Goal: Task Accomplishment & Management: Manage account settings

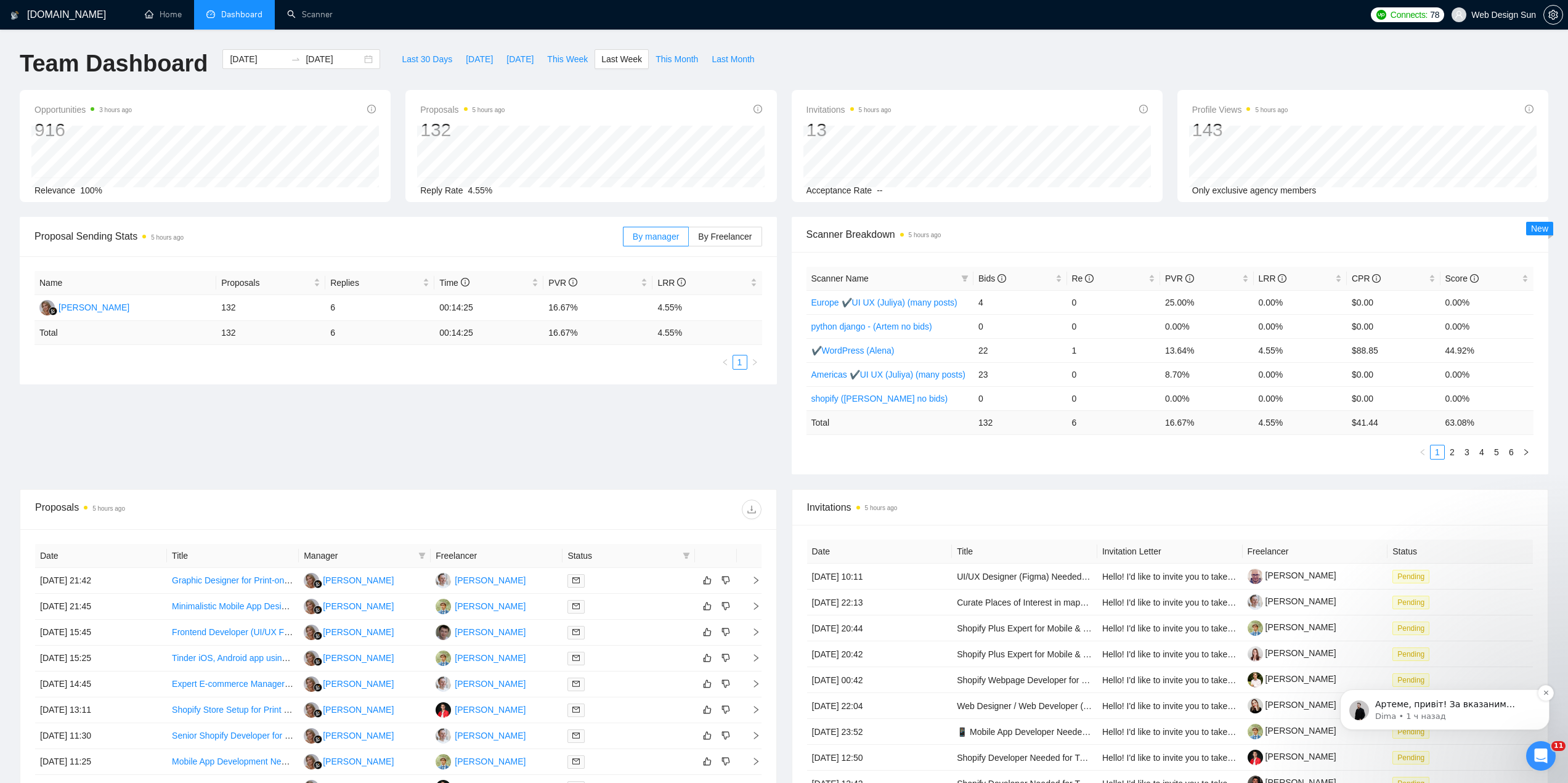
click at [1415, 717] on p "Dima • 1 ч назад" at bounding box center [1455, 716] width 159 height 11
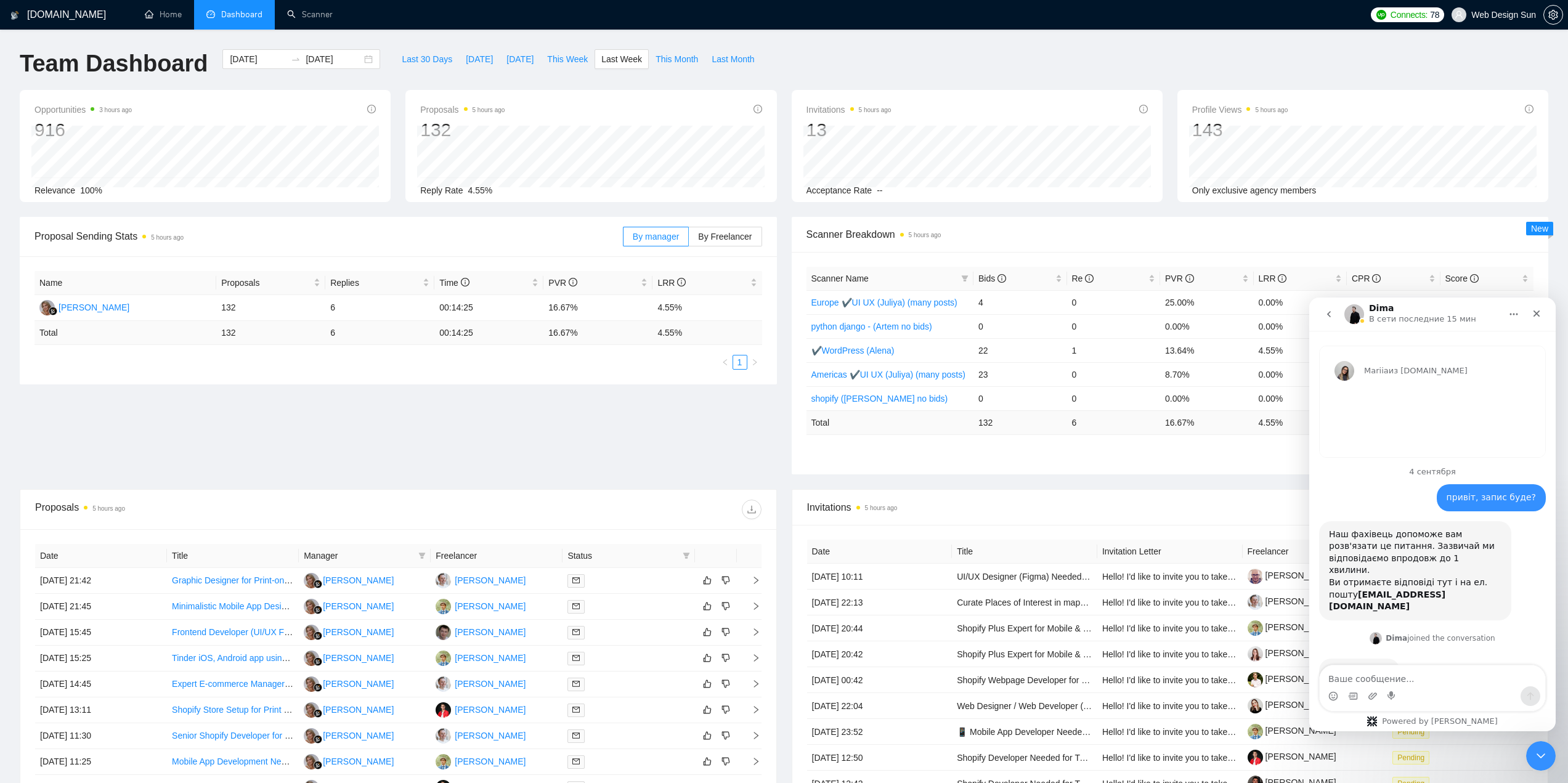
scroll to position [832, 0]
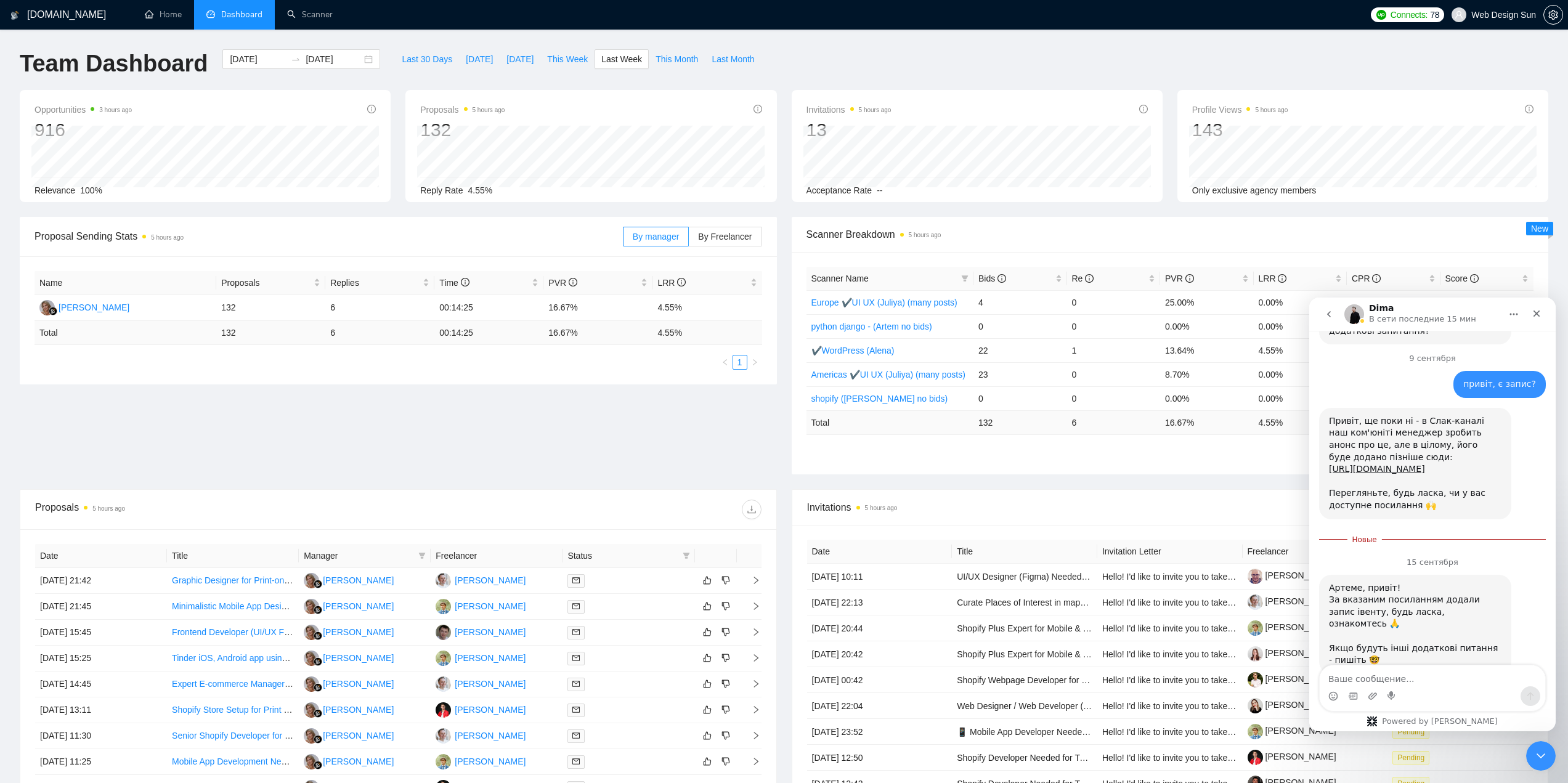
drag, startPoint x: 1395, startPoint y: 598, endPoint x: 1434, endPoint y: 603, distance: 39.3
click at [1434, 603] on div "Артеме, привіт! За вказаним посиланням додали запис івенту, будь ласка, ознаком…" at bounding box center [1415, 624] width 173 height 84
click at [567, 64] on span "This Week" at bounding box center [567, 58] width 41 height 14
type input "[DATE]"
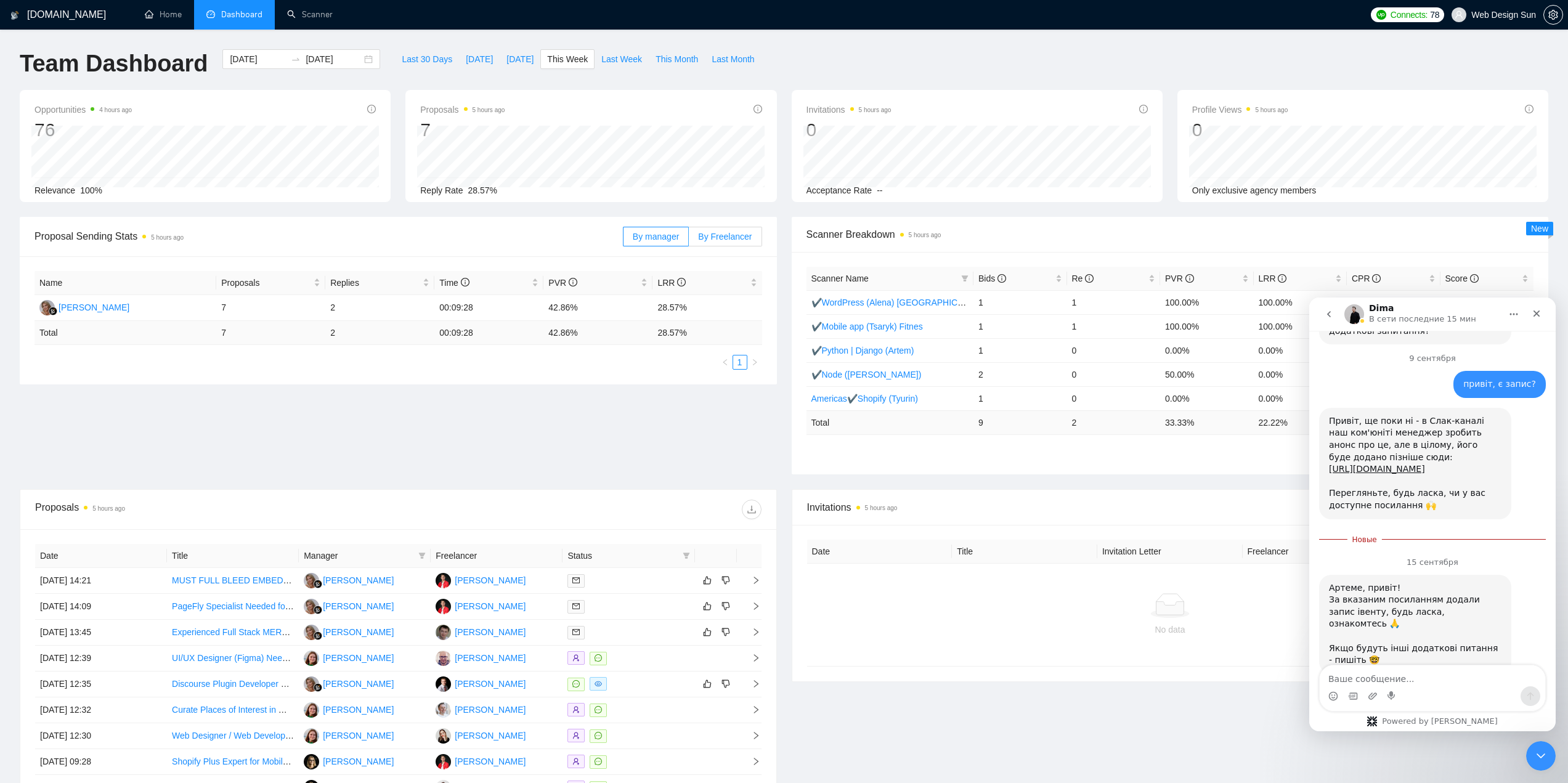
click at [722, 244] on label "By Freelancer" at bounding box center [725, 237] width 73 height 20
click at [689, 239] on input "By Freelancer" at bounding box center [689, 239] width 0 height 0
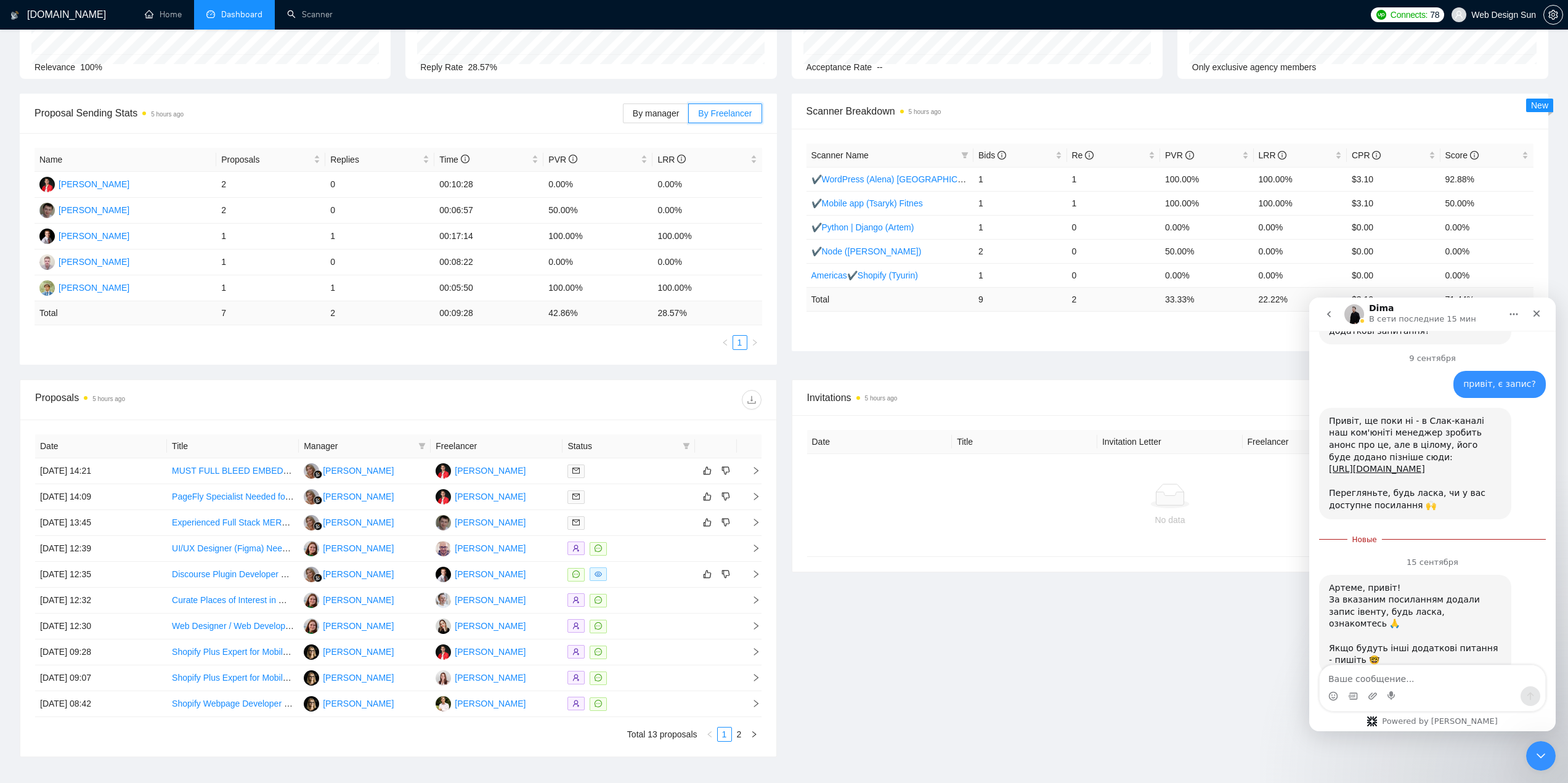
scroll to position [185, 0]
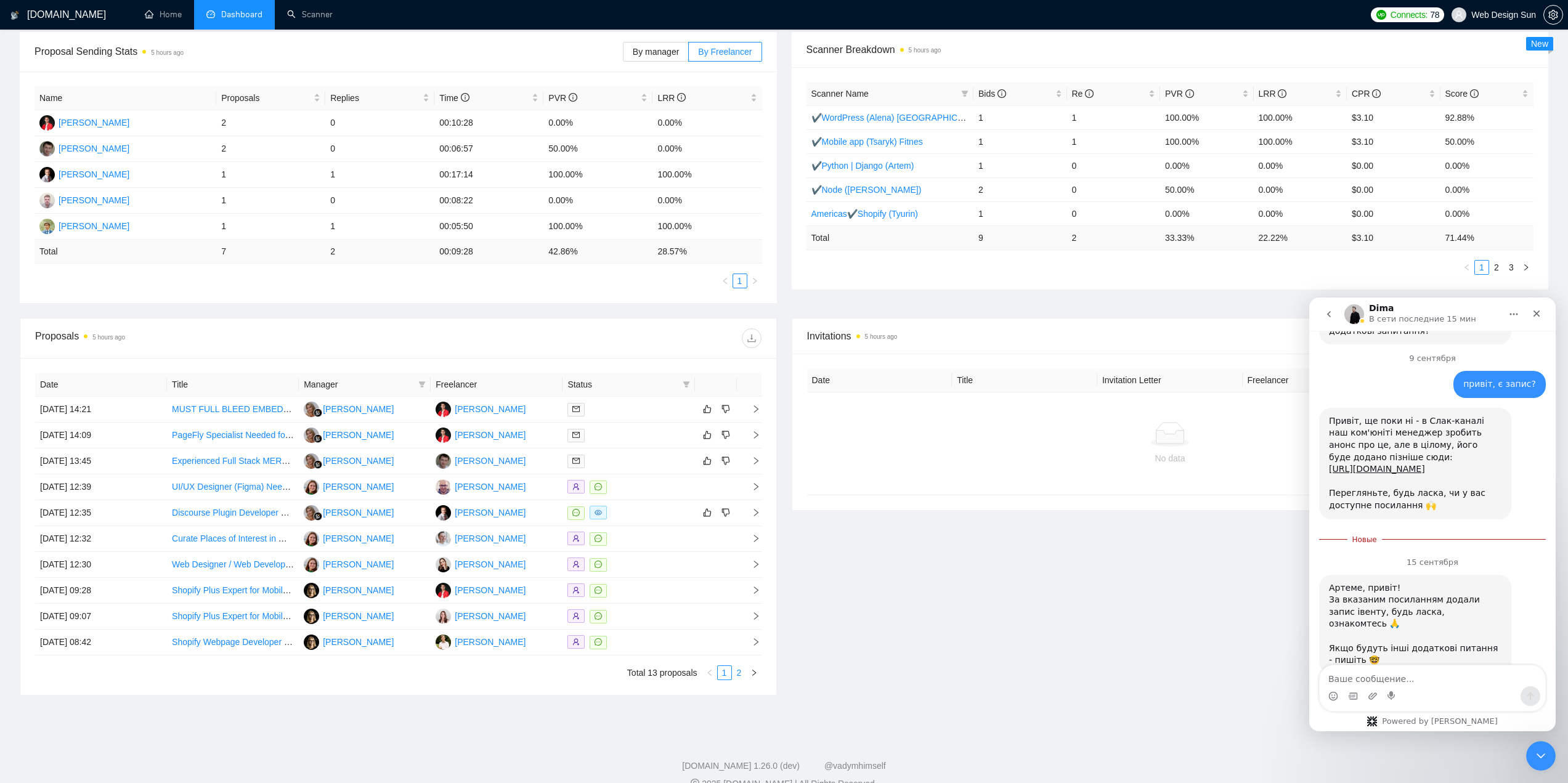
click at [739, 676] on link "2" at bounding box center [739, 672] width 14 height 14
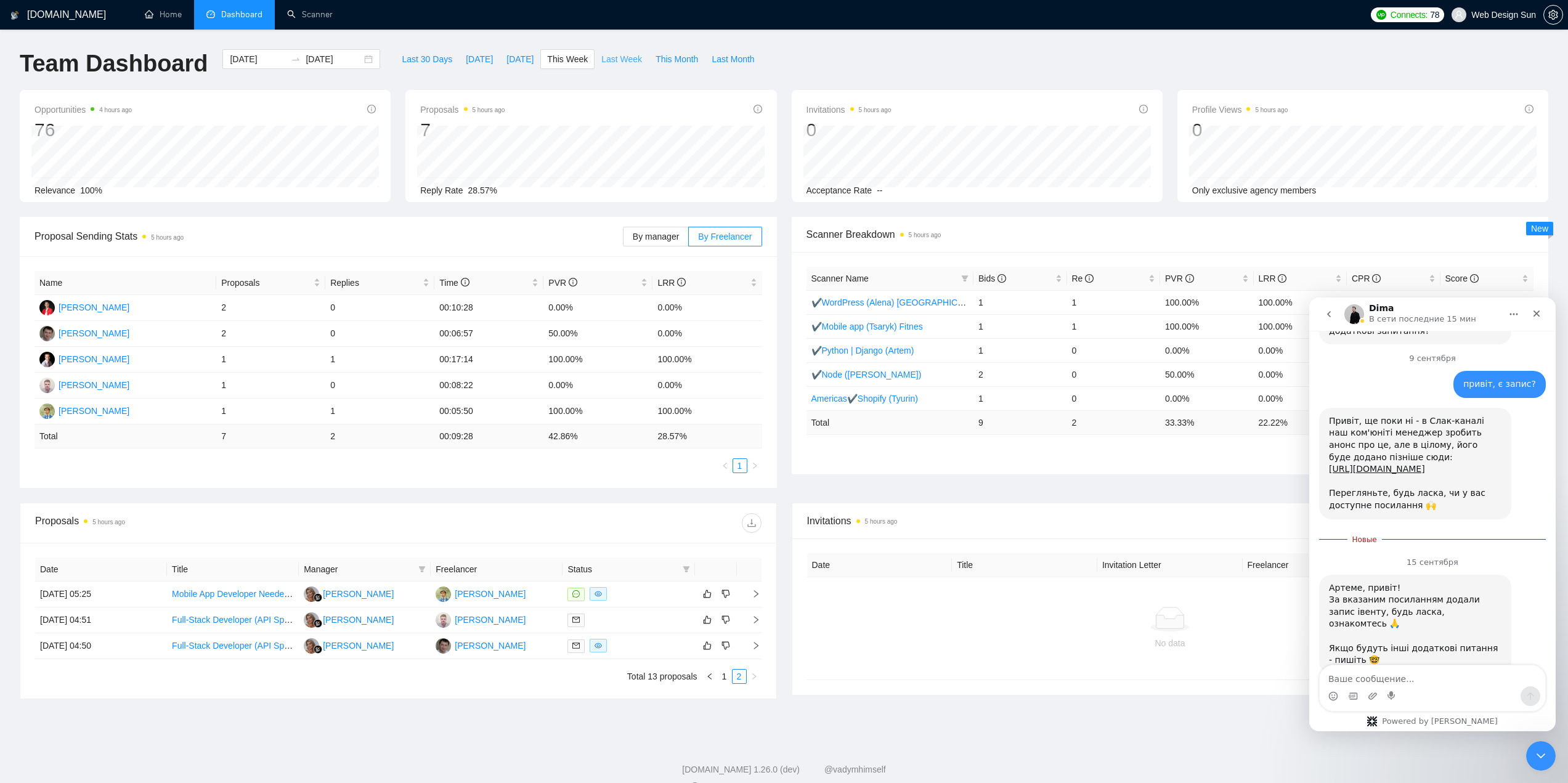
click at [601, 60] on span "Last Week" at bounding box center [621, 58] width 41 height 14
type input "[DATE]"
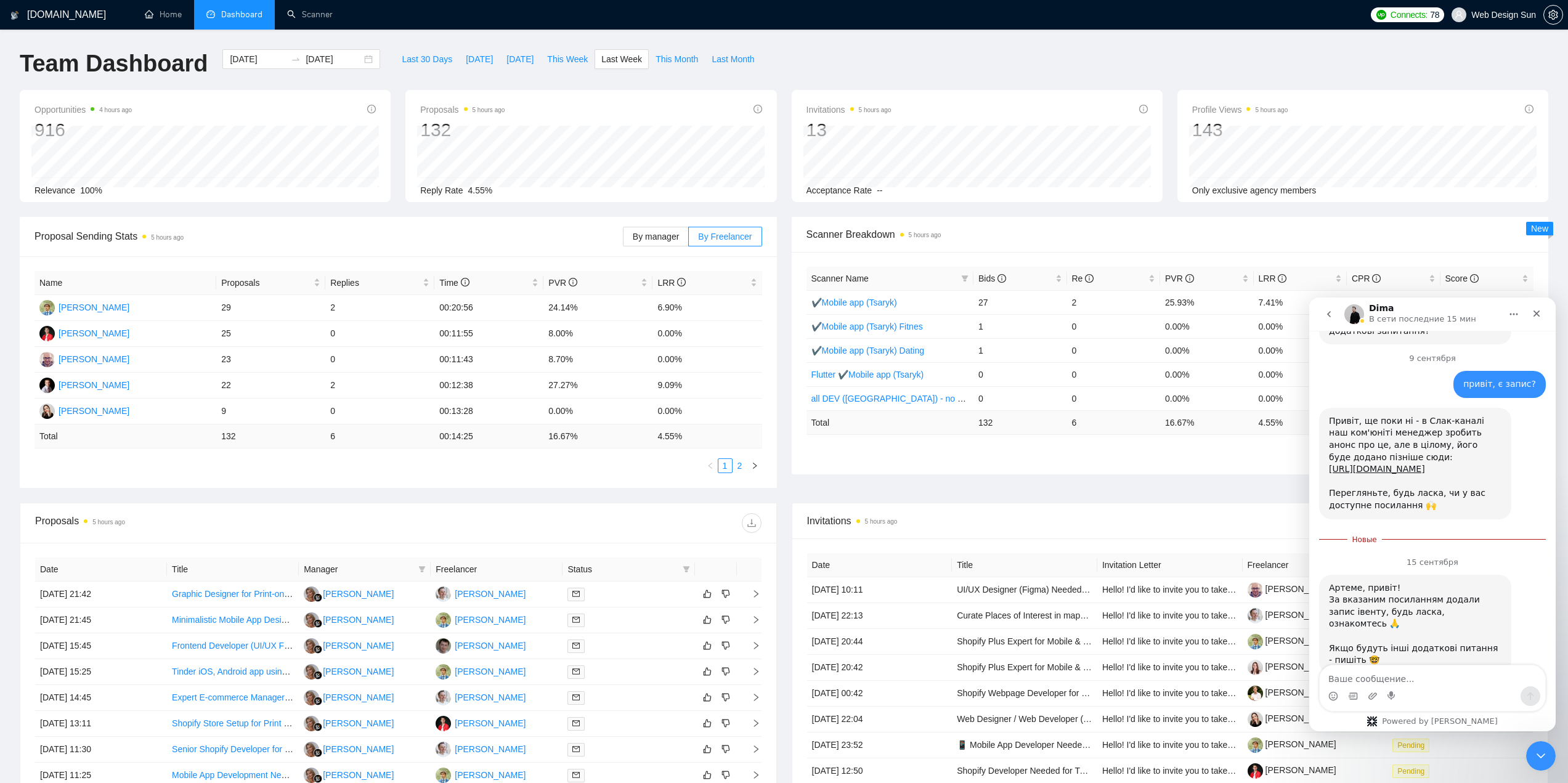
click at [741, 471] on link "2" at bounding box center [740, 466] width 14 height 14
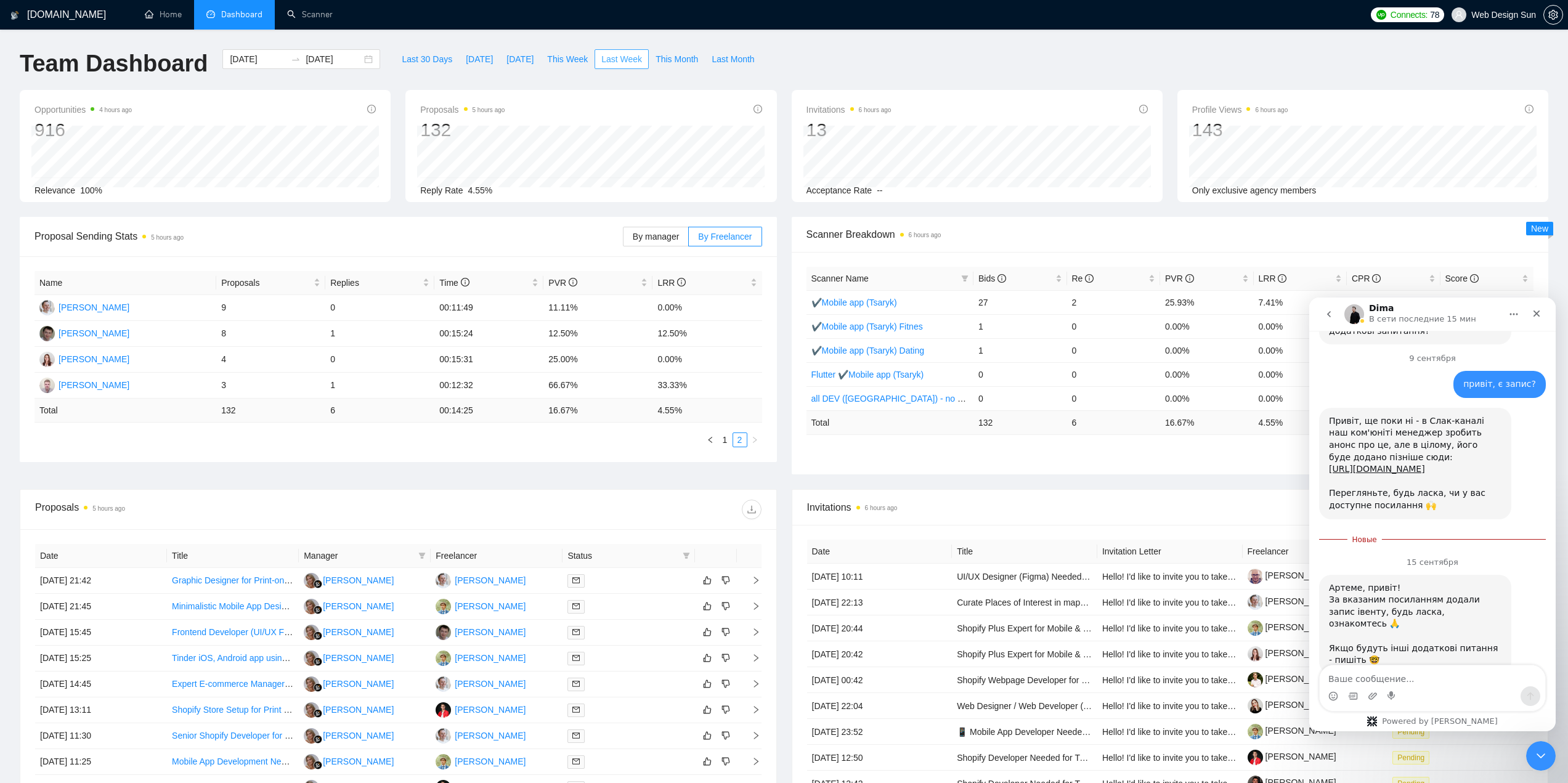
click at [610, 58] on span "Last Week" at bounding box center [621, 58] width 41 height 14
click at [728, 241] on span "By Freelancer" at bounding box center [724, 237] width 54 height 10
click at [689, 239] on input "By Freelancer" at bounding box center [689, 239] width 0 height 0
click at [724, 439] on link "1" at bounding box center [725, 439] width 14 height 14
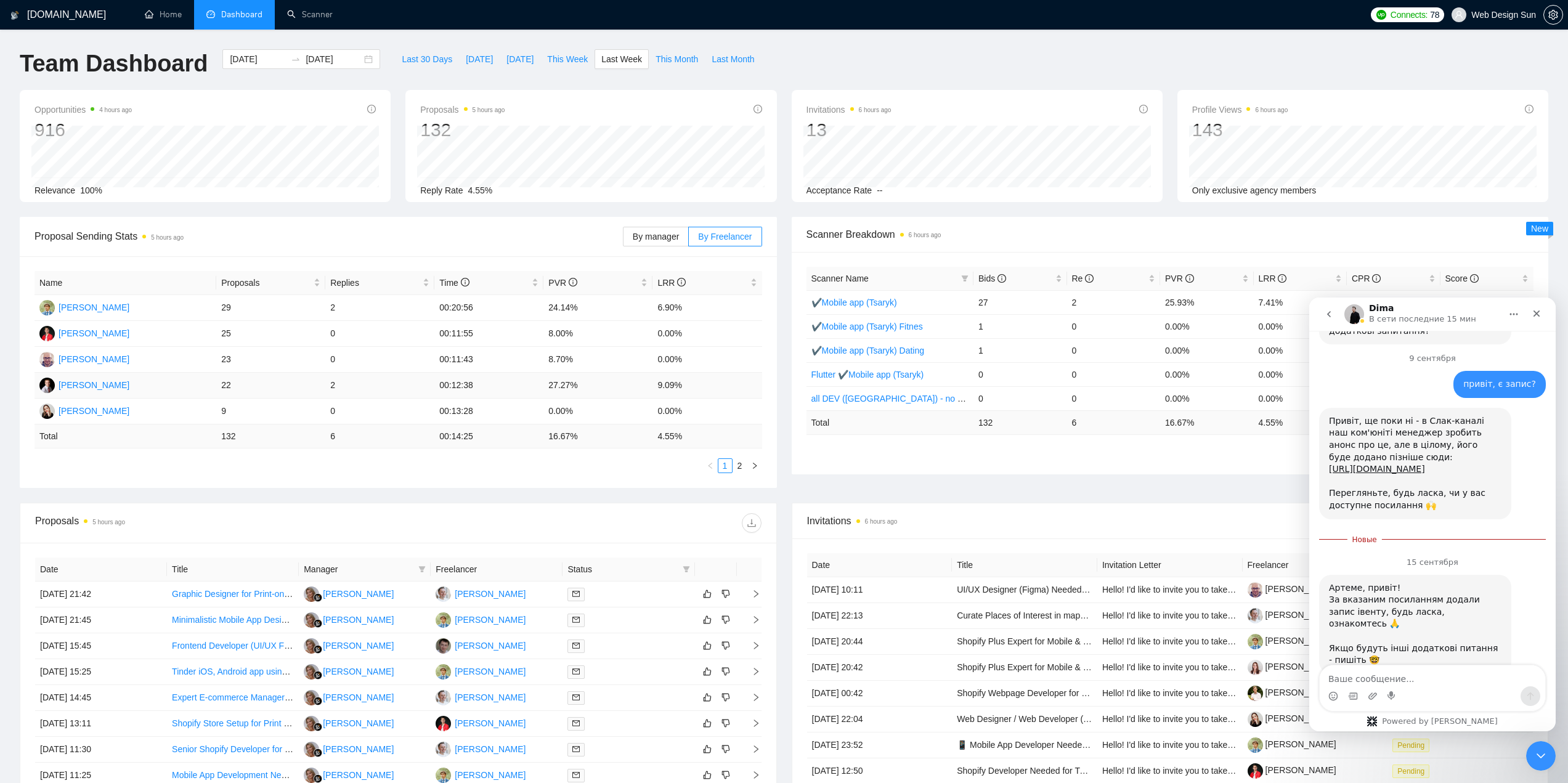
click at [331, 385] on td "2" at bounding box center [379, 386] width 109 height 26
click at [330, 387] on td "2" at bounding box center [379, 386] width 109 height 26
drag, startPoint x: 329, startPoint y: 389, endPoint x: 338, endPoint y: 388, distance: 9.1
click at [335, 388] on td "2" at bounding box center [379, 386] width 109 height 26
click at [336, 387] on td "2" at bounding box center [379, 386] width 109 height 26
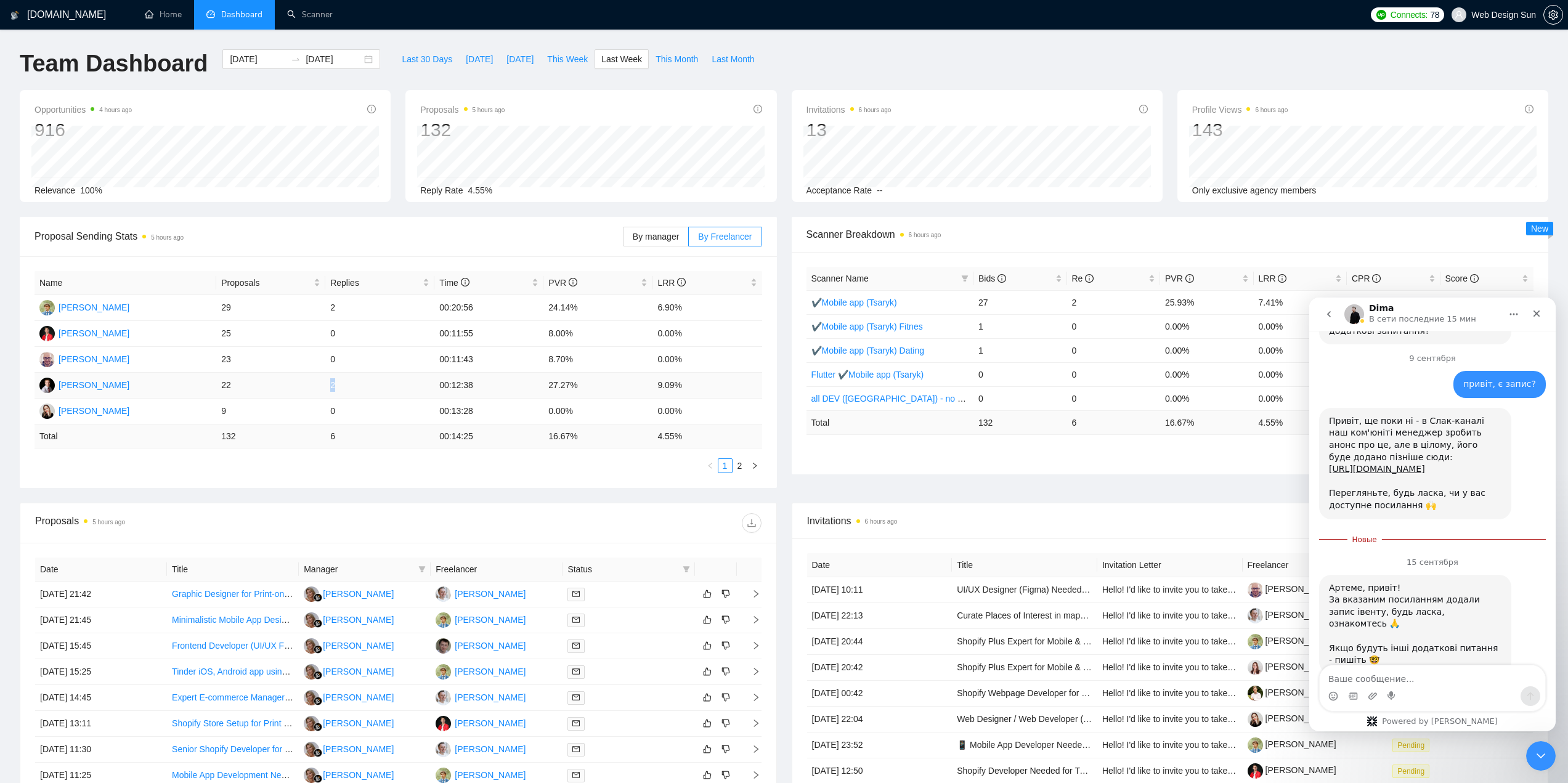
click at [332, 386] on td "2" at bounding box center [379, 386] width 109 height 26
click at [331, 386] on td "2" at bounding box center [379, 386] width 109 height 26
drag, startPoint x: 331, startPoint y: 386, endPoint x: 327, endPoint y: 397, distance: 11.7
click at [331, 387] on td "2" at bounding box center [379, 386] width 109 height 26
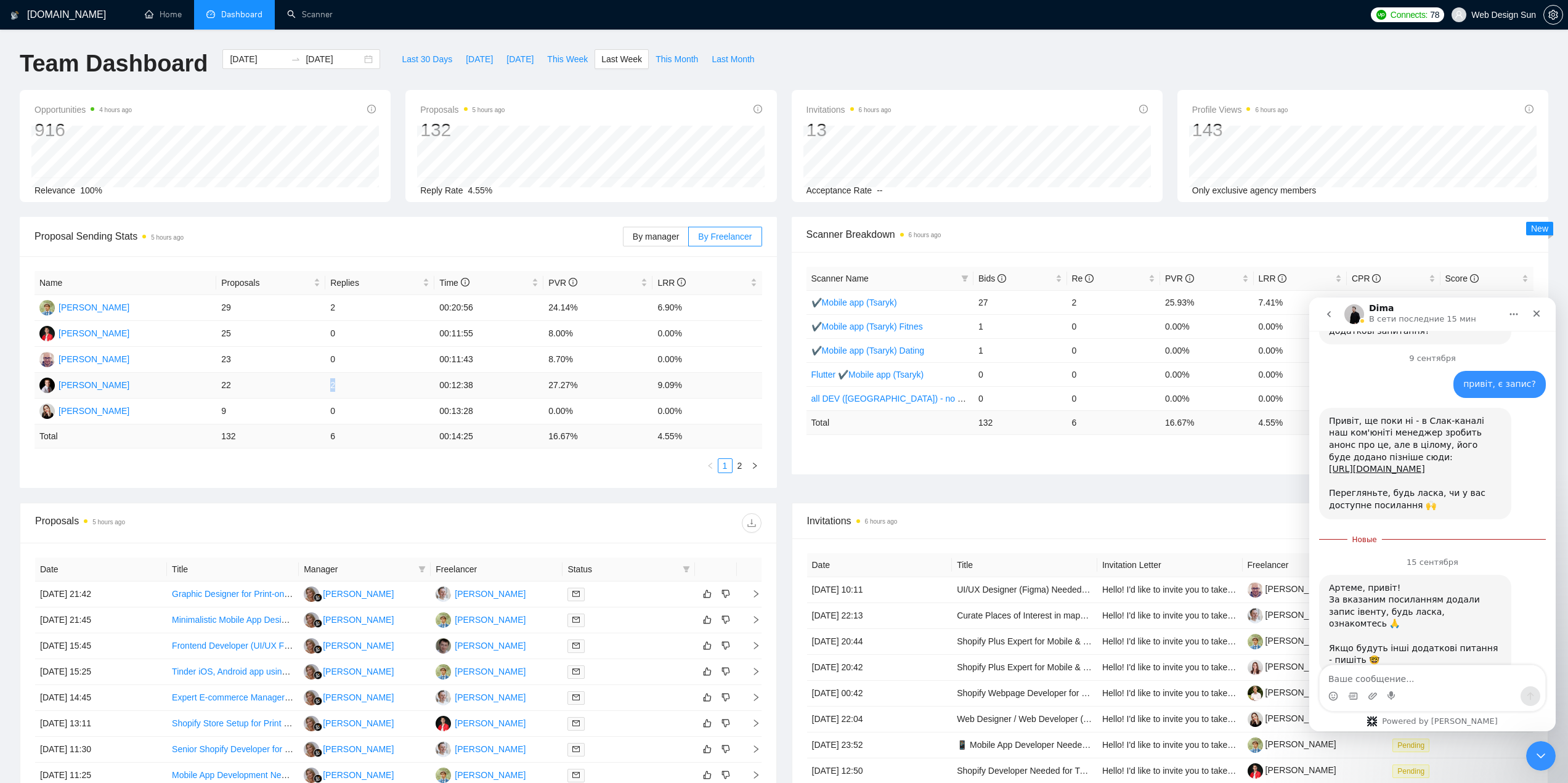
click at [335, 386] on td "2" at bounding box center [379, 386] width 109 height 26
click at [334, 386] on td "2" at bounding box center [379, 386] width 109 height 26
click at [332, 386] on td "2" at bounding box center [379, 386] width 109 height 26
click at [329, 387] on td "2" at bounding box center [379, 386] width 109 height 26
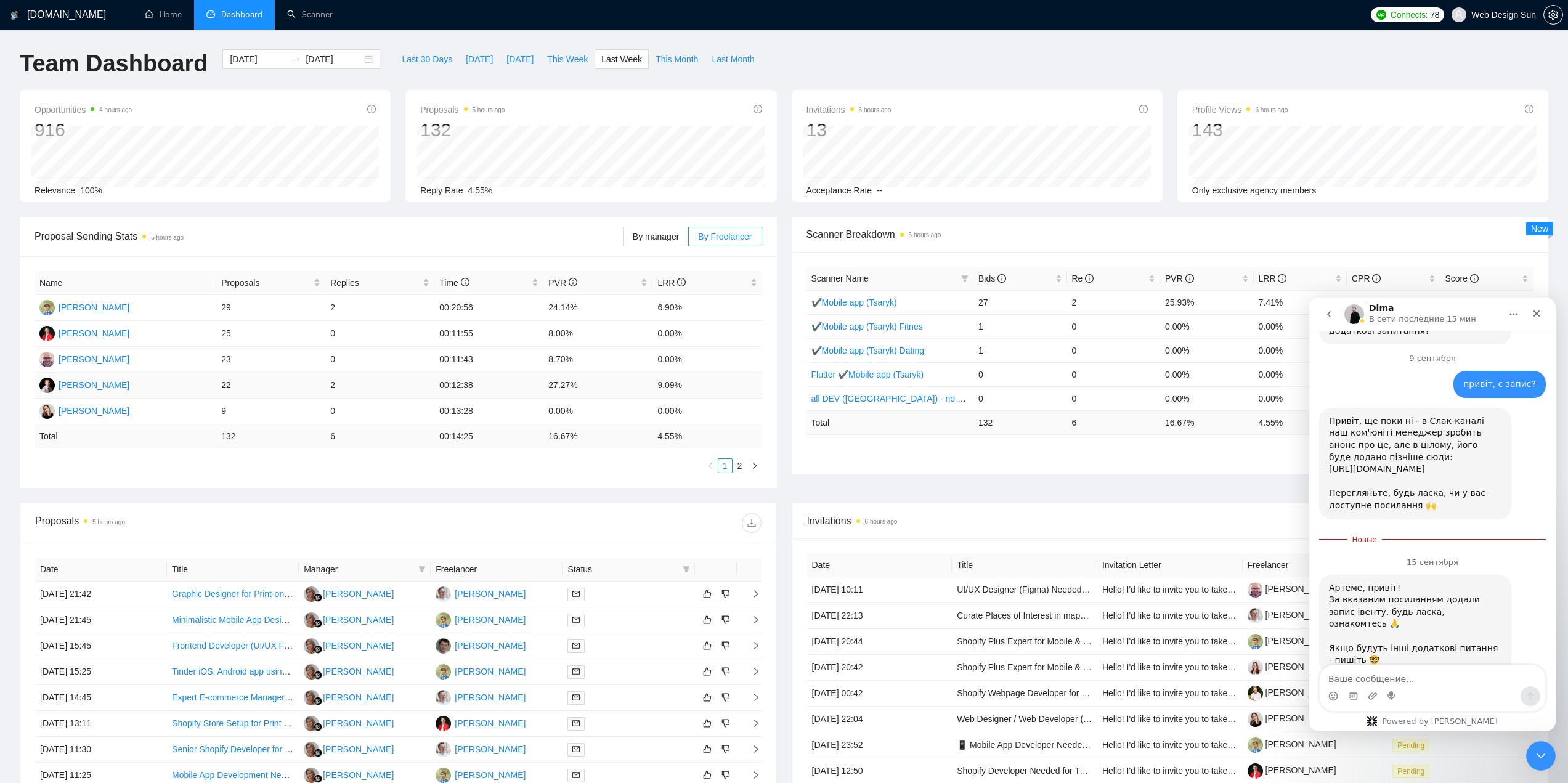
click at [331, 387] on td "2" at bounding box center [379, 386] width 109 height 26
click at [332, 387] on td "2" at bounding box center [379, 386] width 109 height 26
click at [332, 384] on td "2" at bounding box center [379, 386] width 109 height 26
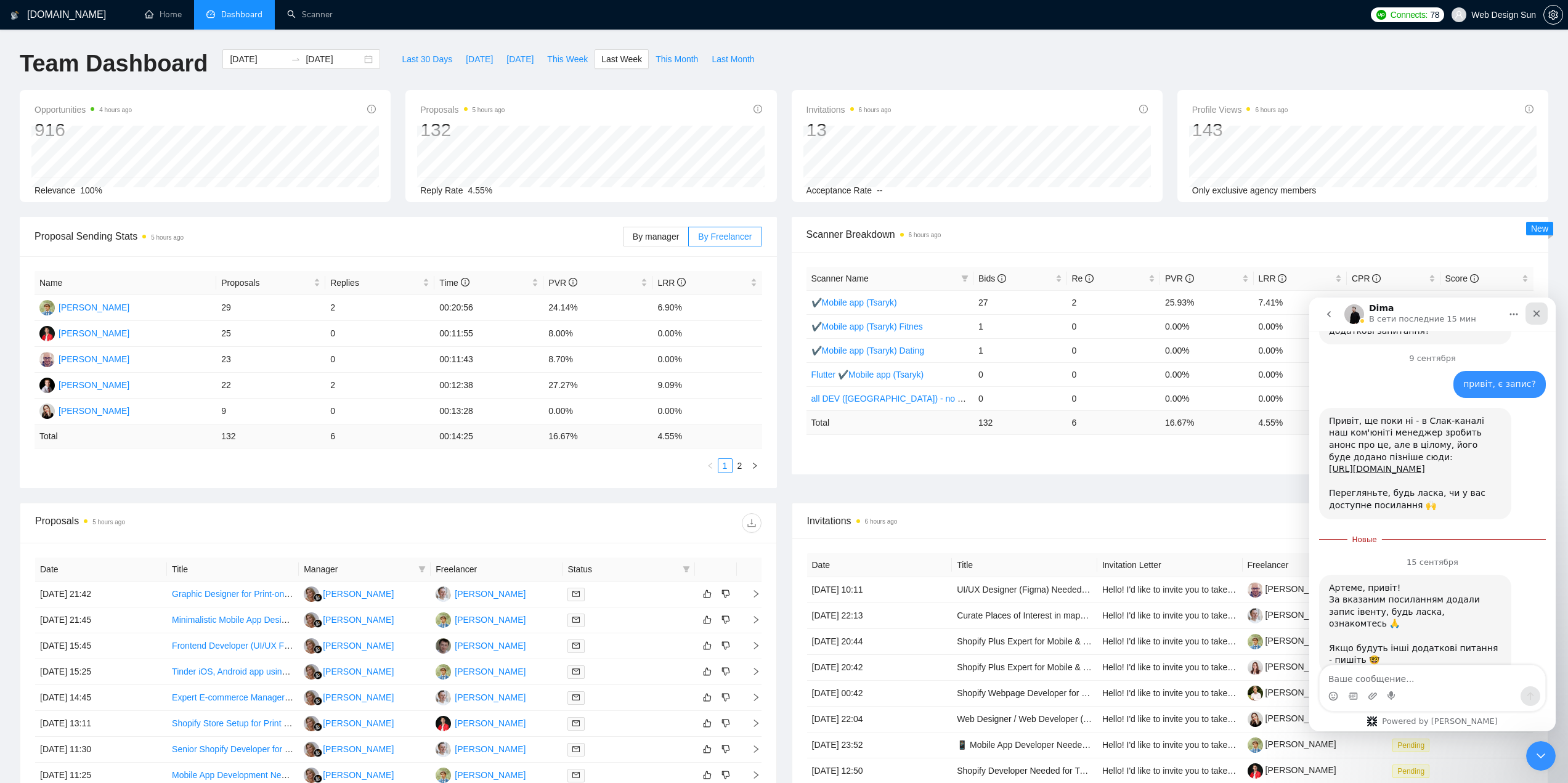
click at [1531, 316] on div "Закрыть" at bounding box center [1536, 313] width 22 height 22
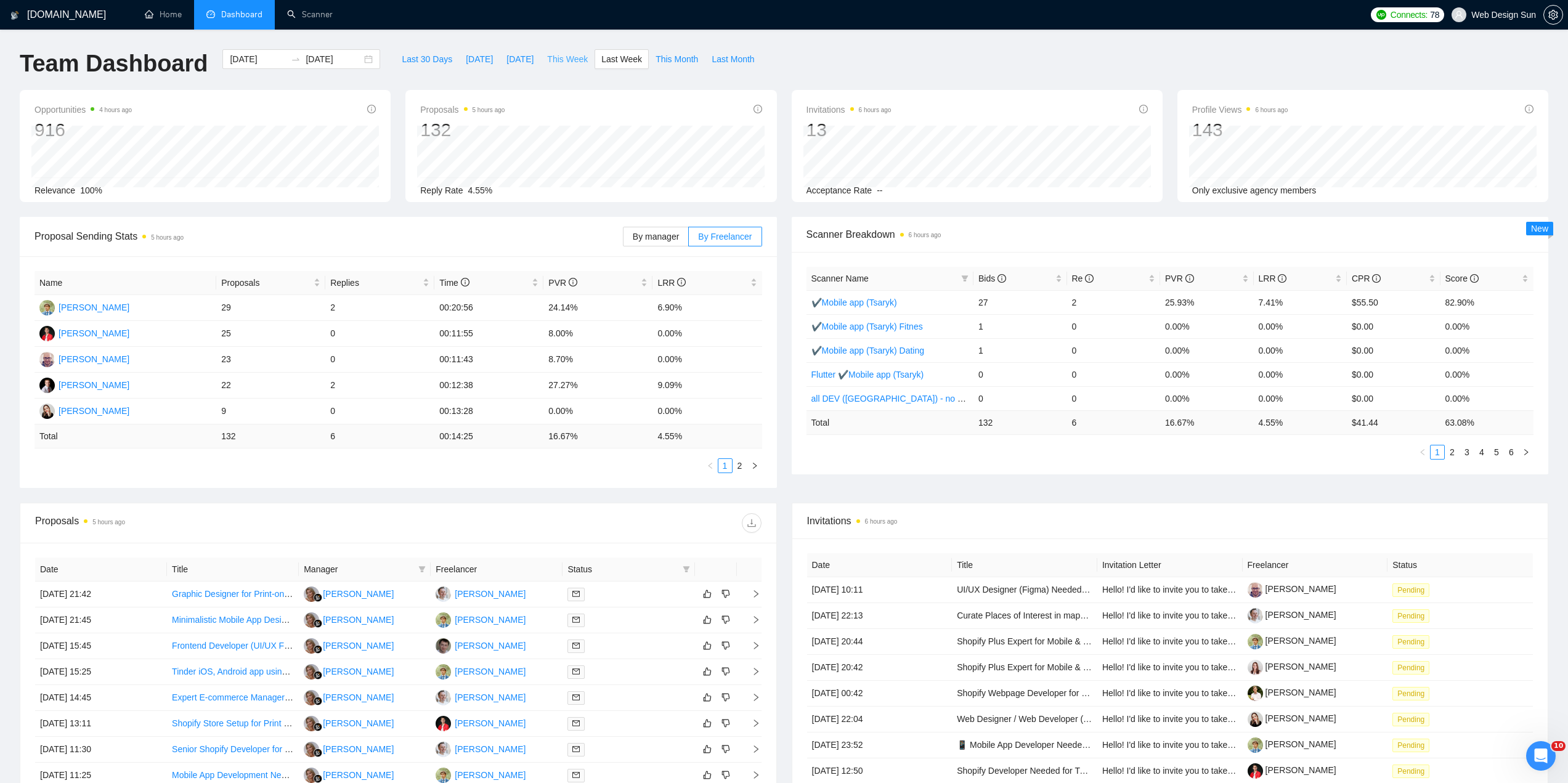
drag, startPoint x: 558, startPoint y: 59, endPoint x: 573, endPoint y: 88, distance: 32.6
click at [556, 60] on span "This Week" at bounding box center [567, 58] width 41 height 14
type input "[DATE]"
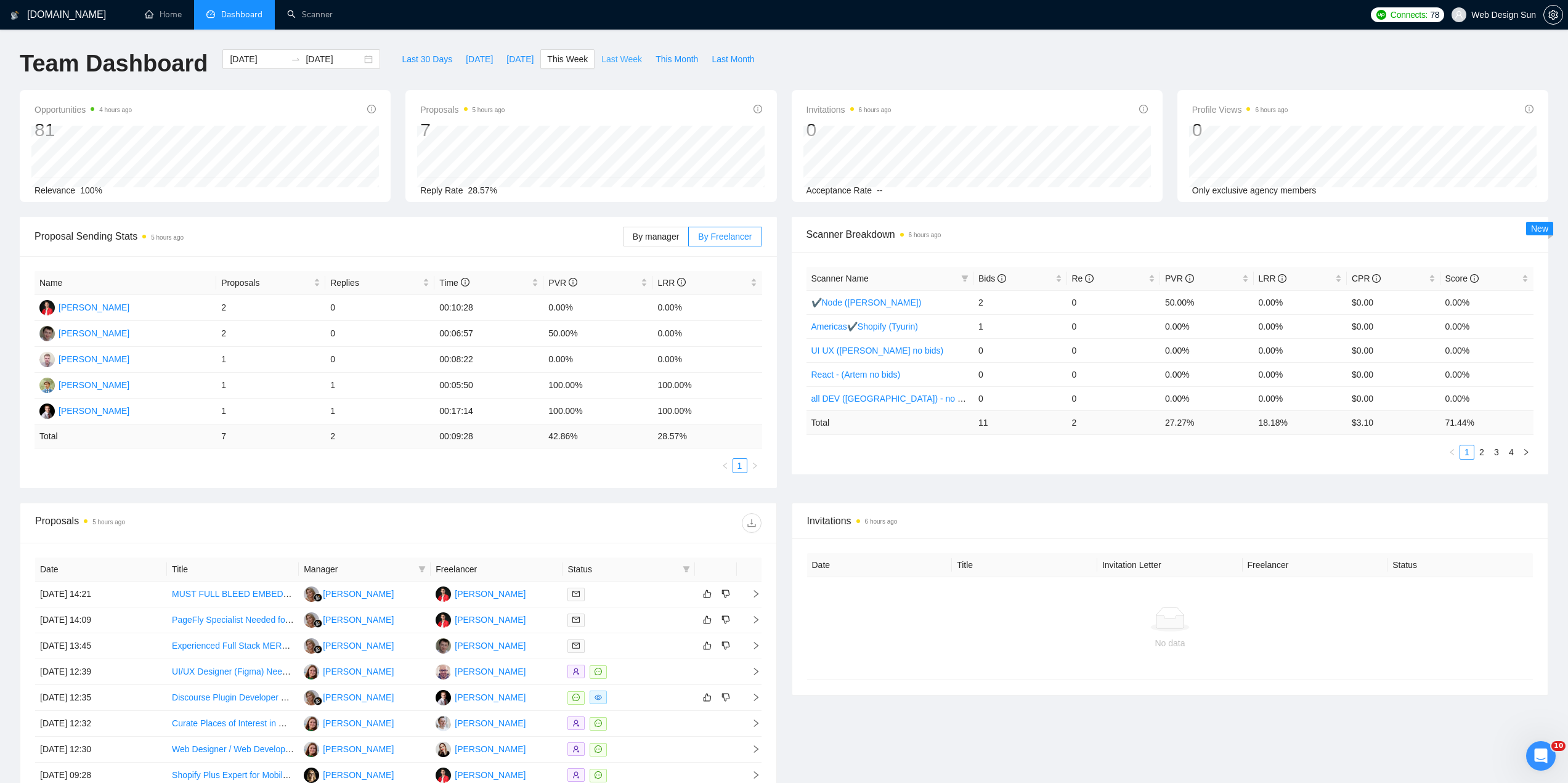
click at [605, 62] on span "Last Week" at bounding box center [621, 58] width 41 height 14
type input "[DATE]"
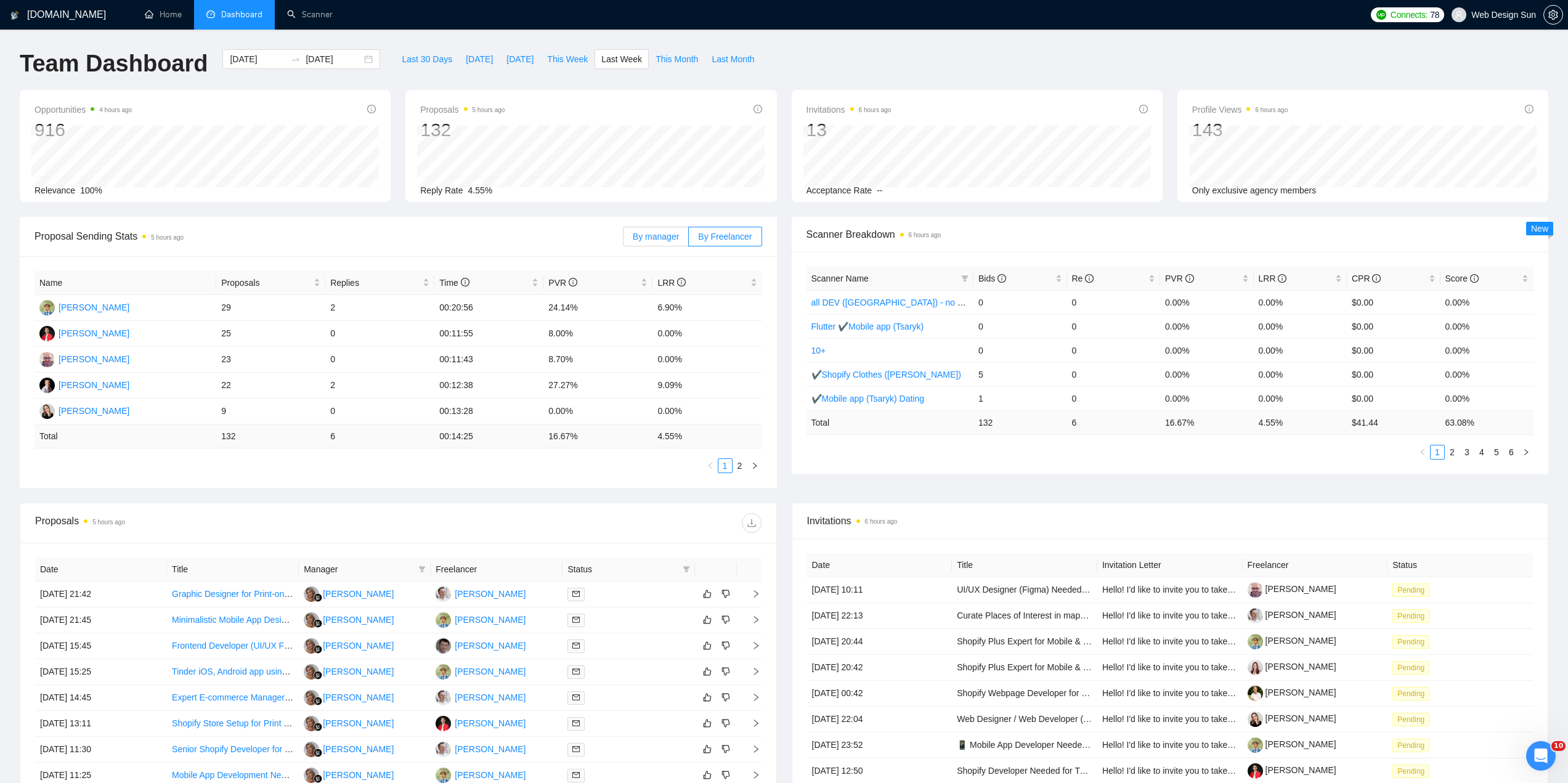
click at [652, 236] on span "By manager" at bounding box center [656, 237] width 47 height 10
click at [624, 239] on input "By manager" at bounding box center [624, 239] width 0 height 0
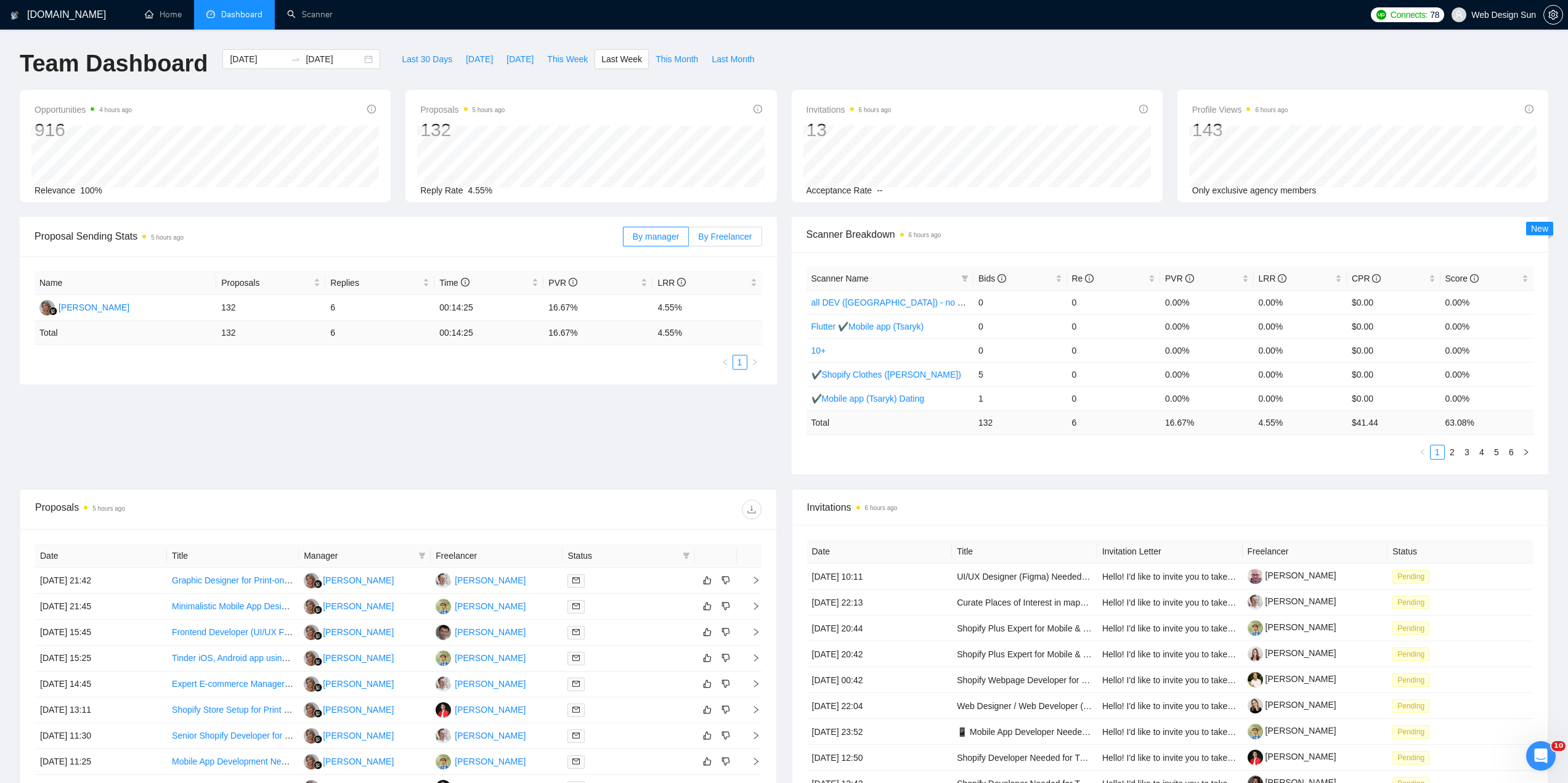
click at [710, 237] on span "By Freelancer" at bounding box center [724, 237] width 54 height 10
click at [689, 239] on input "By Freelancer" at bounding box center [689, 239] width 0 height 0
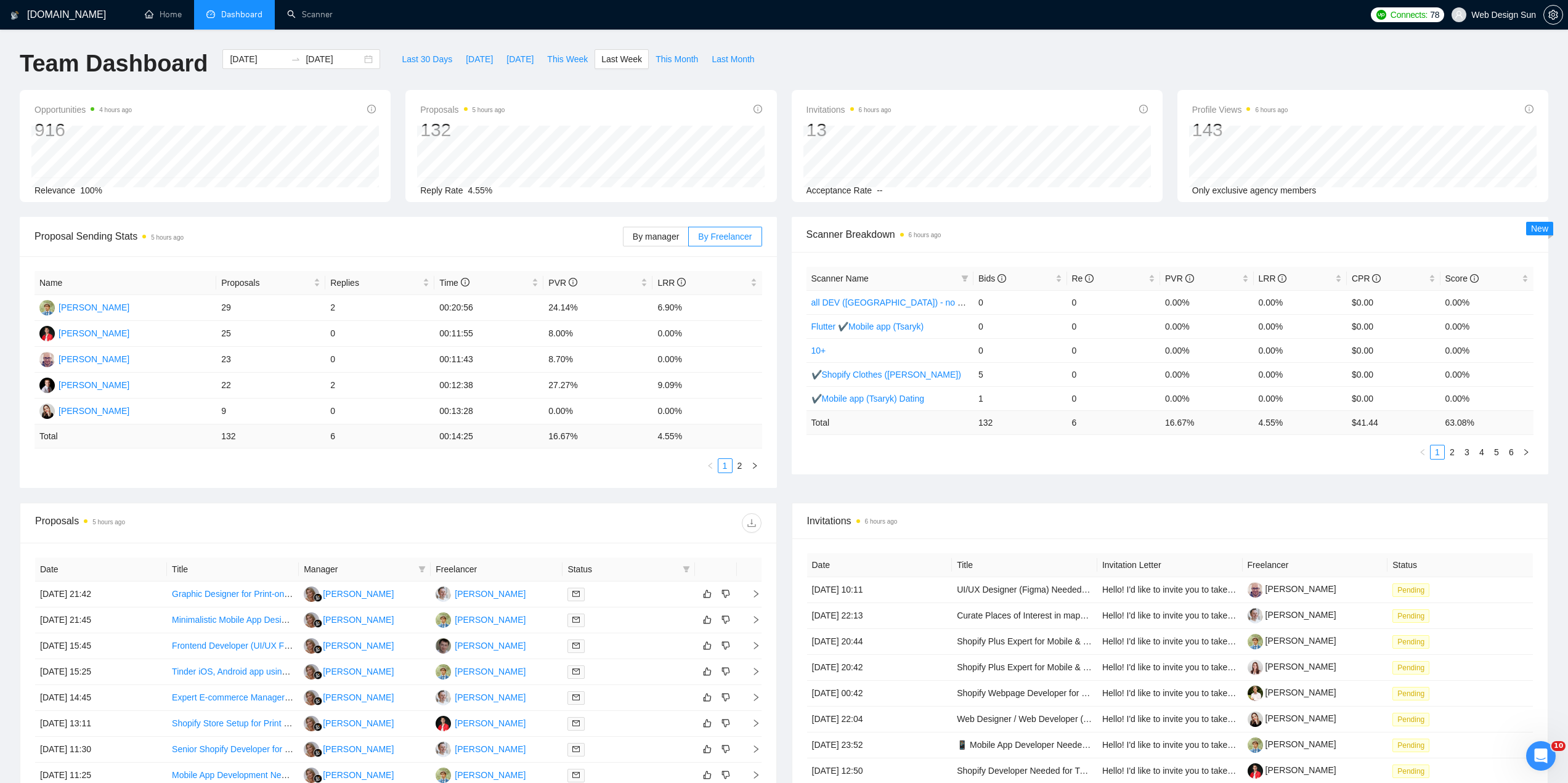
click at [741, 467] on link "2" at bounding box center [740, 466] width 14 height 14
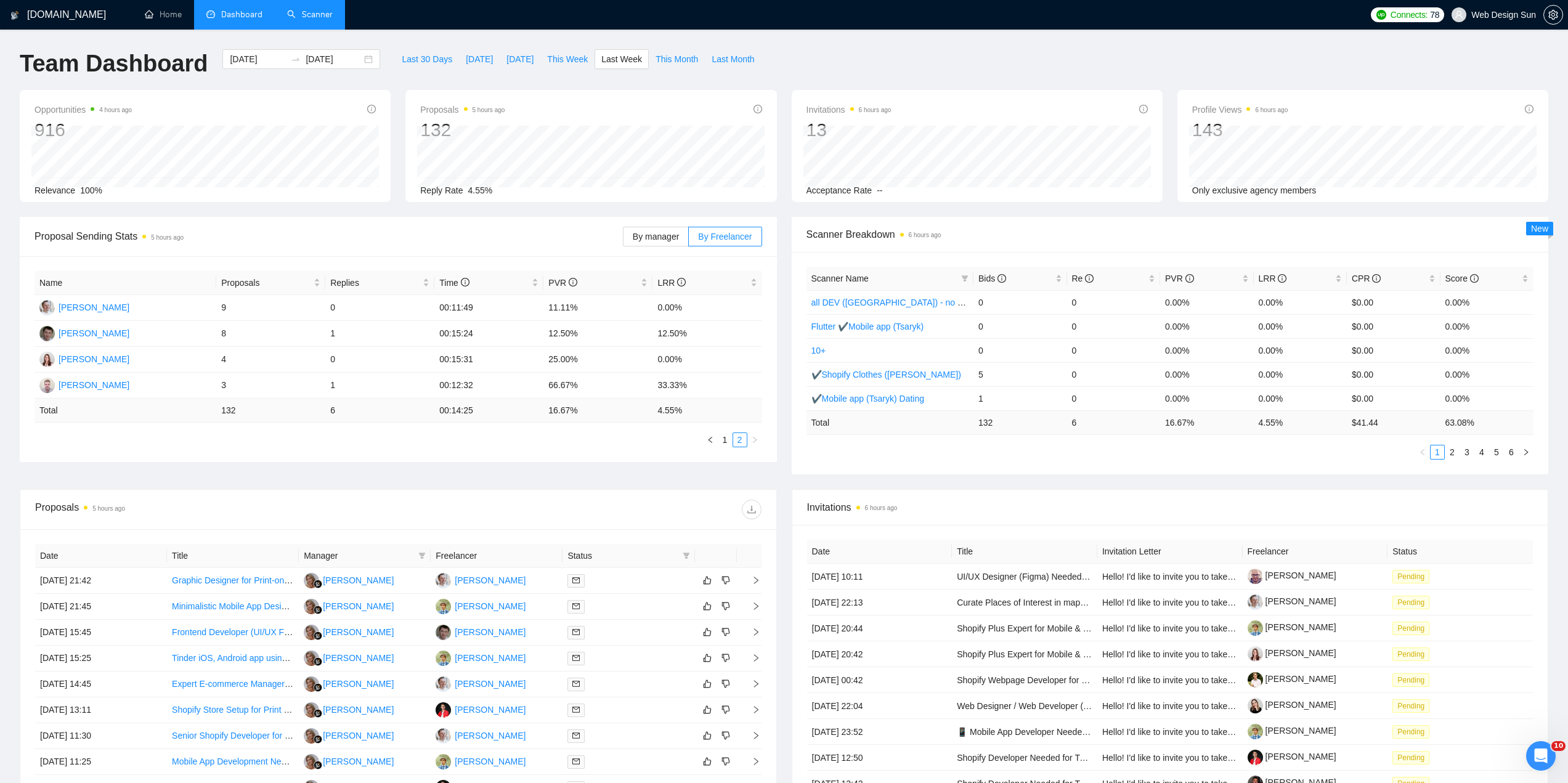
click at [299, 9] on link "Scanner" at bounding box center [310, 14] width 46 height 10
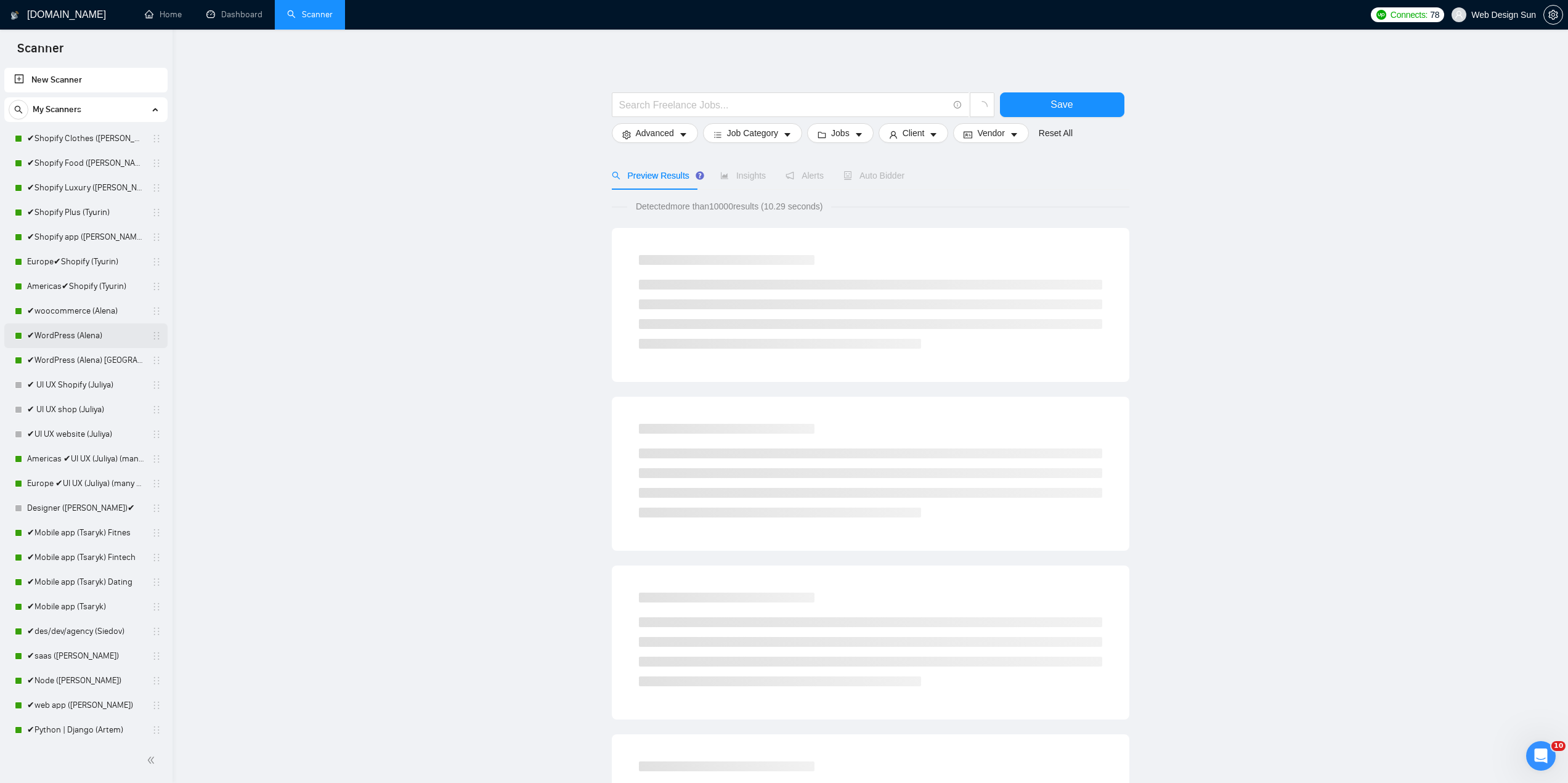
drag, startPoint x: 76, startPoint y: 334, endPoint x: 93, endPoint y: 346, distance: 20.8
click at [76, 334] on link "✔WordPress (Alena)" at bounding box center [86, 335] width 117 height 25
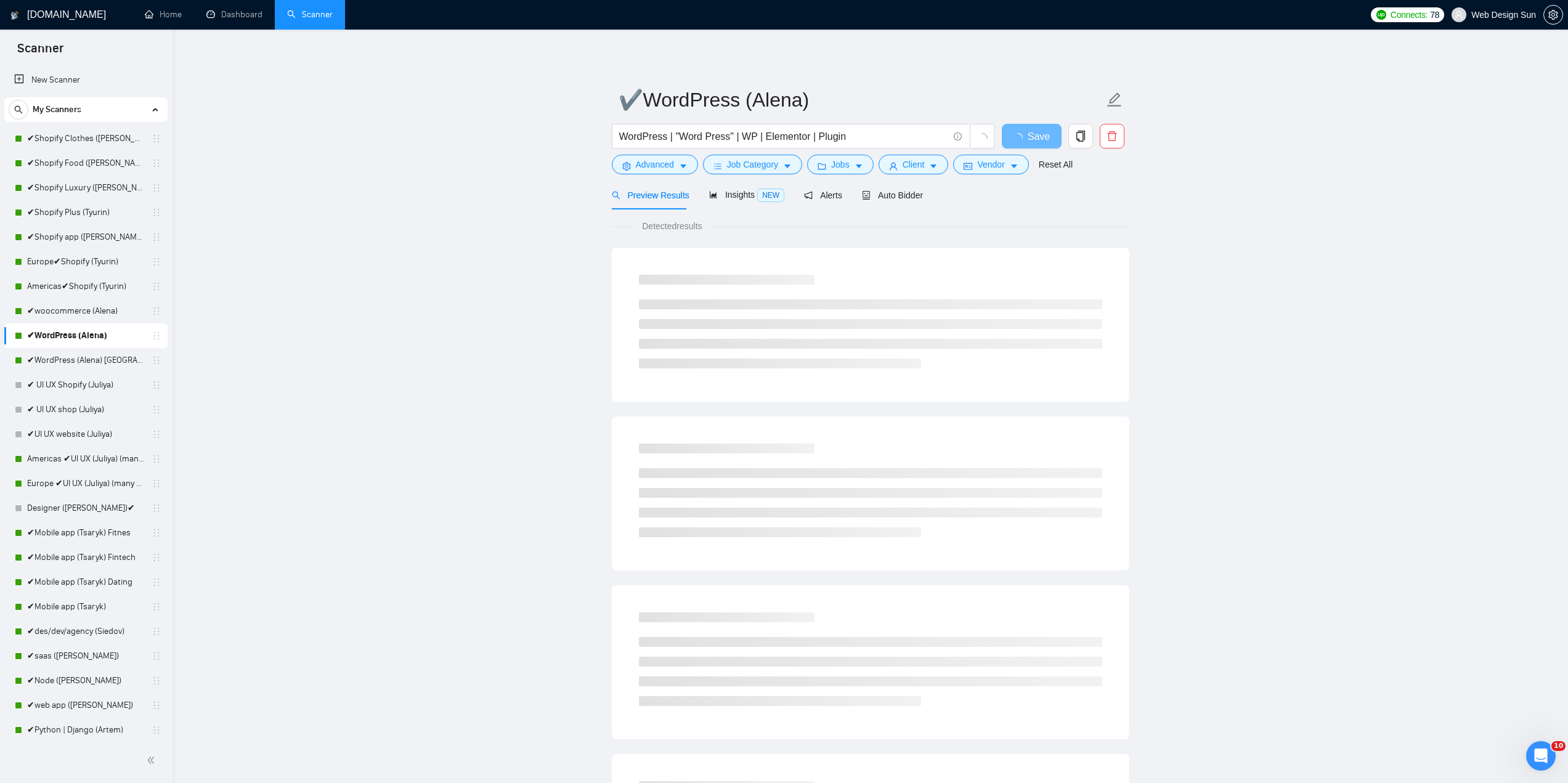
click at [889, 188] on div "Auto Bidder" at bounding box center [892, 196] width 61 height 29
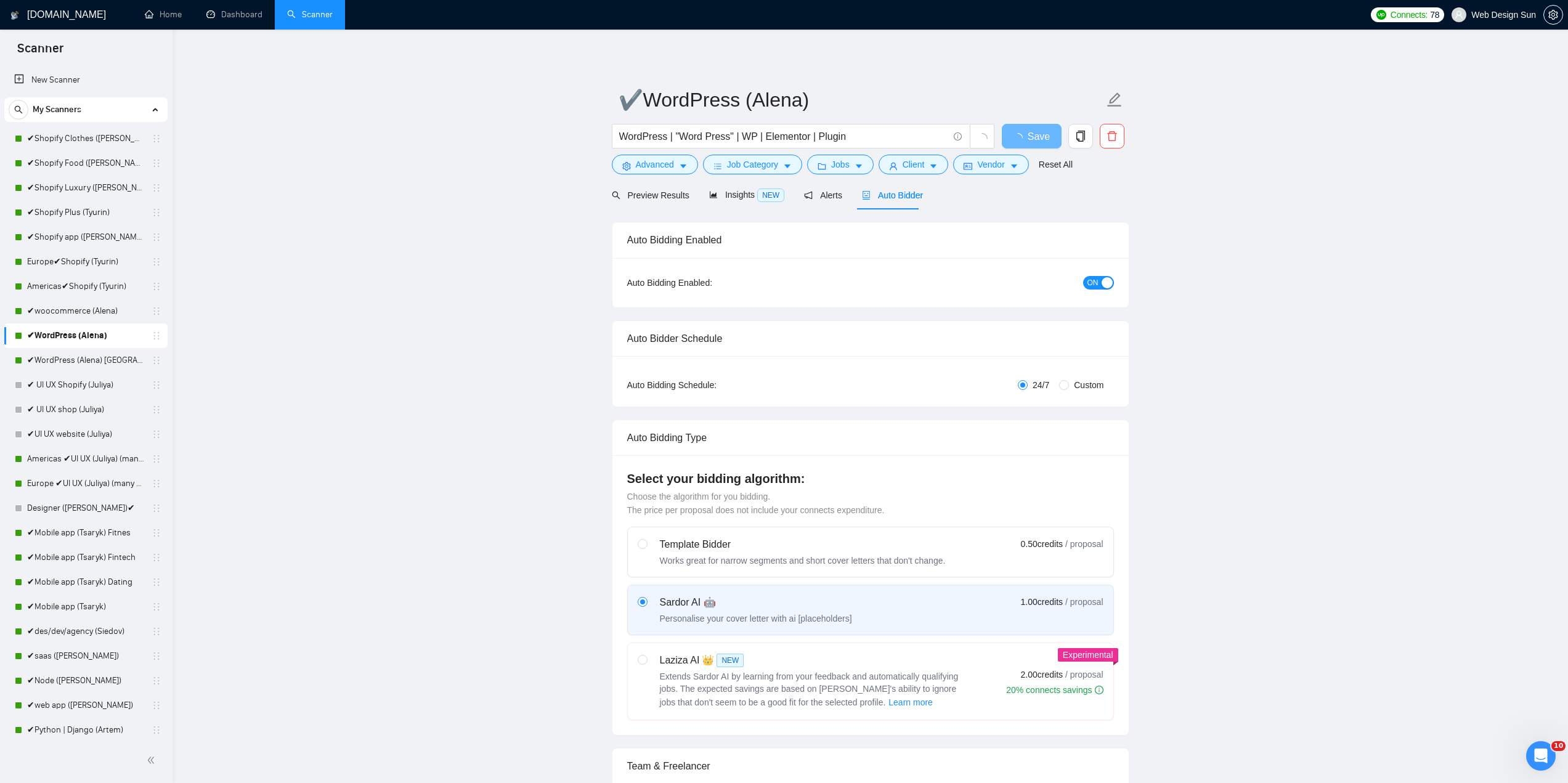
radio input "false"
radio input "true"
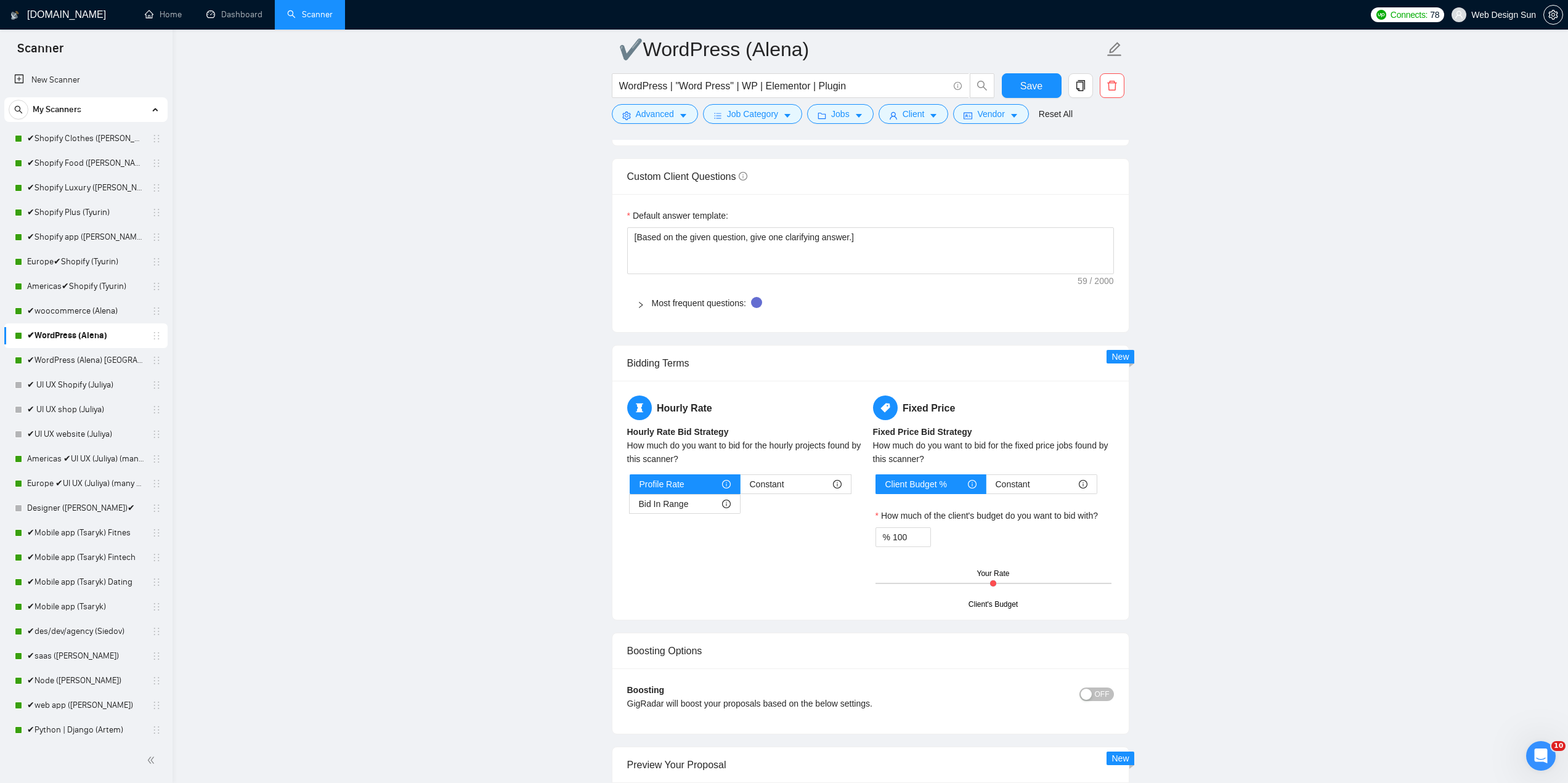
scroll to position [2157, 0]
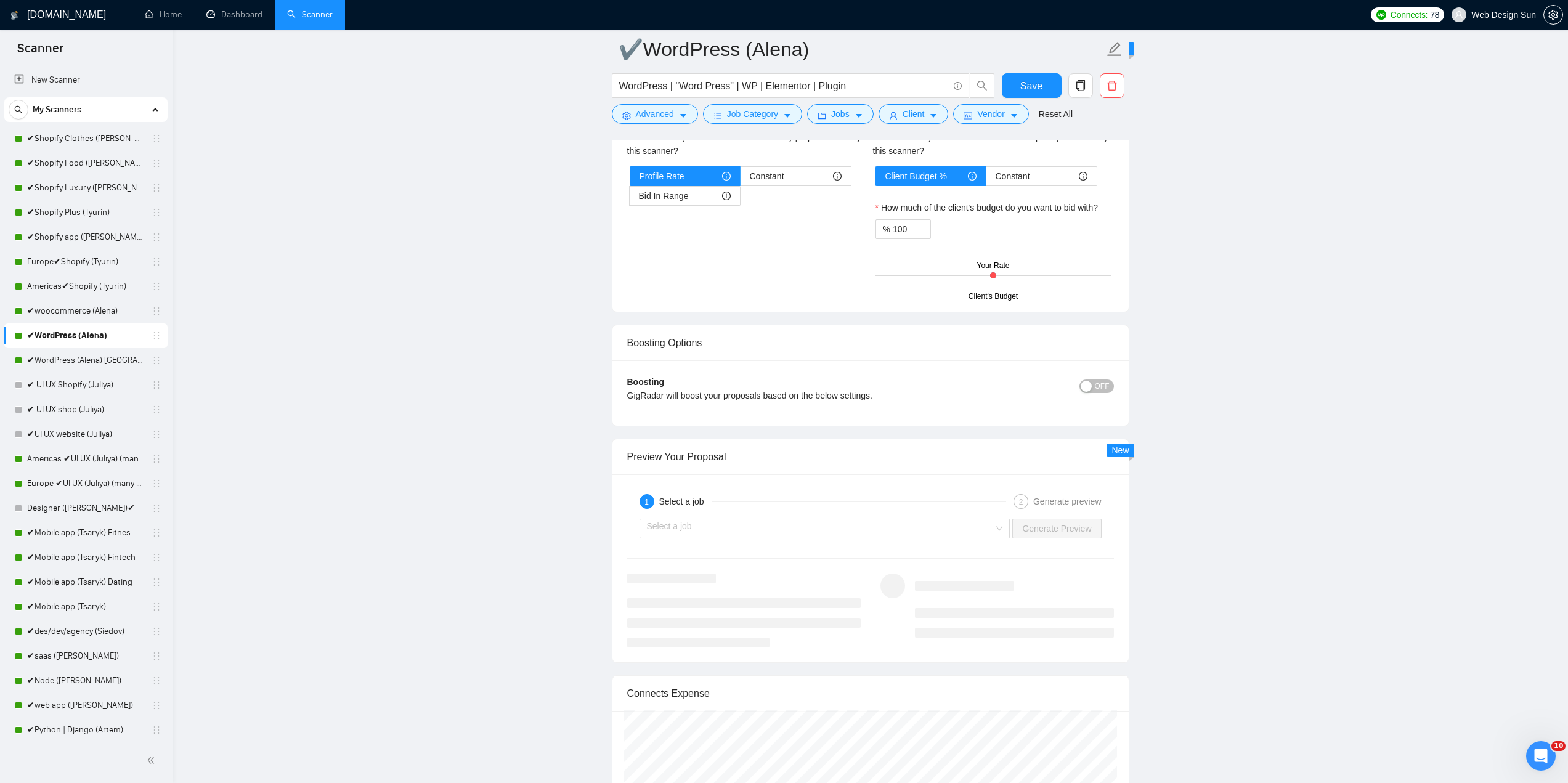
click at [1098, 385] on span "OFF" at bounding box center [1102, 386] width 15 height 14
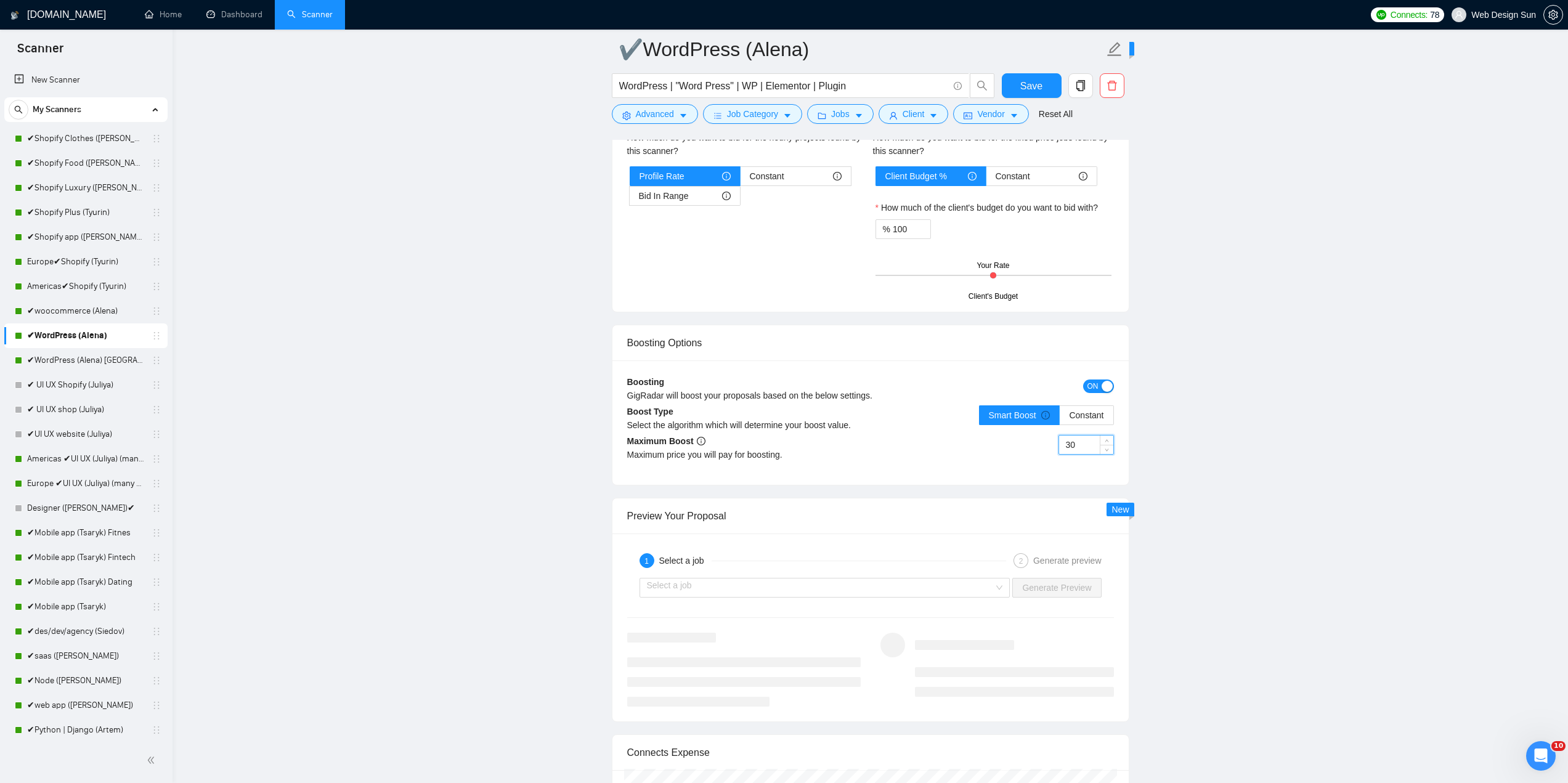
click at [1074, 451] on input "30" at bounding box center [1086, 445] width 54 height 18
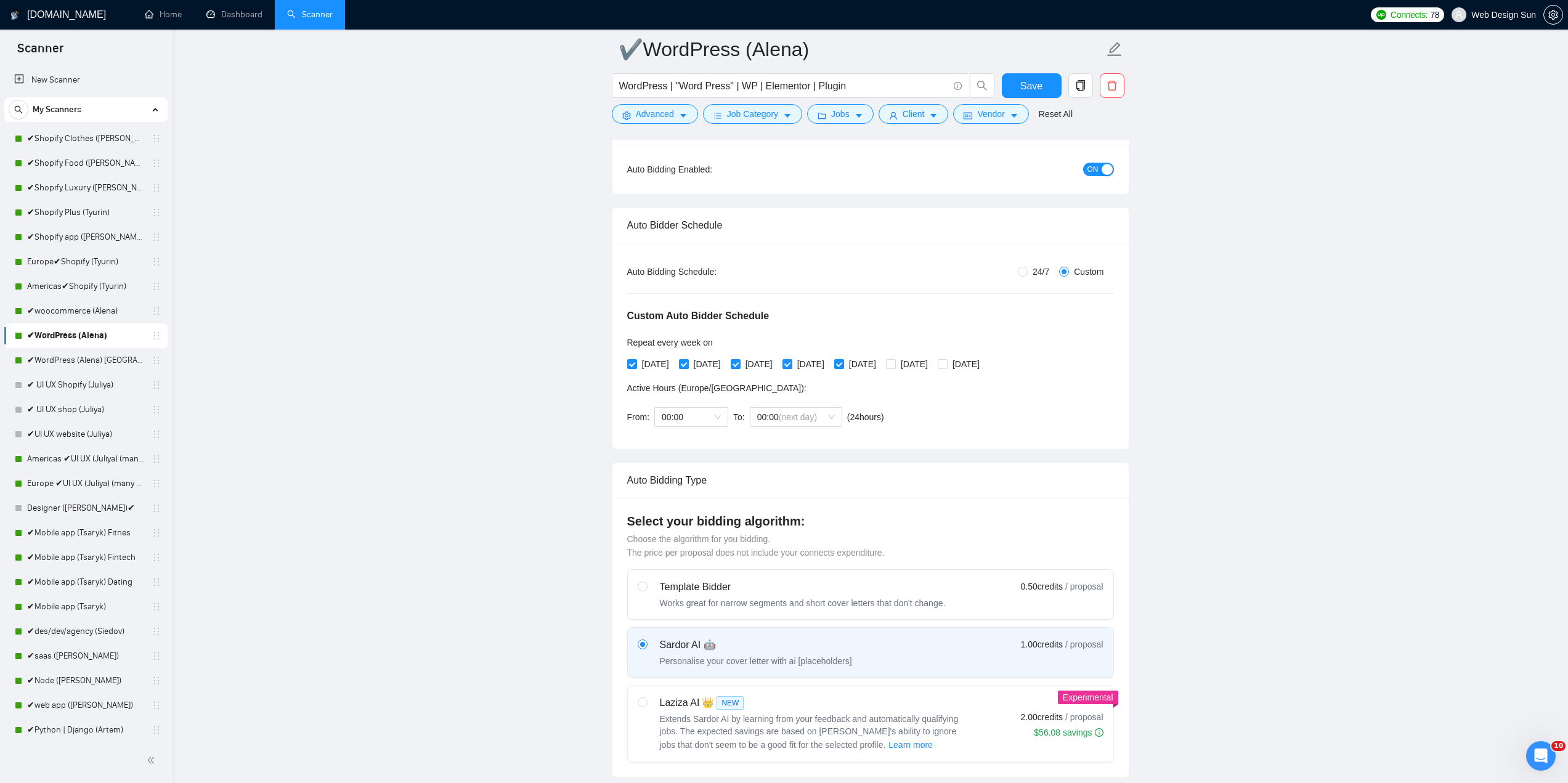
scroll to position [0, 0]
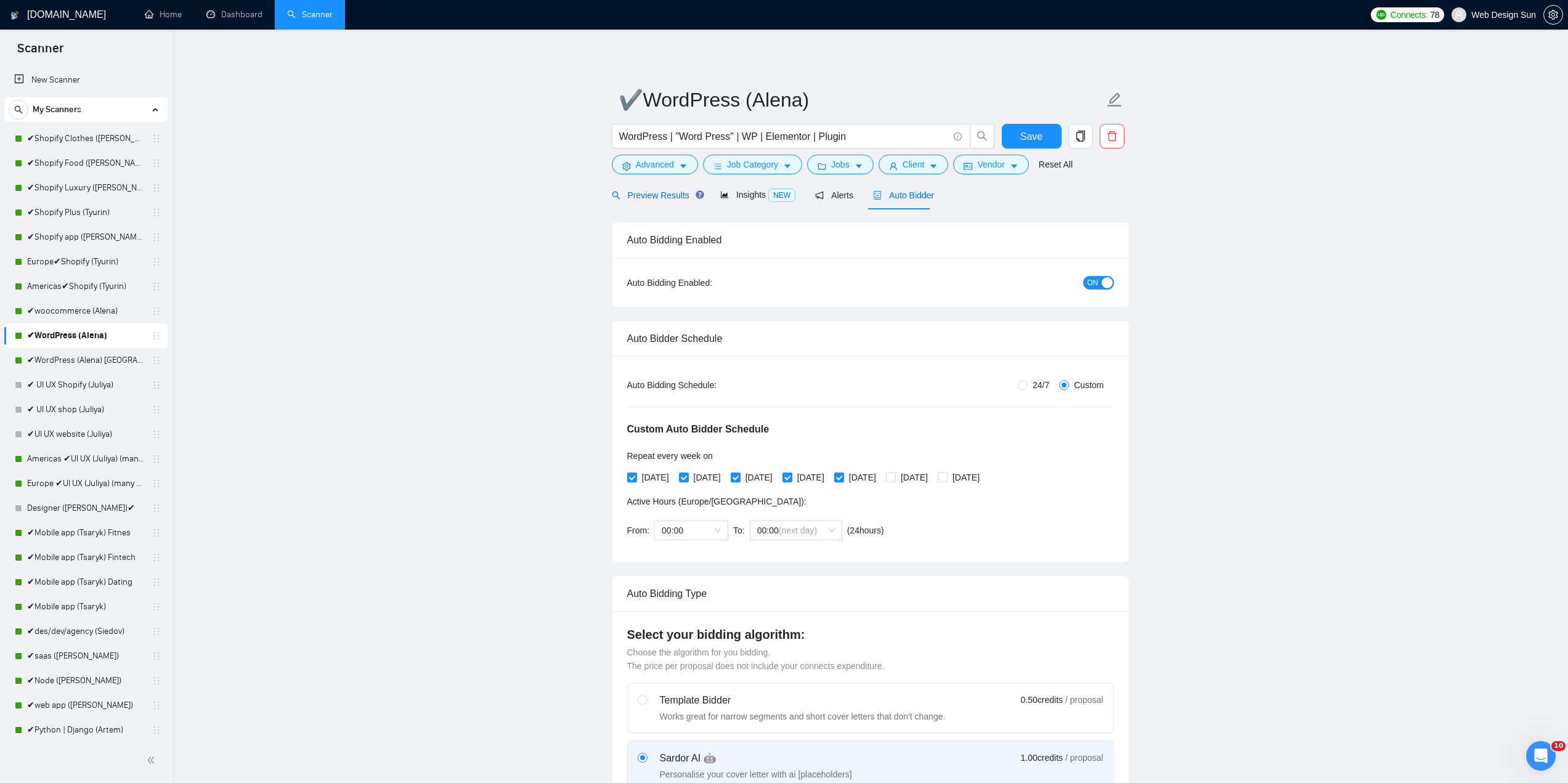
click at [673, 198] on span "Preview Results" at bounding box center [656, 195] width 89 height 10
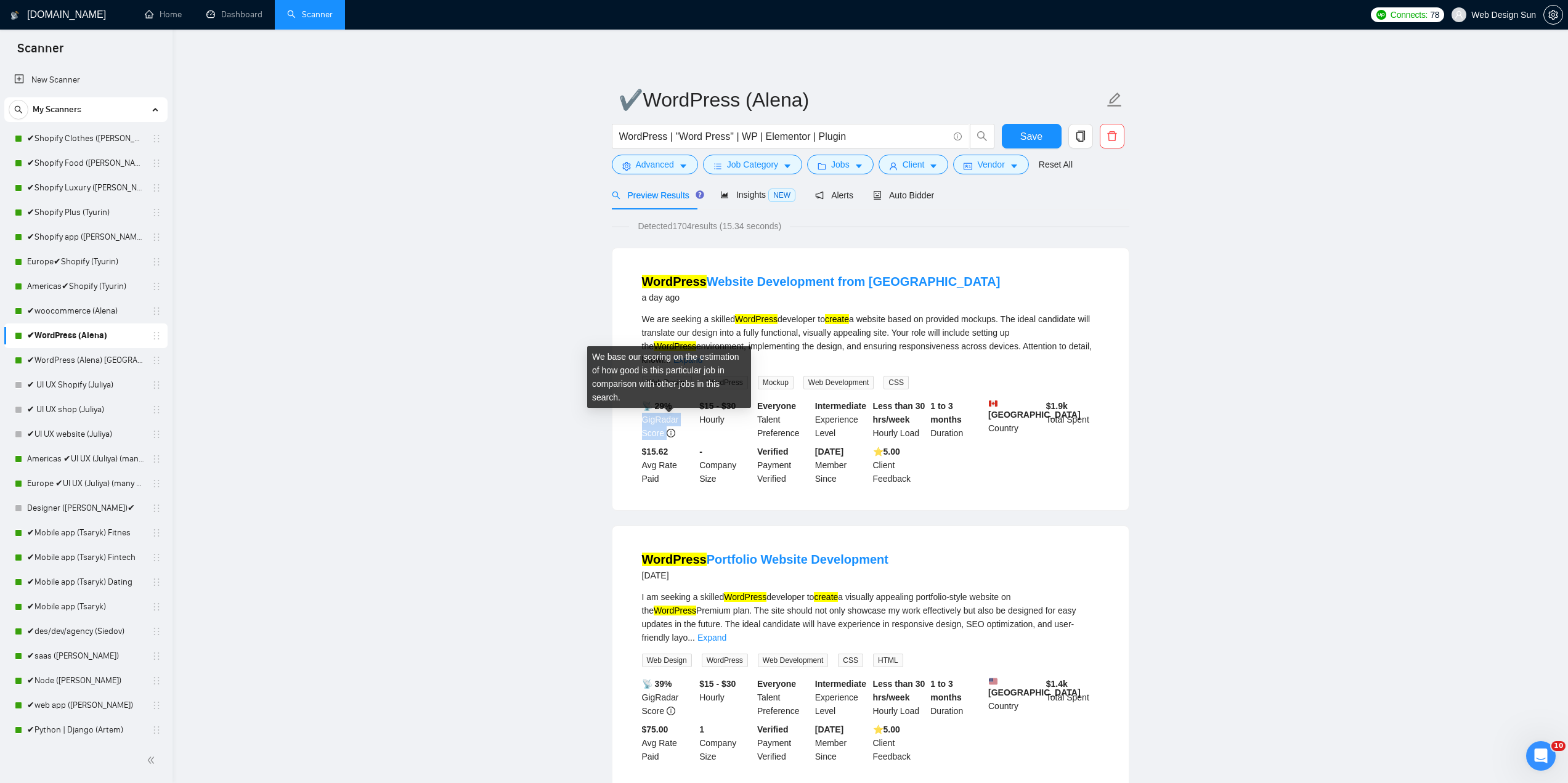
drag, startPoint x: 645, startPoint y: 406, endPoint x: 673, endPoint y: 416, distance: 29.7
click at [673, 417] on div "📡 29% GigRadar Score" at bounding box center [668, 419] width 58 height 41
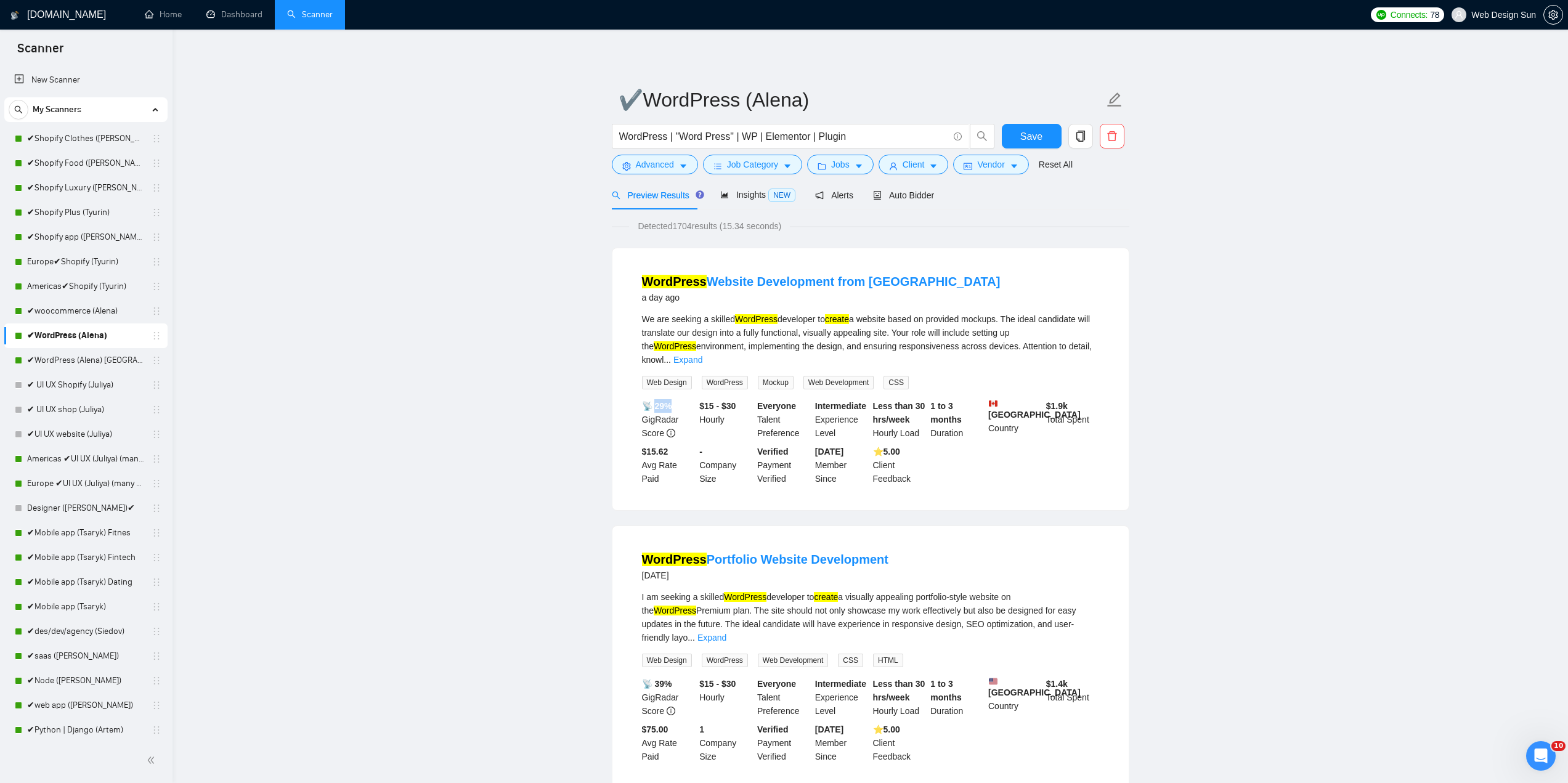
drag, startPoint x: 658, startPoint y: 394, endPoint x: 671, endPoint y: 395, distance: 13.0
click at [671, 401] on b "📡 29%" at bounding box center [657, 406] width 30 height 10
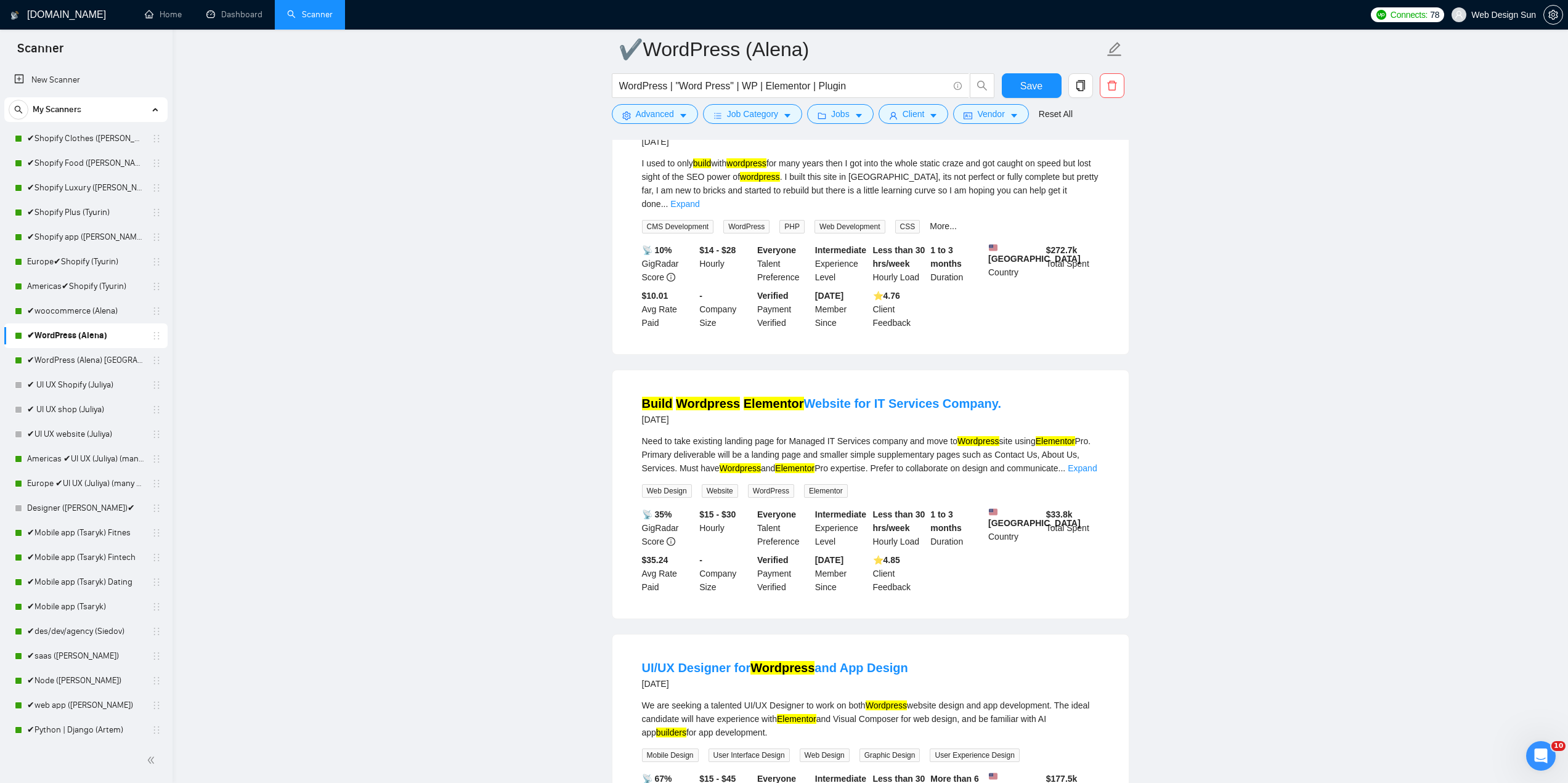
scroll to position [1171, 0]
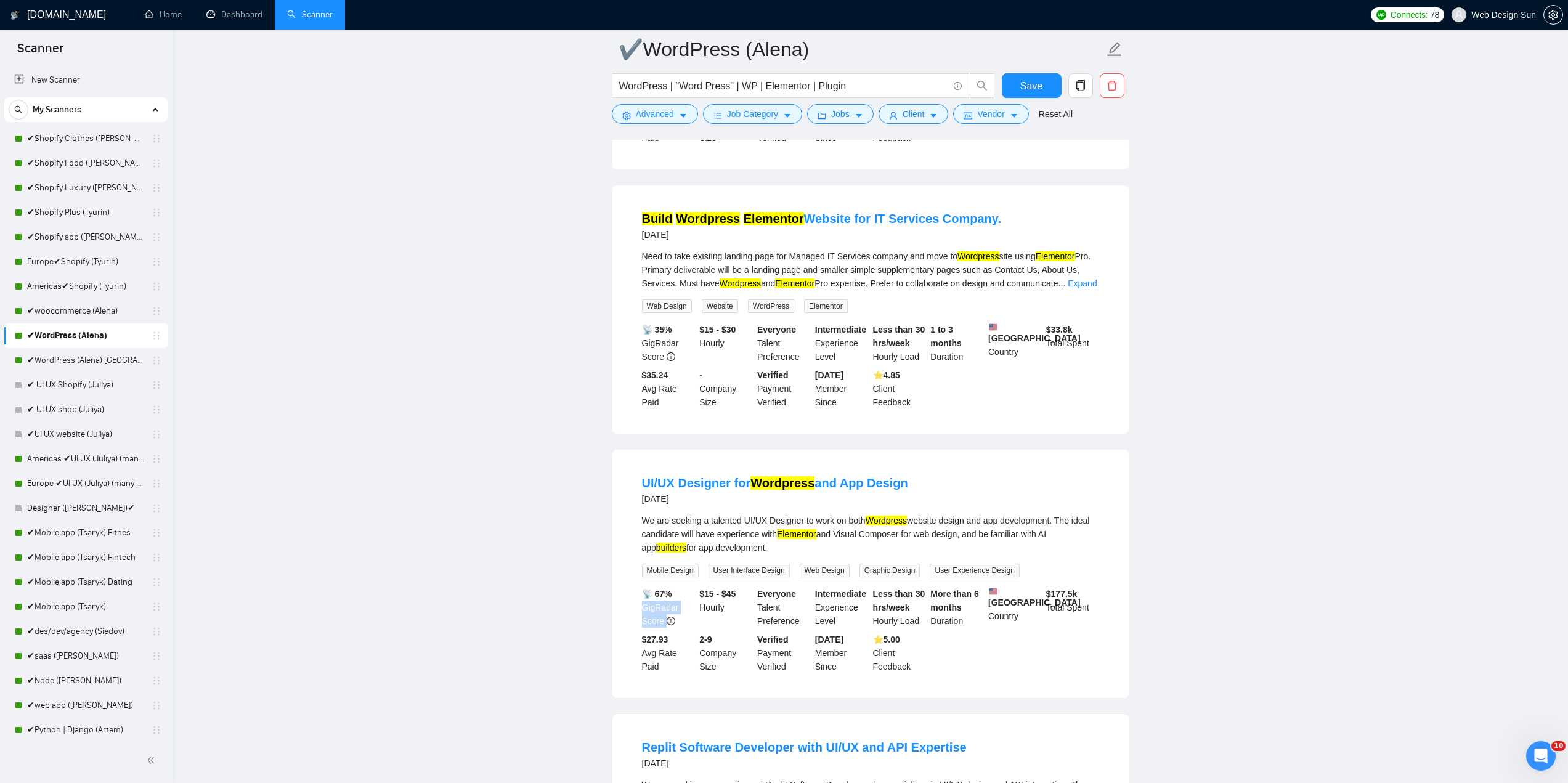
drag, startPoint x: 637, startPoint y: 578, endPoint x: 668, endPoint y: 589, distance: 32.9
click at [670, 590] on li "UI/UX Designer for Wordpress and App Design [DATE] We are seeking a talented UI…" at bounding box center [870, 574] width 487 height 218
click at [648, 592] on div "📡 67% GigRadar Score" at bounding box center [668, 608] width 58 height 41
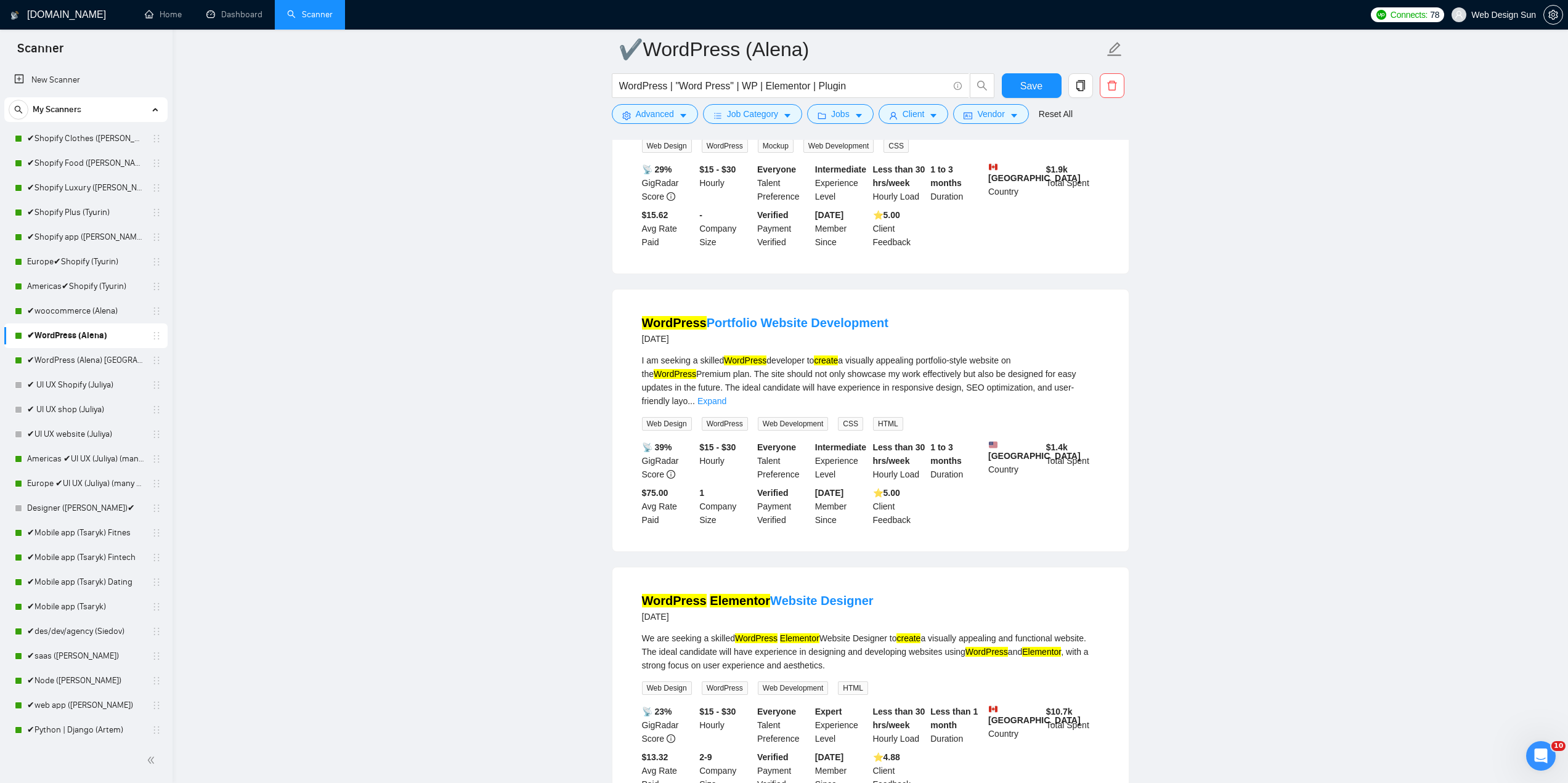
scroll to position [0, 0]
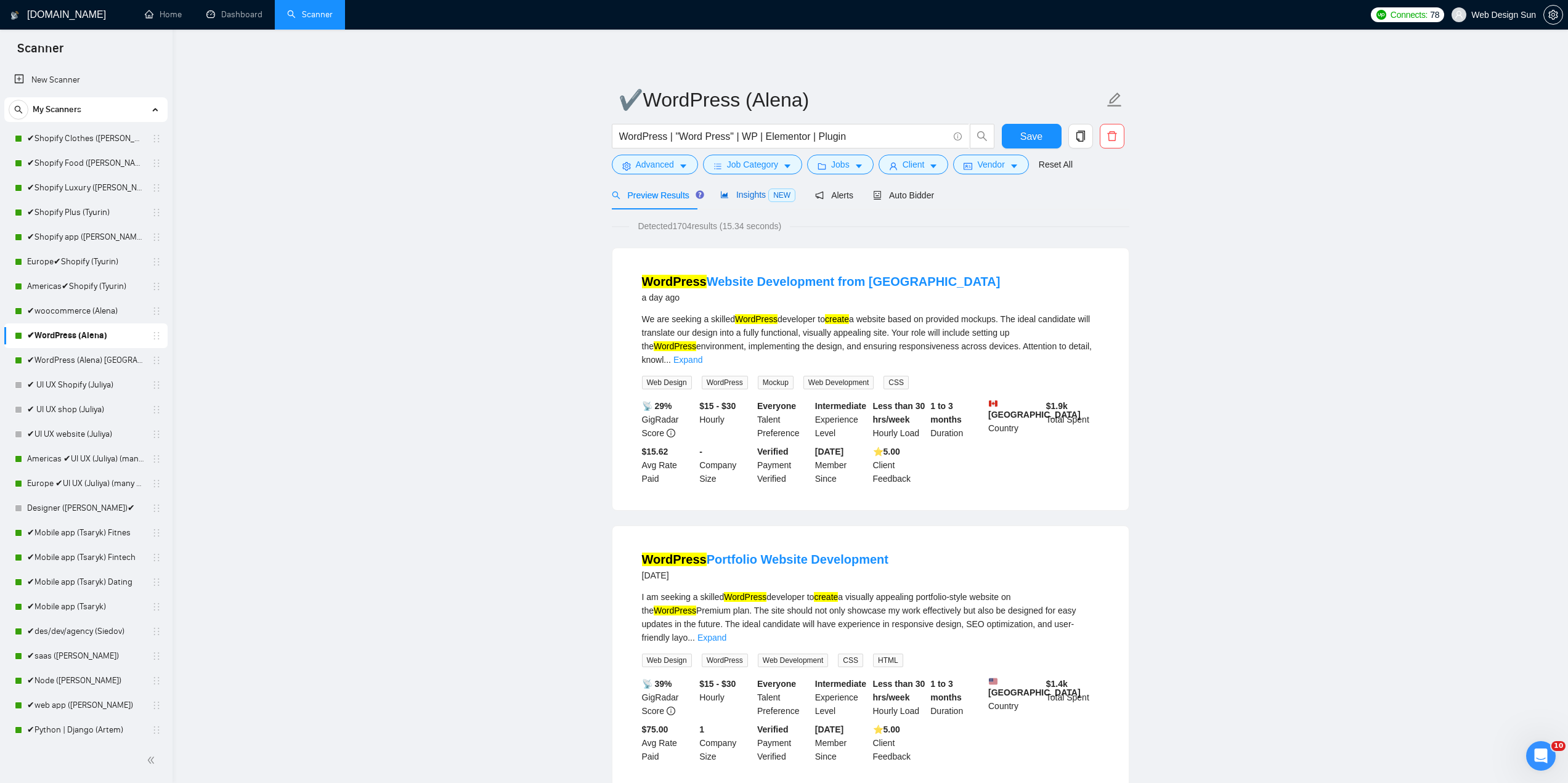
click at [739, 190] on span "Insights NEW" at bounding box center [758, 195] width 75 height 10
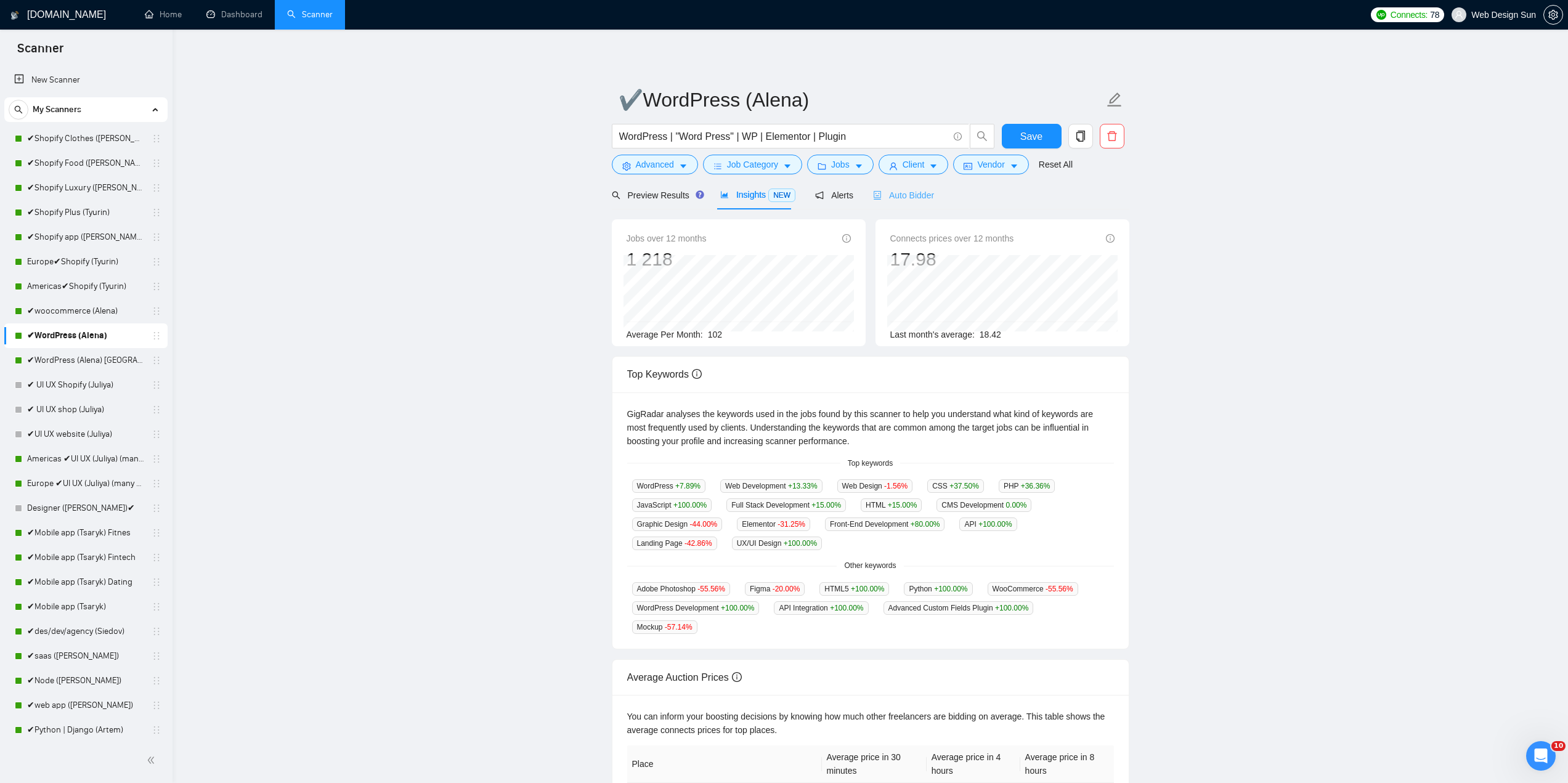
click at [892, 205] on div "Auto Bidder" at bounding box center [903, 196] width 61 height 29
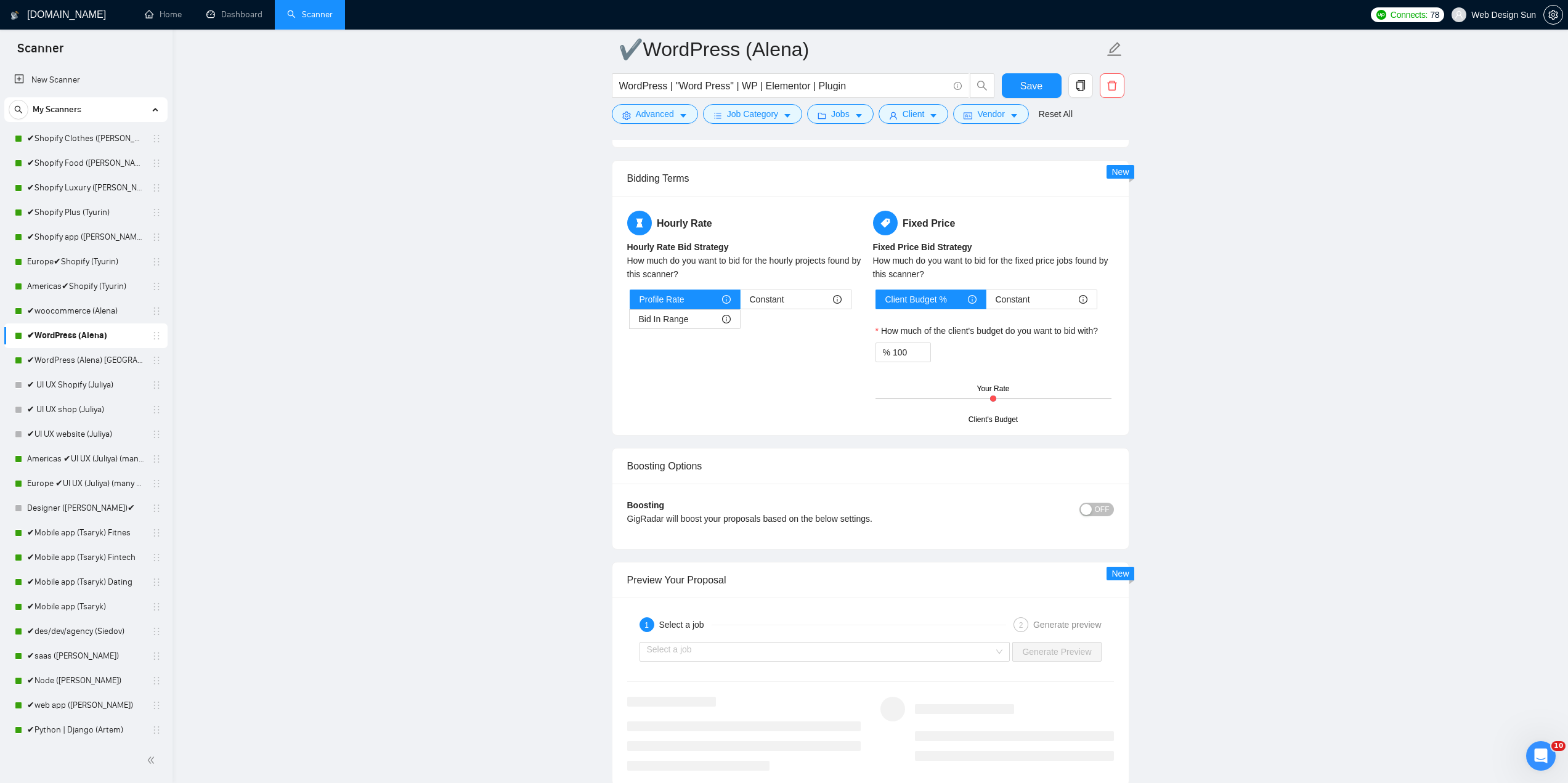
scroll to position [2218, 0]
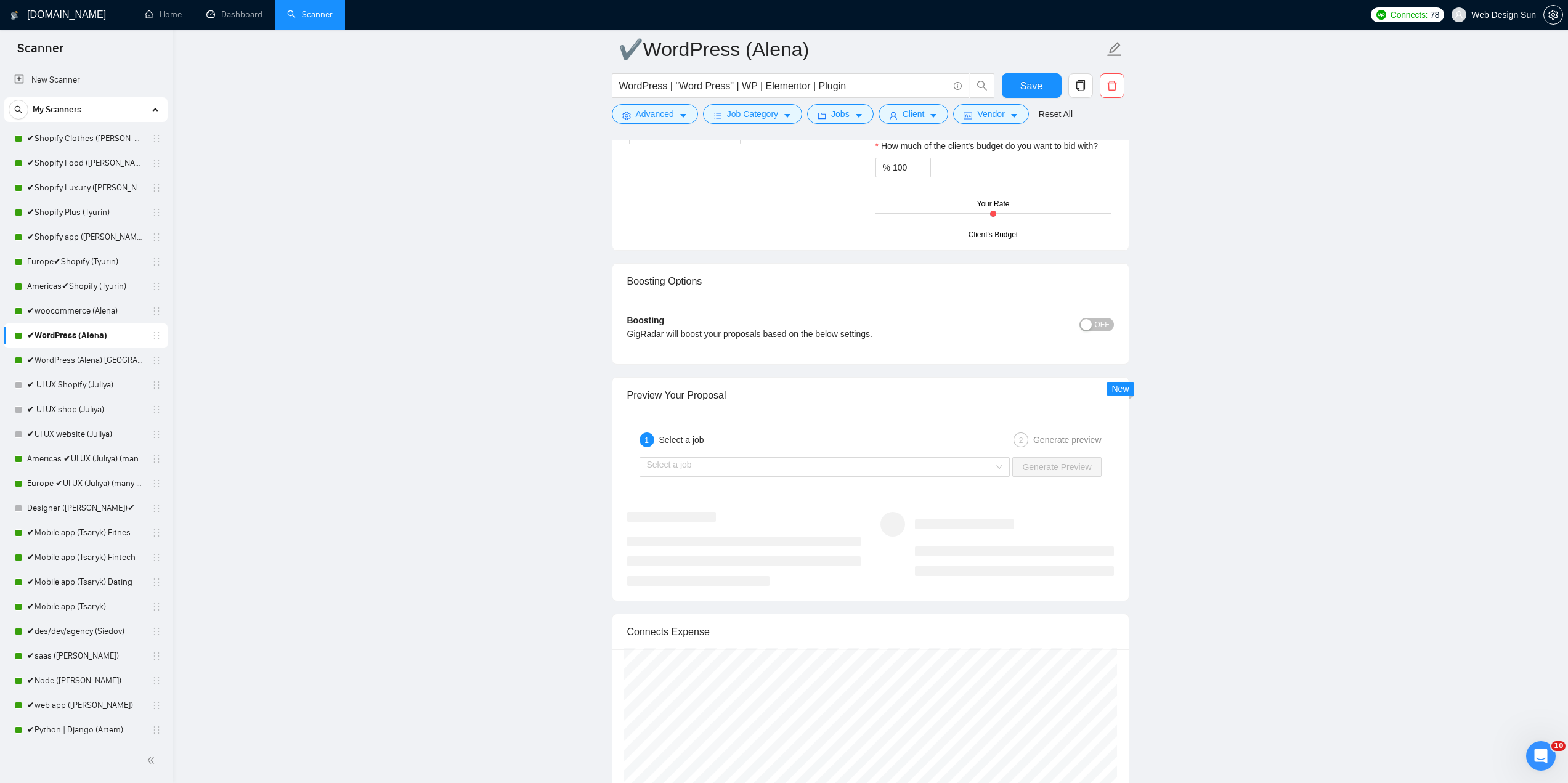
click at [1104, 327] on span "OFF" at bounding box center [1102, 324] width 15 height 14
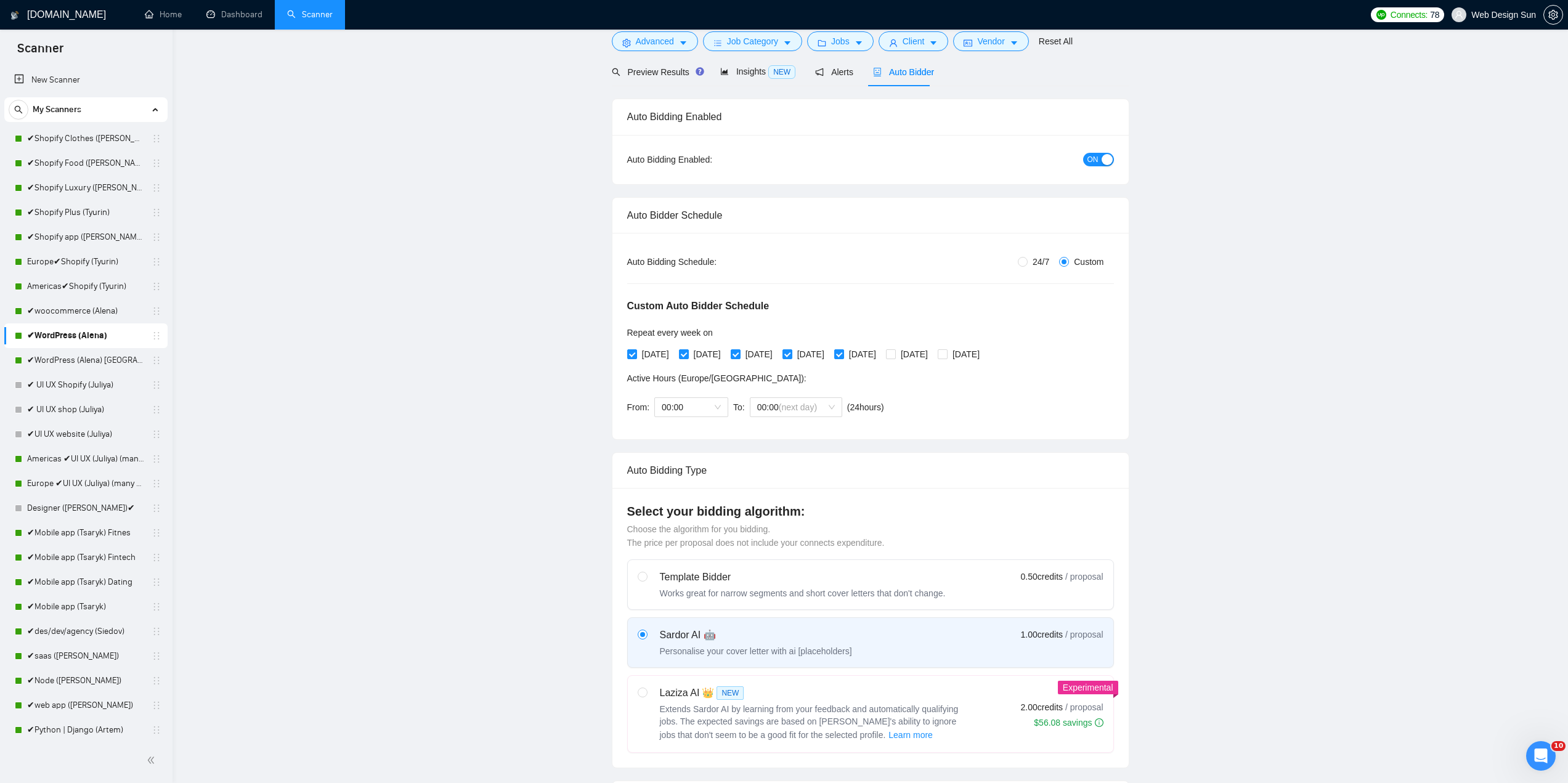
scroll to position [0, 0]
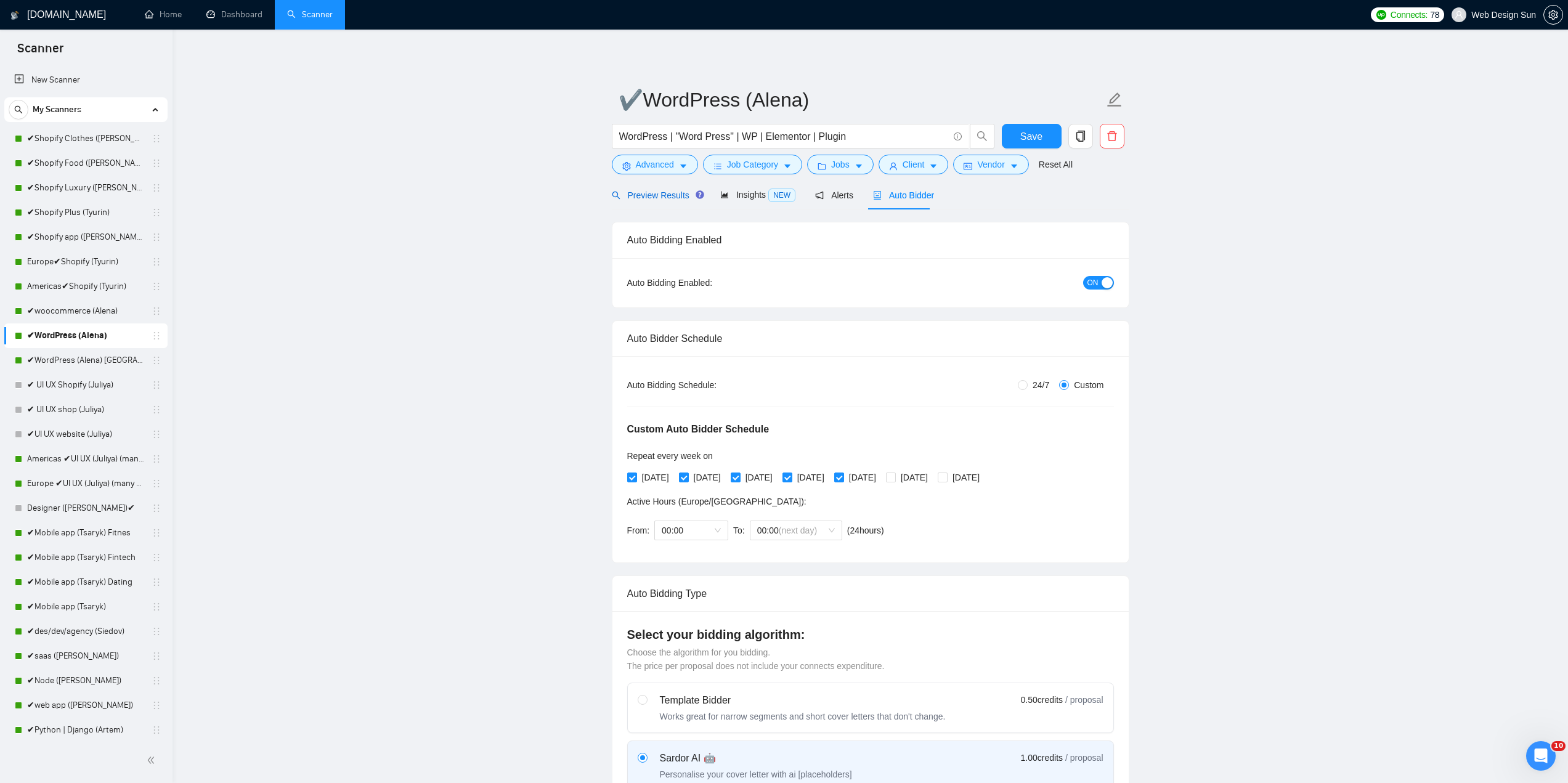
click at [647, 192] on span "Preview Results" at bounding box center [656, 195] width 89 height 10
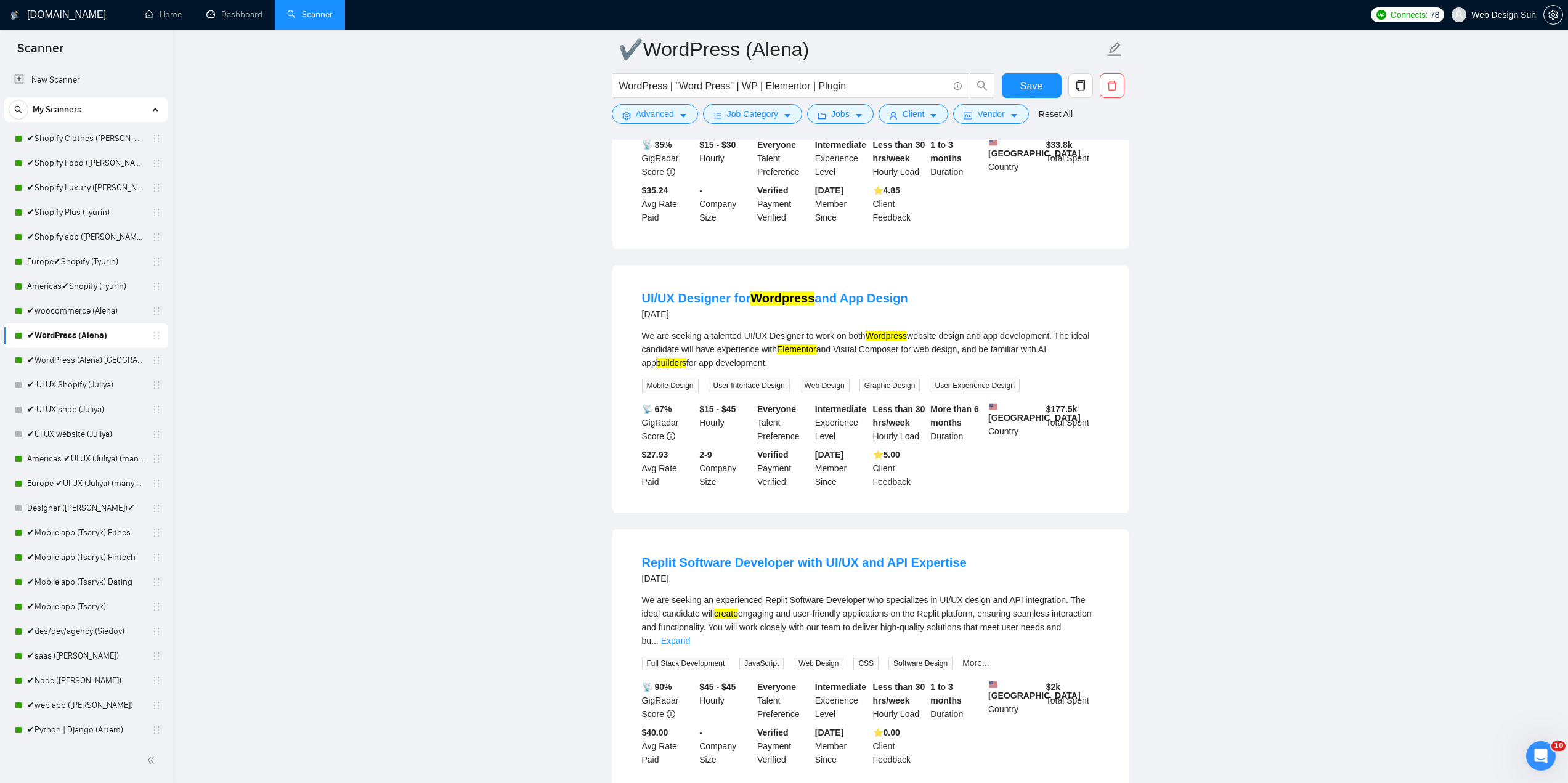
scroll to position [1540, 0]
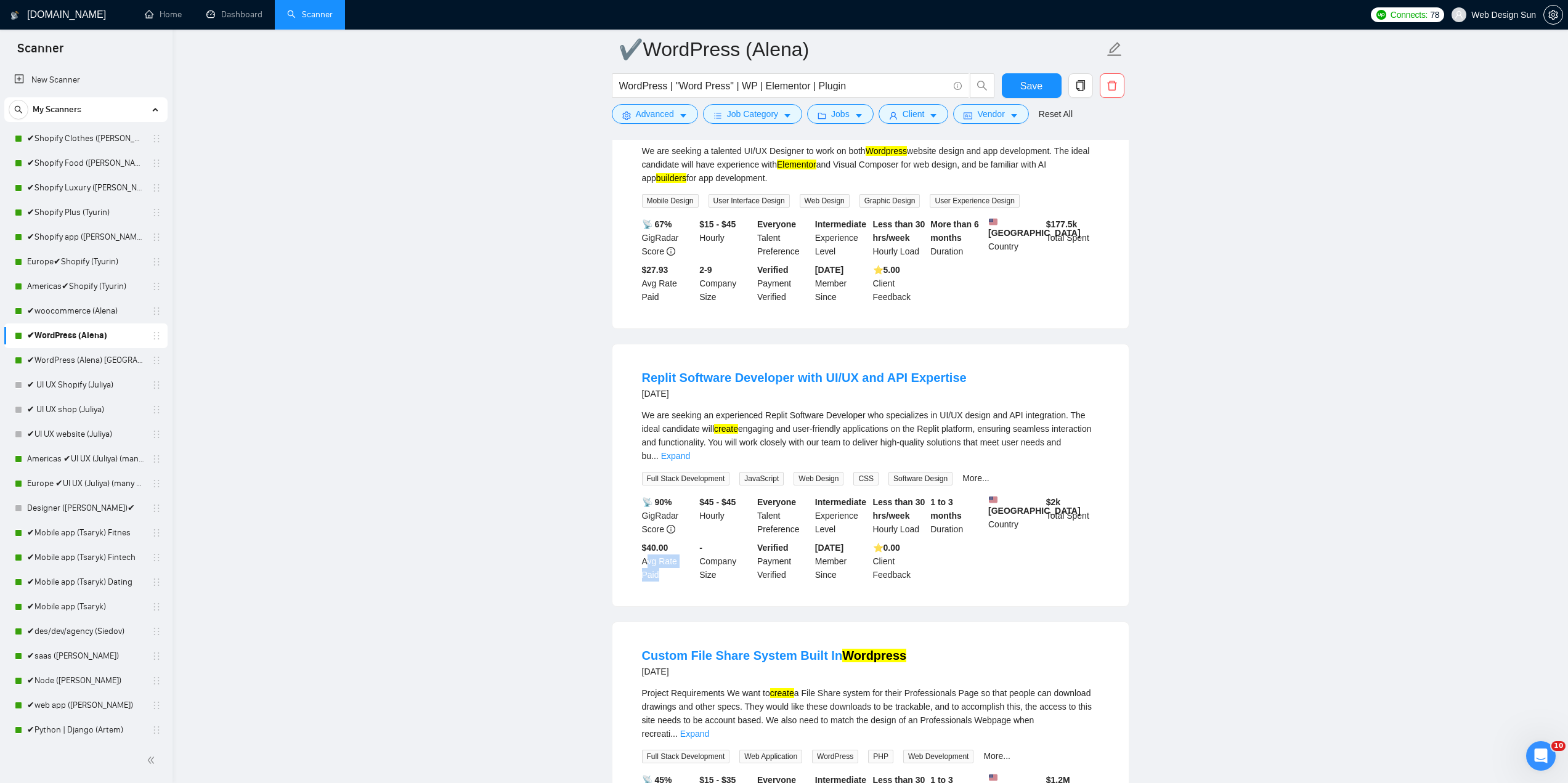
drag, startPoint x: 645, startPoint y: 531, endPoint x: 689, endPoint y: 527, distance: 44.2
click at [693, 541] on div "$40.00 Avg Rate Paid" at bounding box center [668, 561] width 58 height 41
click at [668, 541] on div "$40.00 Avg Rate Paid" at bounding box center [668, 561] width 58 height 41
click at [647, 543] on b "$40.00" at bounding box center [655, 547] width 26 height 10
click at [648, 543] on b "$40.00" at bounding box center [655, 547] width 26 height 10
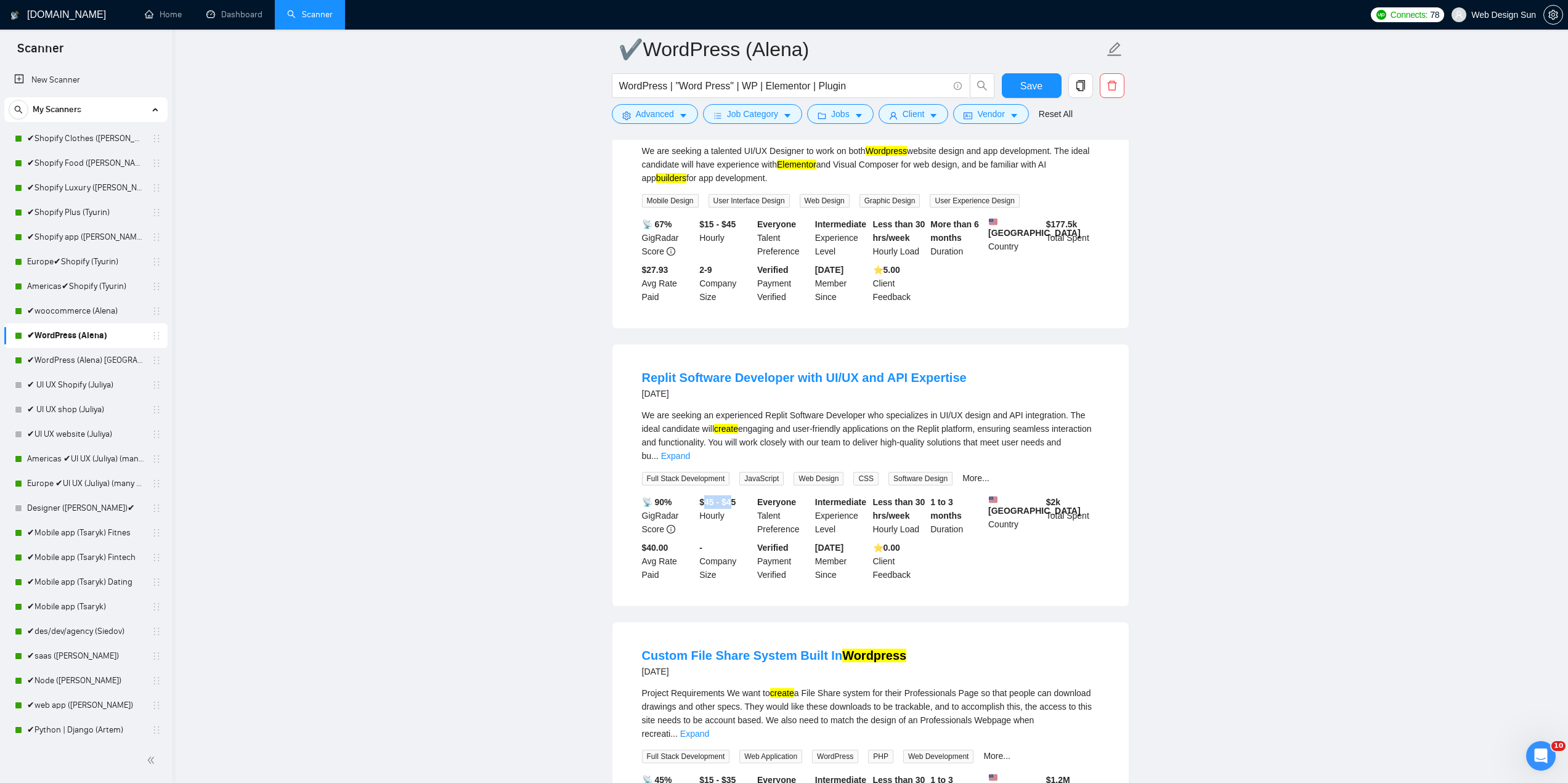
drag, startPoint x: 713, startPoint y: 472, endPoint x: 730, endPoint y: 475, distance: 17.3
click at [730, 495] on div "$45 - $45 Hourly" at bounding box center [725, 515] width 58 height 41
click at [729, 495] on div "$45 - $45 Hourly" at bounding box center [725, 515] width 58 height 41
drag, startPoint x: 1066, startPoint y: 485, endPoint x: 1074, endPoint y: 483, distance: 8.2
click at [1072, 495] on div "$ 2k Total Spent" at bounding box center [1072, 515] width 58 height 41
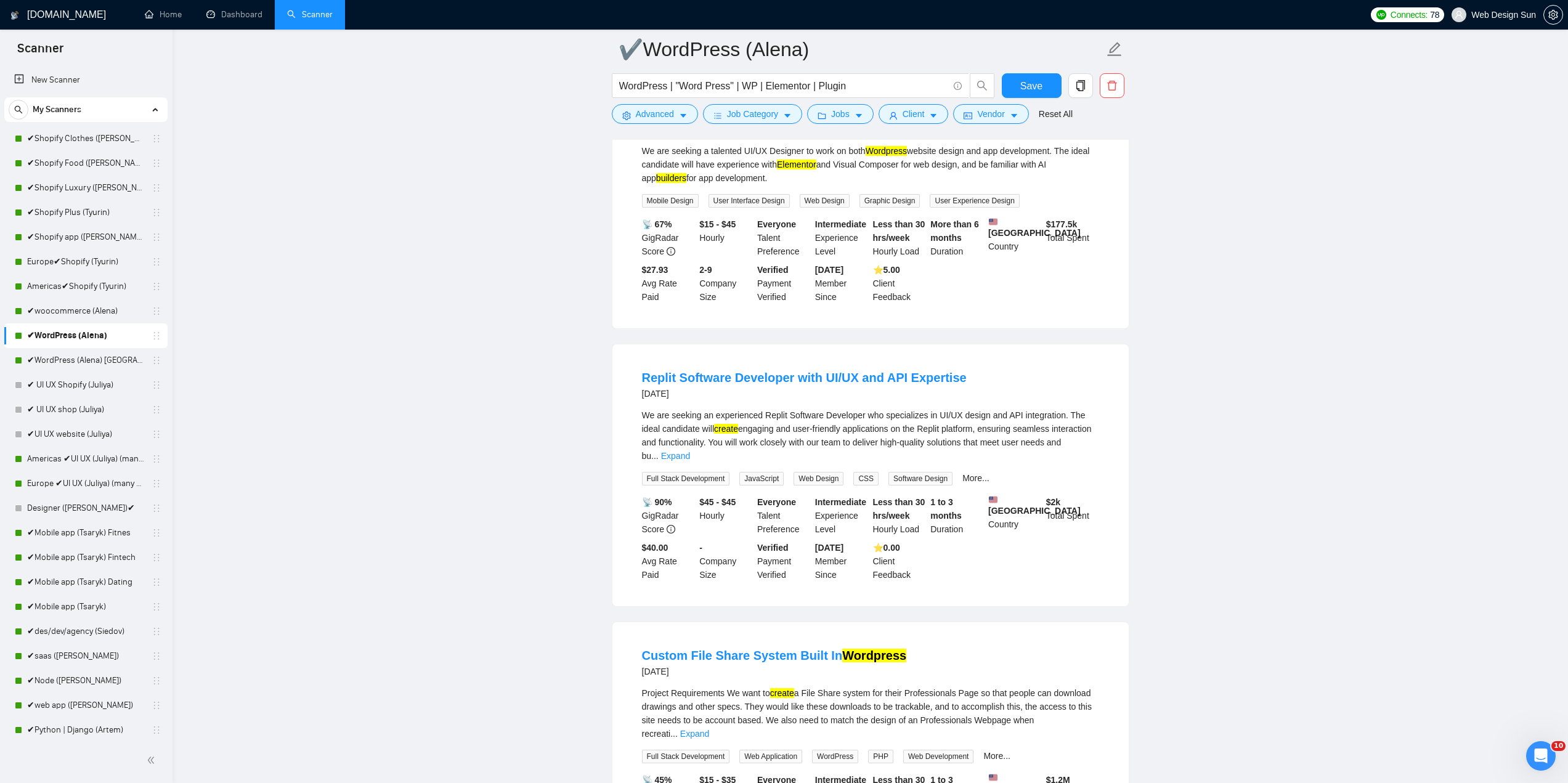
click at [1074, 495] on div "$ 2k Total Spent" at bounding box center [1072, 515] width 58 height 41
click at [1059, 497] on b "$ 2k" at bounding box center [1053, 502] width 15 height 10
click at [1060, 497] on b "$ 2k" at bounding box center [1053, 502] width 15 height 10
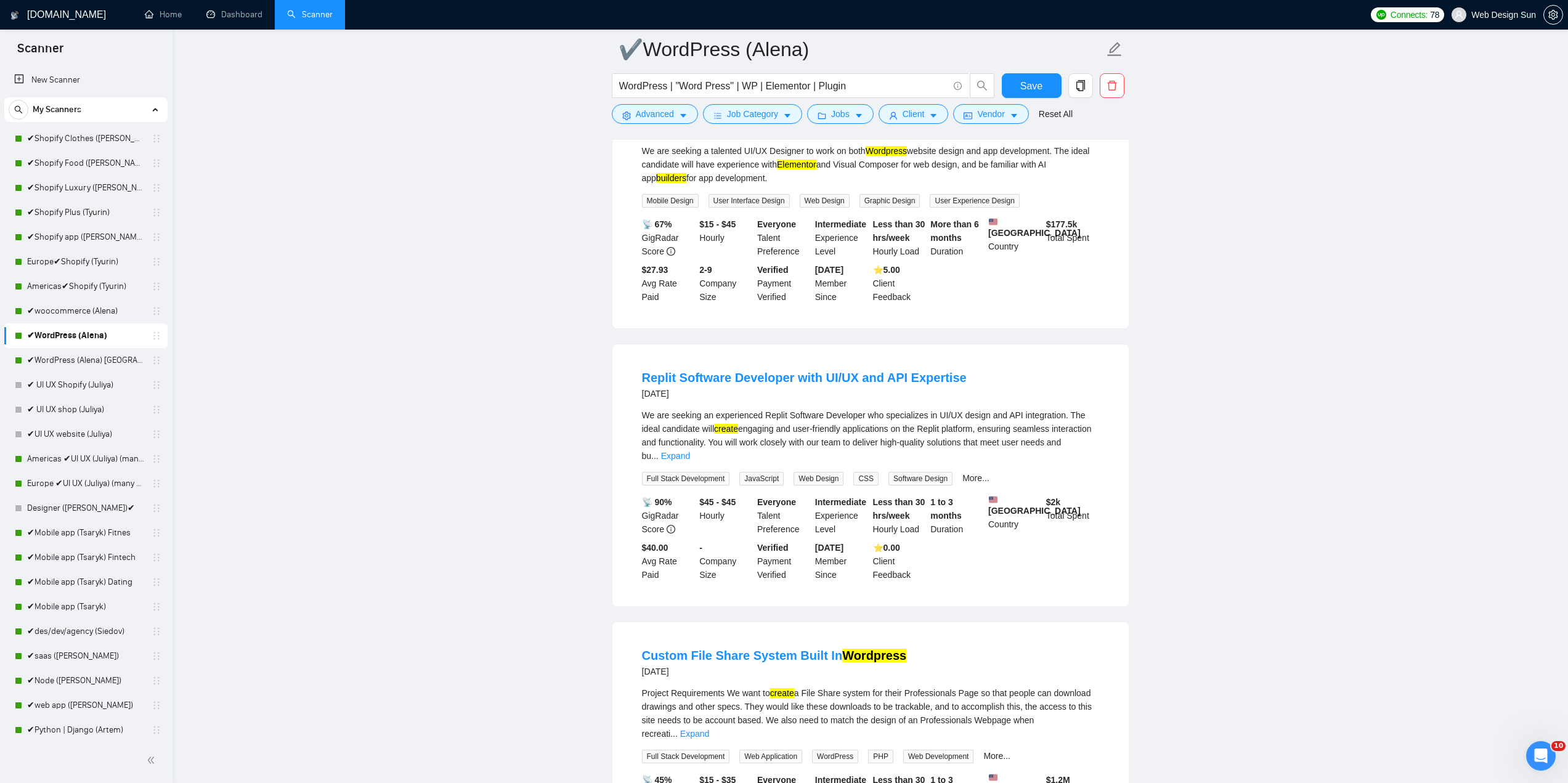
click at [1058, 497] on b "$ 2k" at bounding box center [1053, 502] width 15 height 10
click at [649, 541] on div "$40.00 Avg Rate Paid" at bounding box center [668, 561] width 58 height 41
click at [648, 541] on div "$40.00 Avg Rate Paid" at bounding box center [668, 561] width 58 height 41
click at [651, 543] on b "$40.00" at bounding box center [655, 547] width 26 height 10
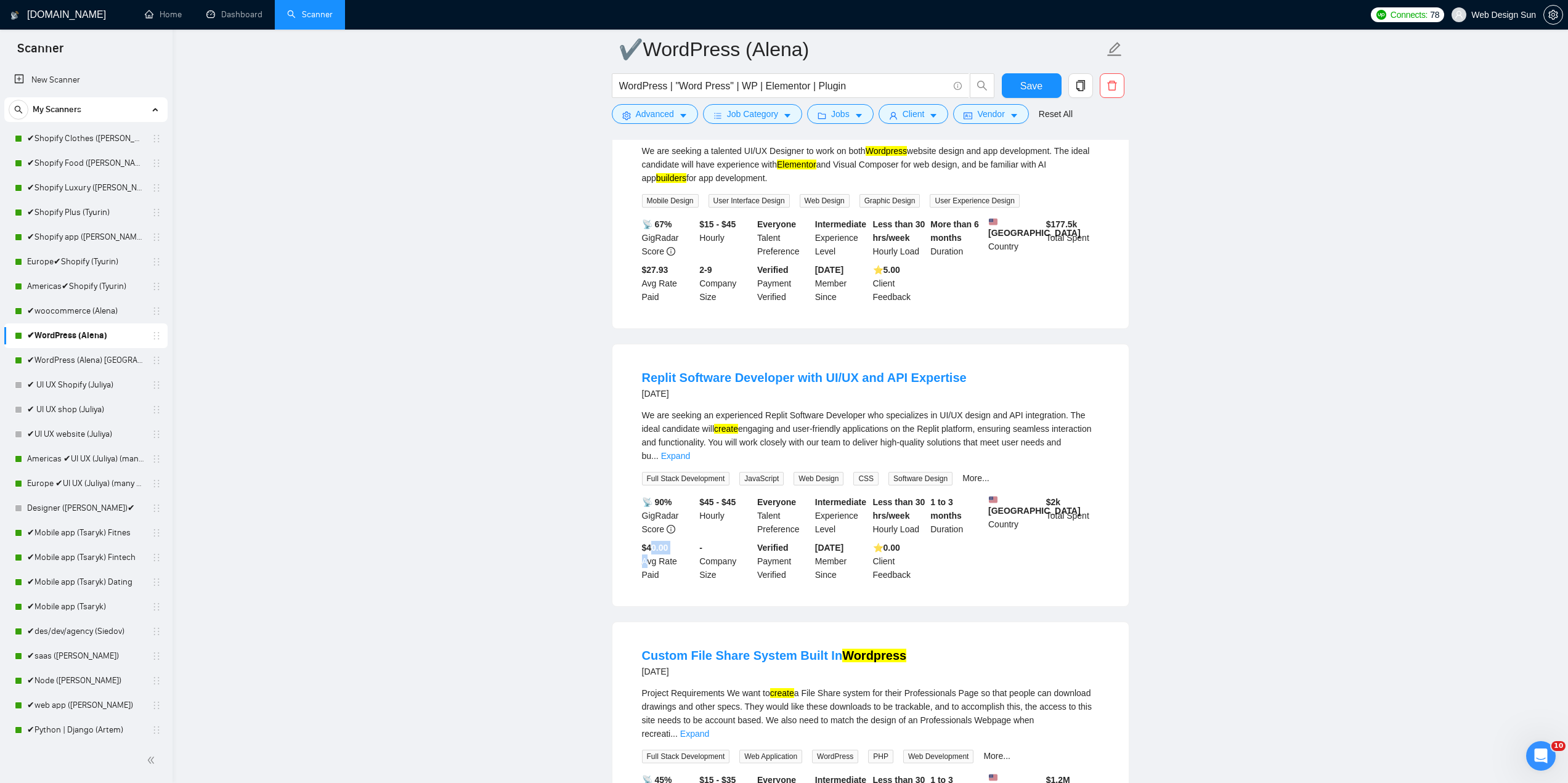
click at [648, 541] on div "$40.00 Avg Rate Paid" at bounding box center [668, 561] width 58 height 41
click at [648, 543] on b "$40.00" at bounding box center [655, 547] width 26 height 10
drag, startPoint x: 649, startPoint y: 532, endPoint x: 682, endPoint y: 524, distance: 34.0
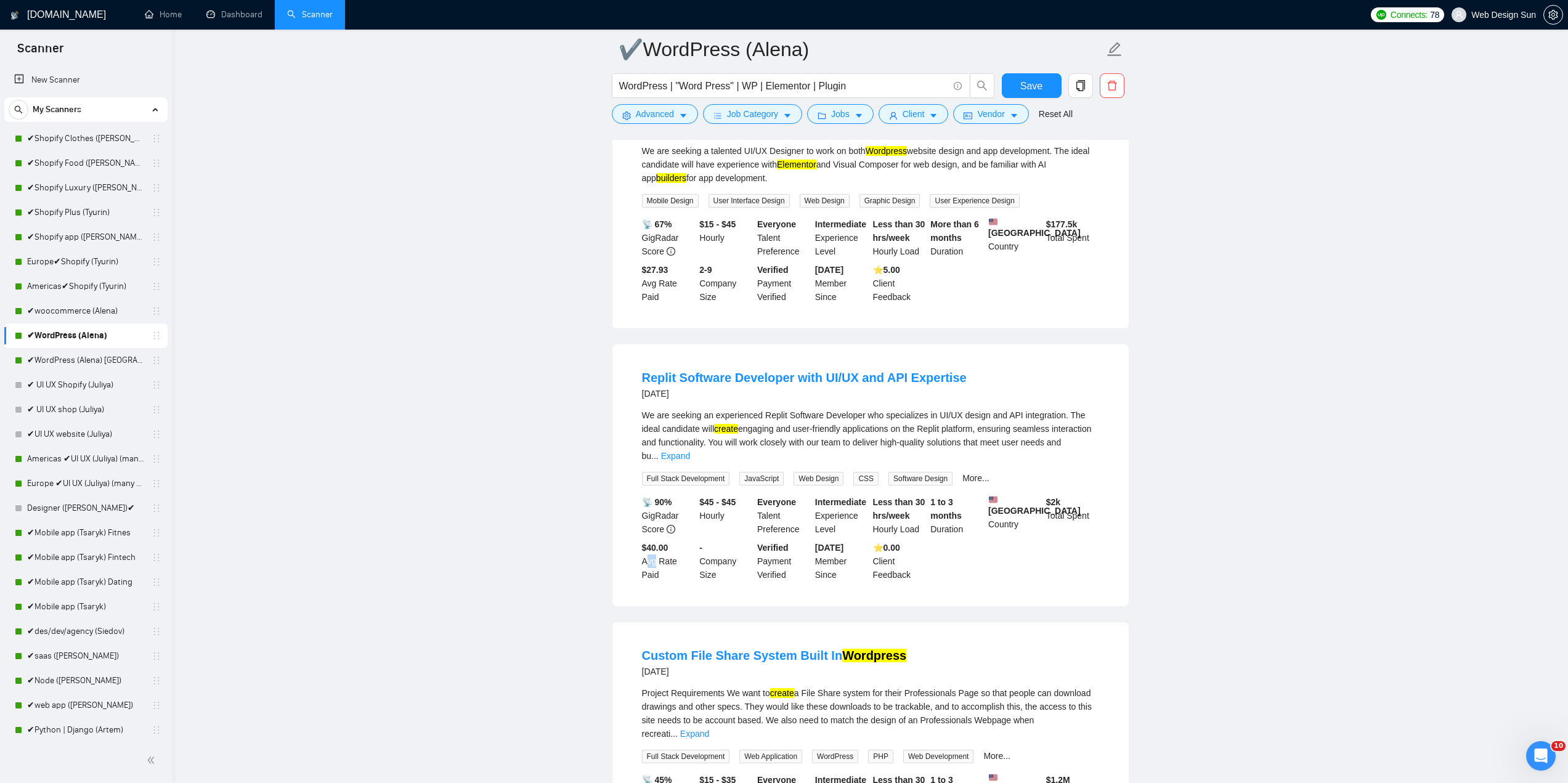
click at [659, 541] on div "$40.00 Avg Rate Paid" at bounding box center [668, 561] width 58 height 41
click at [692, 541] on div "$40.00 Avg Rate Paid" at bounding box center [668, 561] width 58 height 41
click at [648, 541] on div "$40.00 Avg Rate Paid" at bounding box center [668, 561] width 58 height 41
click at [647, 541] on div "$40.00 Avg Rate Paid" at bounding box center [668, 561] width 58 height 41
drag, startPoint x: 655, startPoint y: 476, endPoint x: 666, endPoint y: 481, distance: 12.1
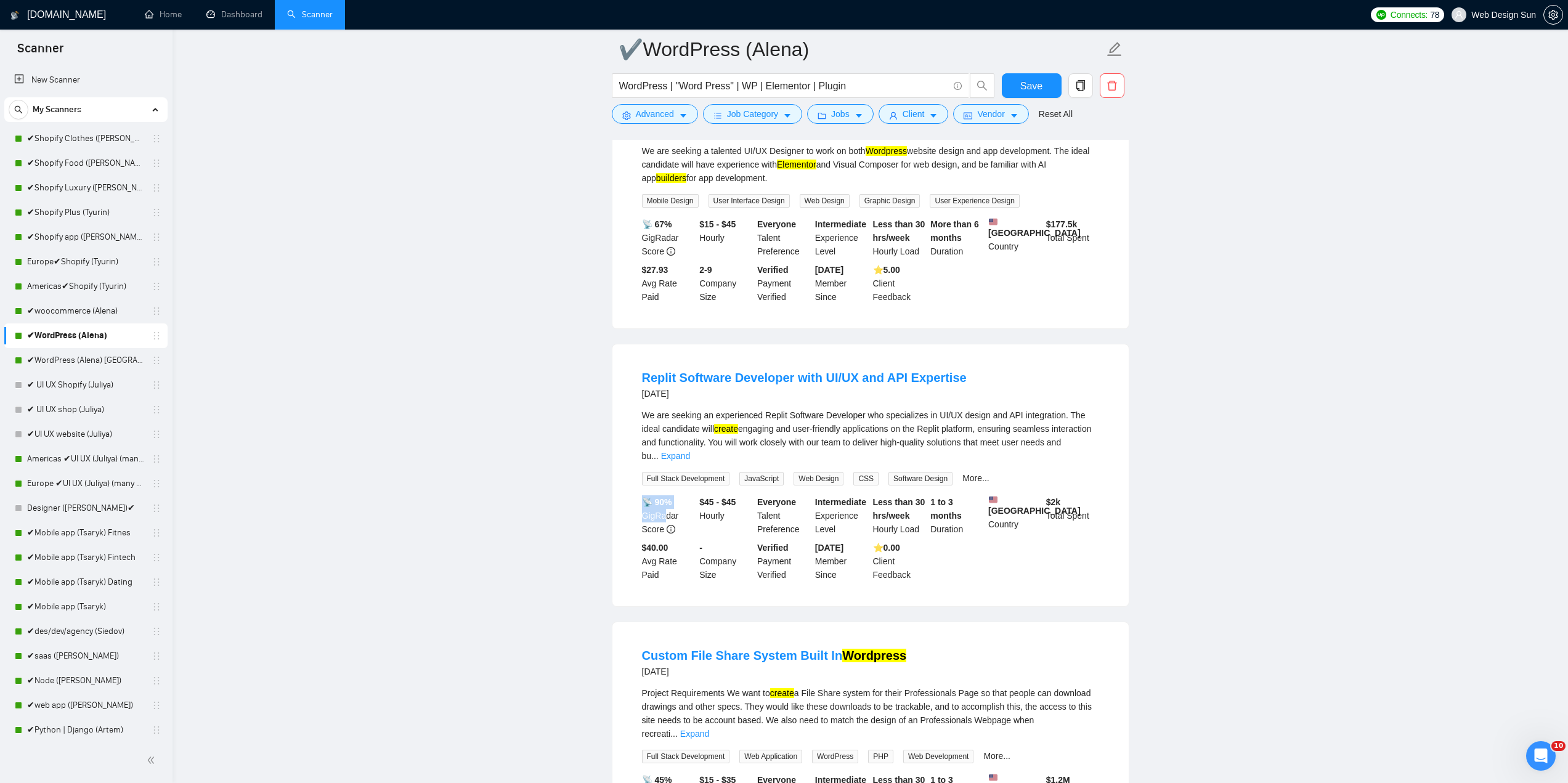
click at [667, 495] on div "📡 90% GigRadar Score" at bounding box center [668, 515] width 58 height 41
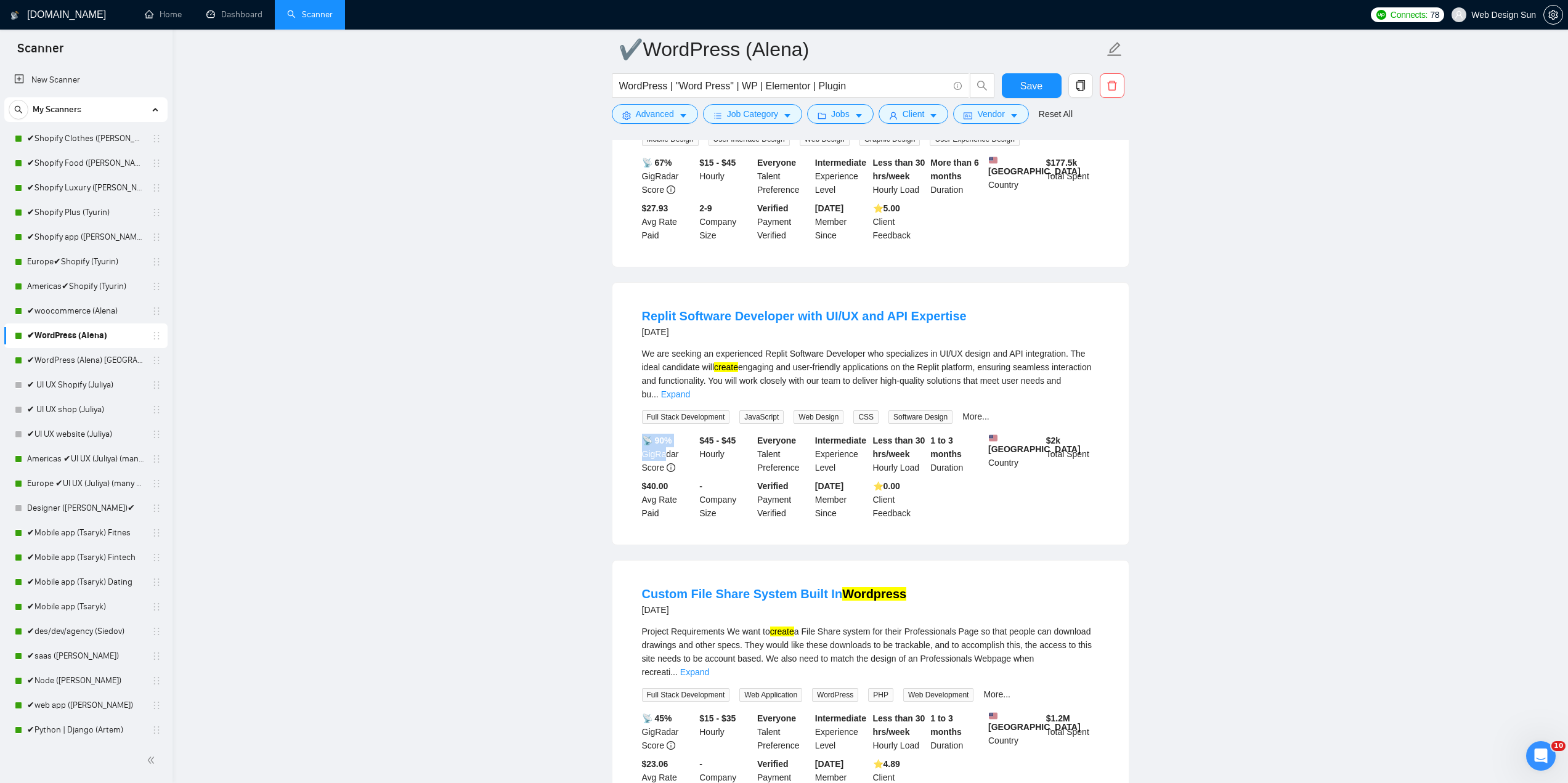
scroll to position [1726, 0]
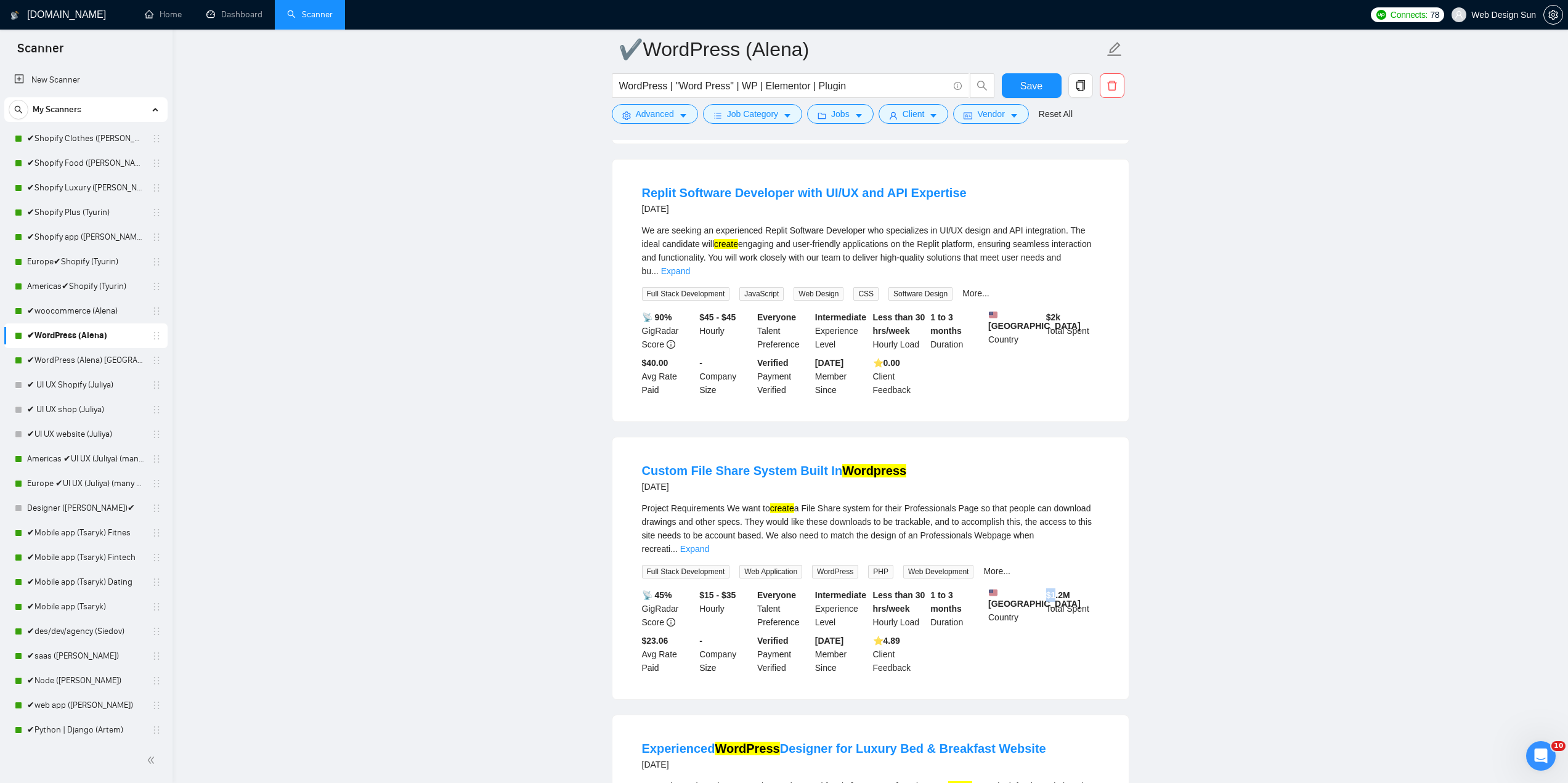
drag, startPoint x: 1043, startPoint y: 555, endPoint x: 1061, endPoint y: 552, distance: 18.2
click at [1058, 588] on div "$ 1.2M Total Spent" at bounding box center [1072, 608] width 58 height 41
click at [1063, 590] on b "$ 1.2M" at bounding box center [1058, 595] width 24 height 10
drag, startPoint x: 661, startPoint y: 545, endPoint x: 668, endPoint y: 545, distance: 7.0
click at [668, 590] on b "📡 45%" at bounding box center [657, 595] width 30 height 10
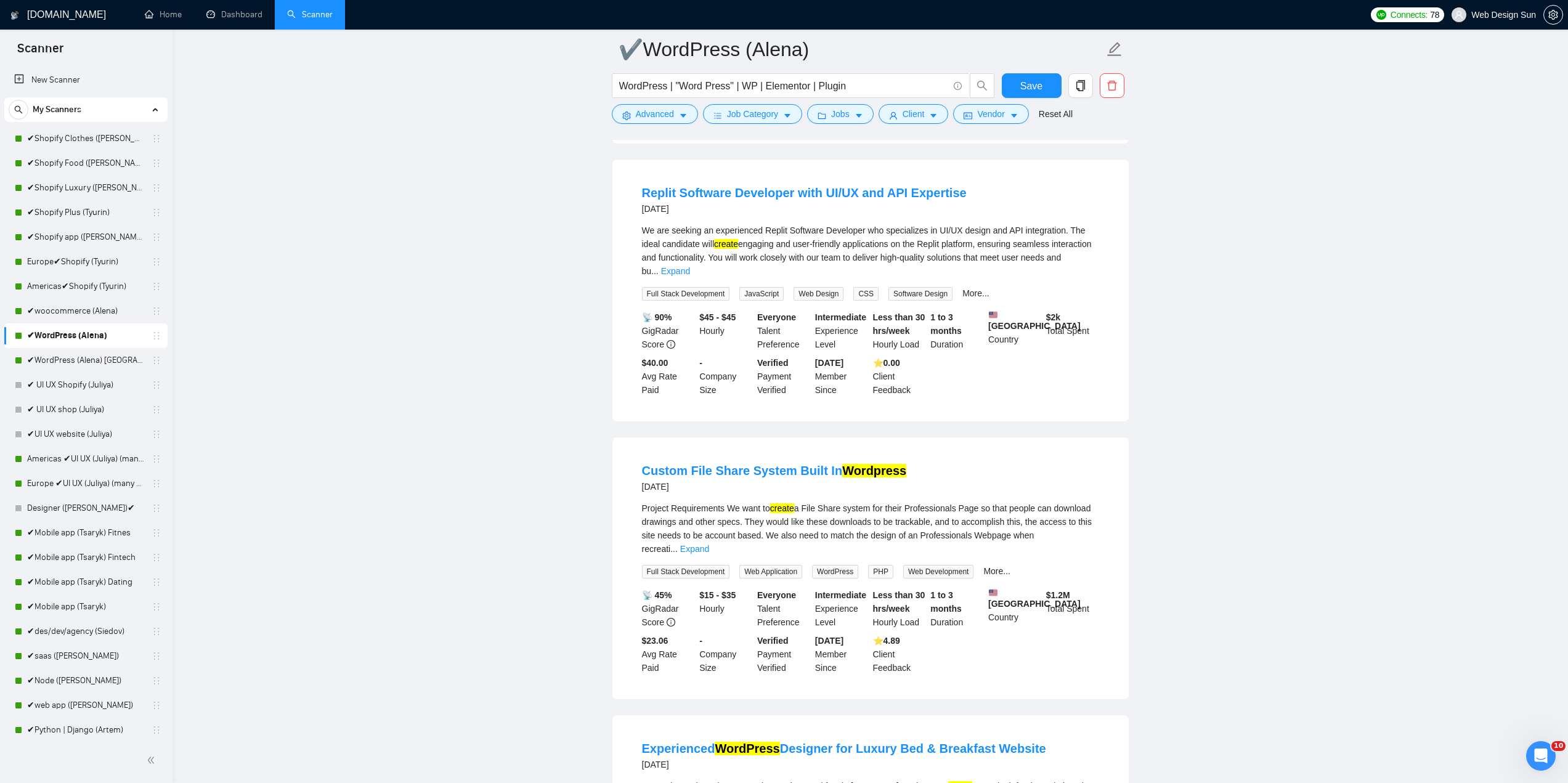
click at [663, 588] on div "📡 45% GigRadar Score" at bounding box center [668, 608] width 58 height 41
drag, startPoint x: 649, startPoint y: 616, endPoint x: 678, endPoint y: 618, distance: 29.1
click at [678, 634] on div "$23.06 Avg Rate Paid" at bounding box center [668, 654] width 58 height 41
click at [679, 634] on div "$23.06 Avg Rate Paid" at bounding box center [668, 654] width 58 height 41
drag, startPoint x: 665, startPoint y: 621, endPoint x: 669, endPoint y: 617, distance: 5.7
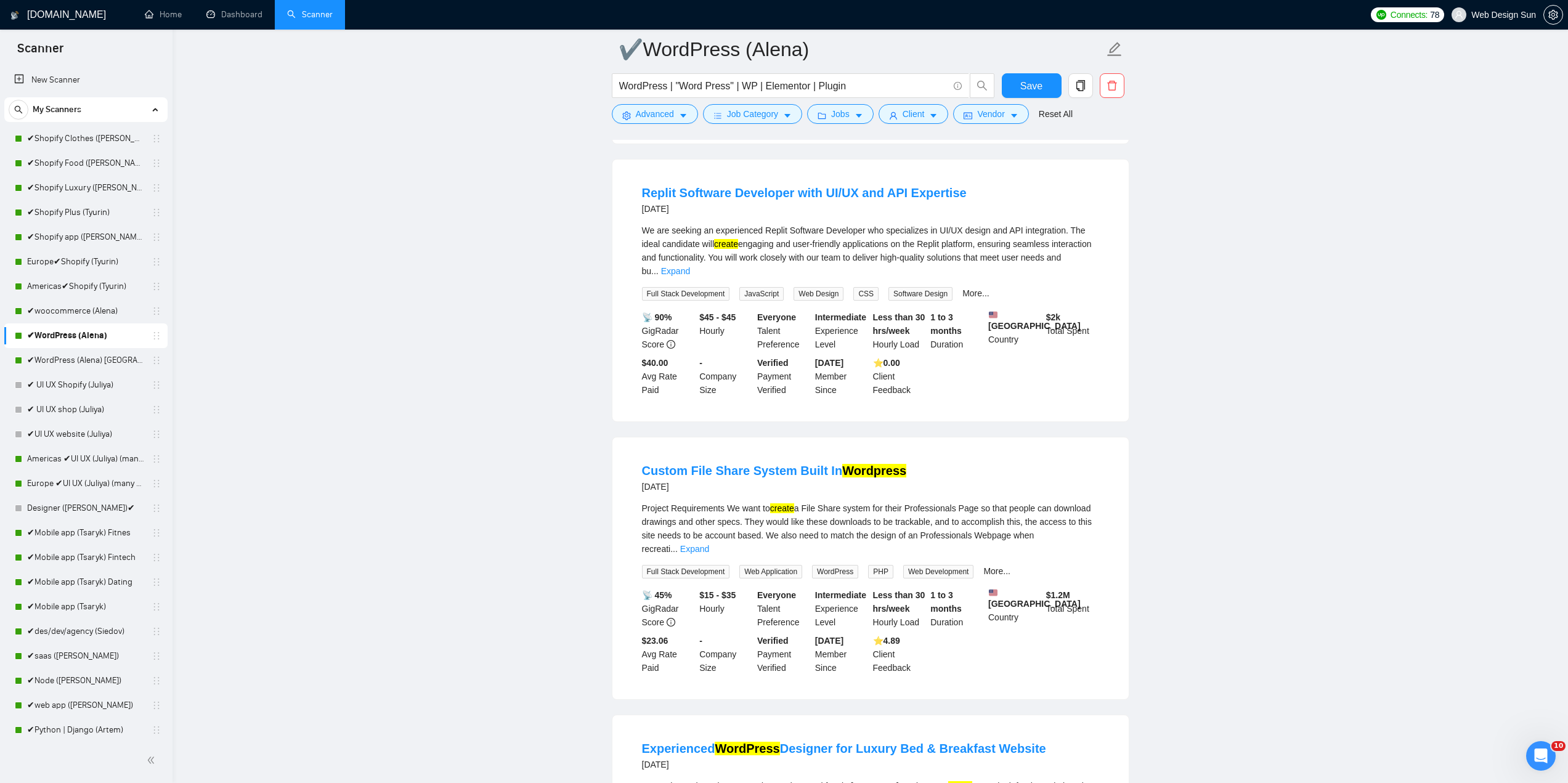
click at [664, 634] on div "$23.06 Avg Rate Paid" at bounding box center [668, 654] width 58 height 41
click at [671, 634] on div "$23.06 Avg Rate Paid" at bounding box center [668, 654] width 58 height 41
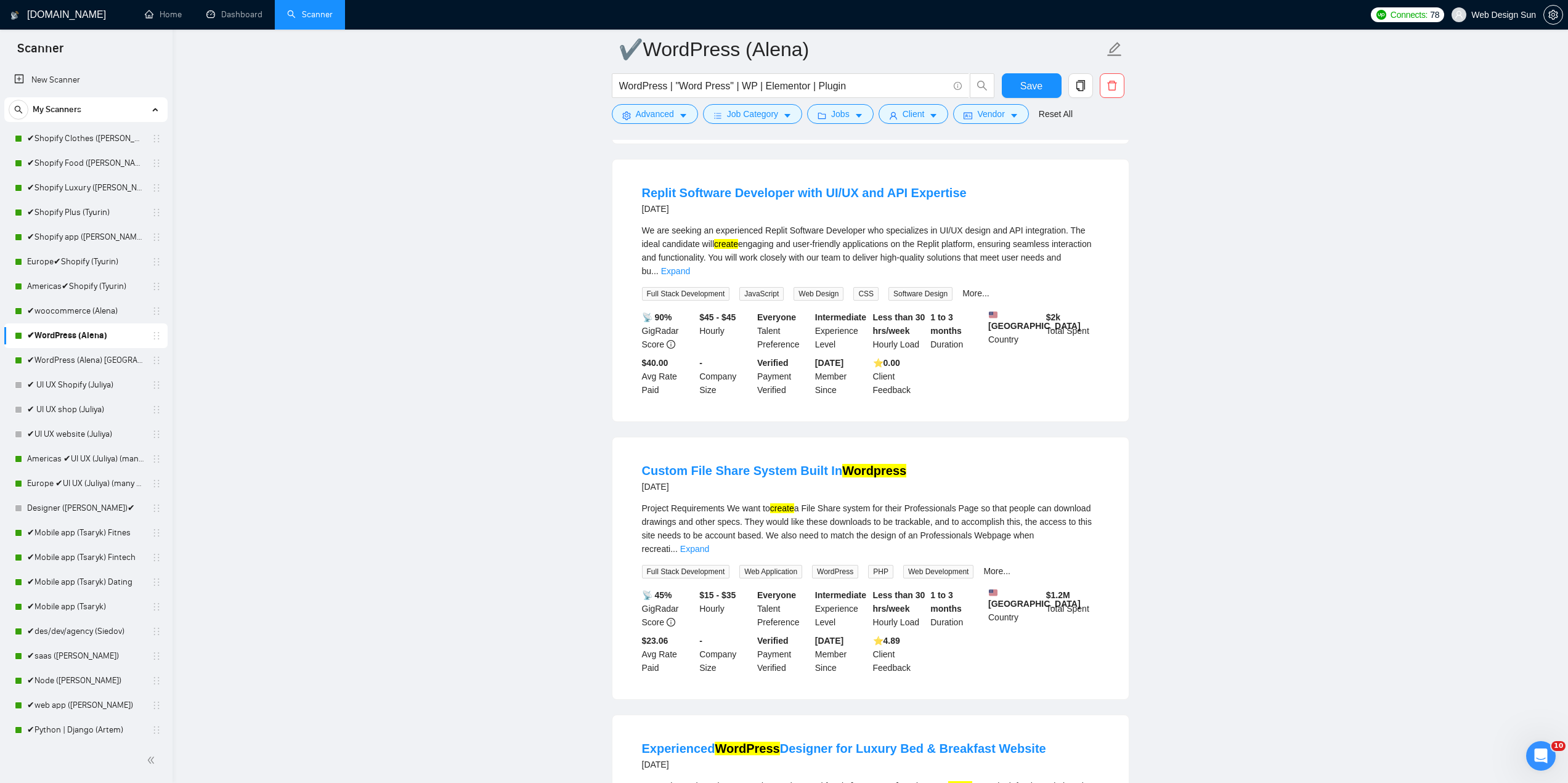
click at [670, 634] on div "$23.06 Avg Rate Paid" at bounding box center [668, 654] width 58 height 41
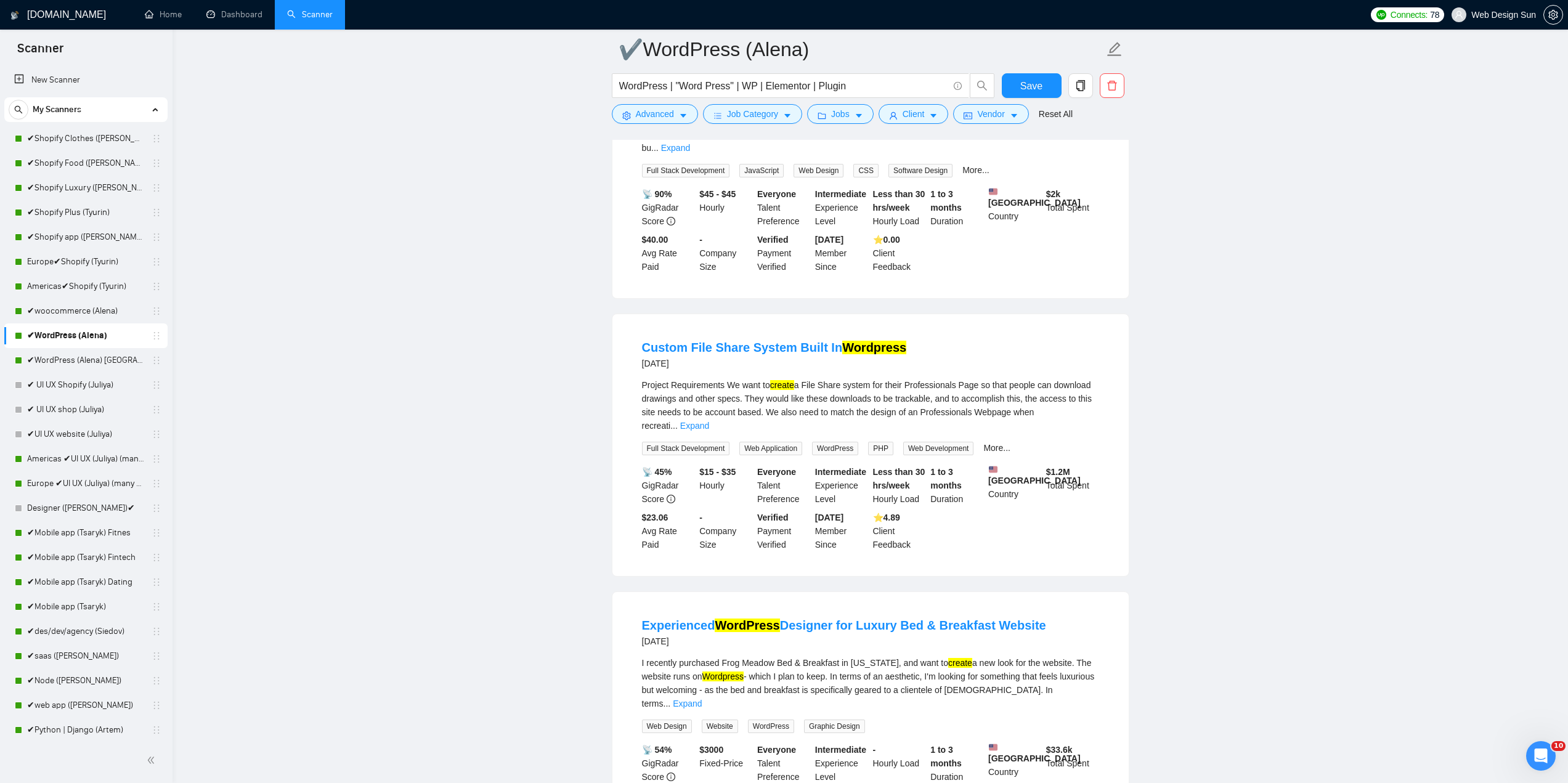
scroll to position [1973, 0]
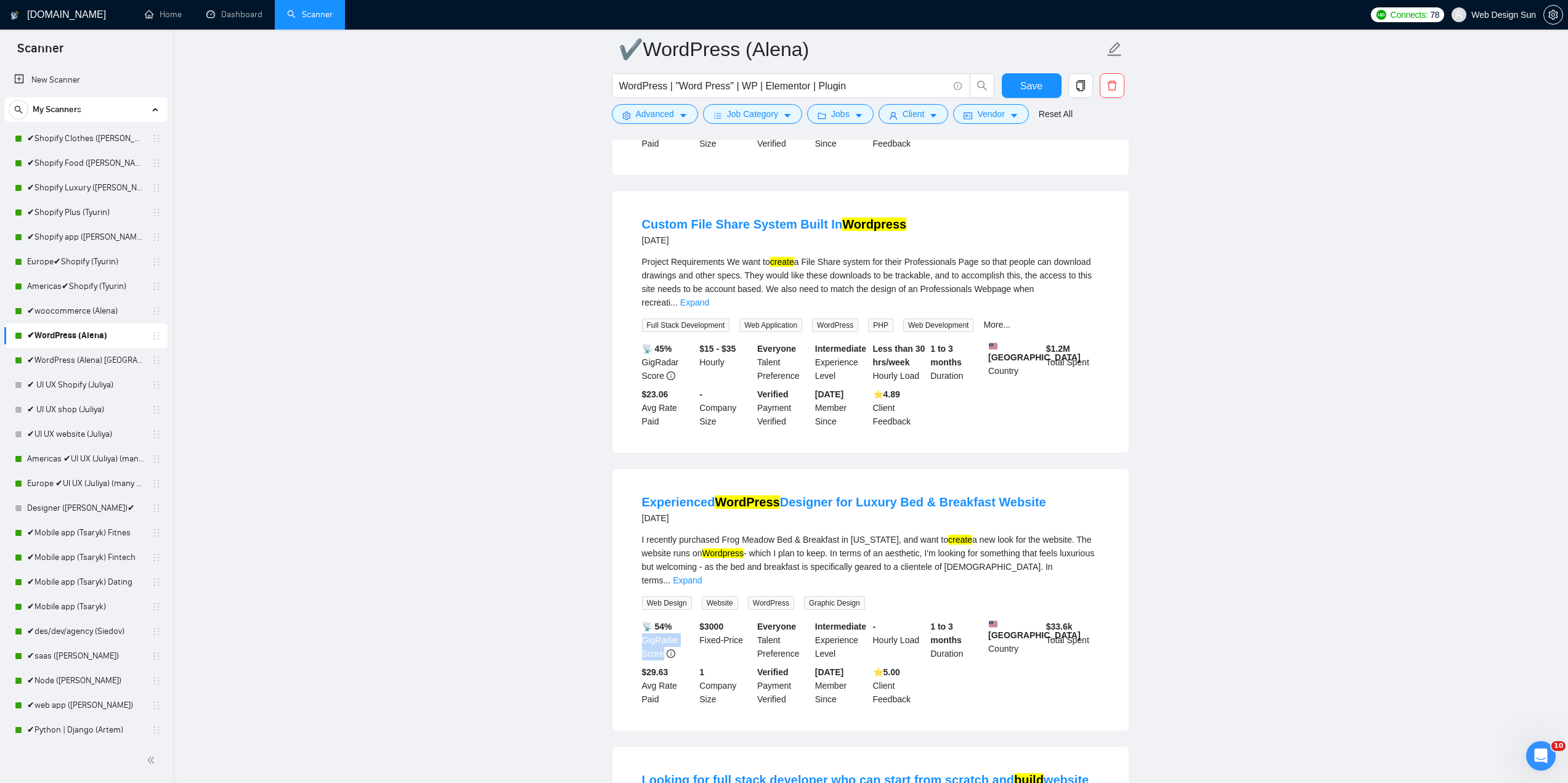
drag, startPoint x: 644, startPoint y: 590, endPoint x: 661, endPoint y: 607, distance: 24.0
click at [661, 620] on div "📡 54% GigRadar Score" at bounding box center [668, 640] width 58 height 41
click at [659, 620] on div "📡 54% GigRadar Score" at bounding box center [668, 640] width 58 height 41
click at [658, 620] on div "📡 54% GigRadar Score" at bounding box center [668, 640] width 58 height 41
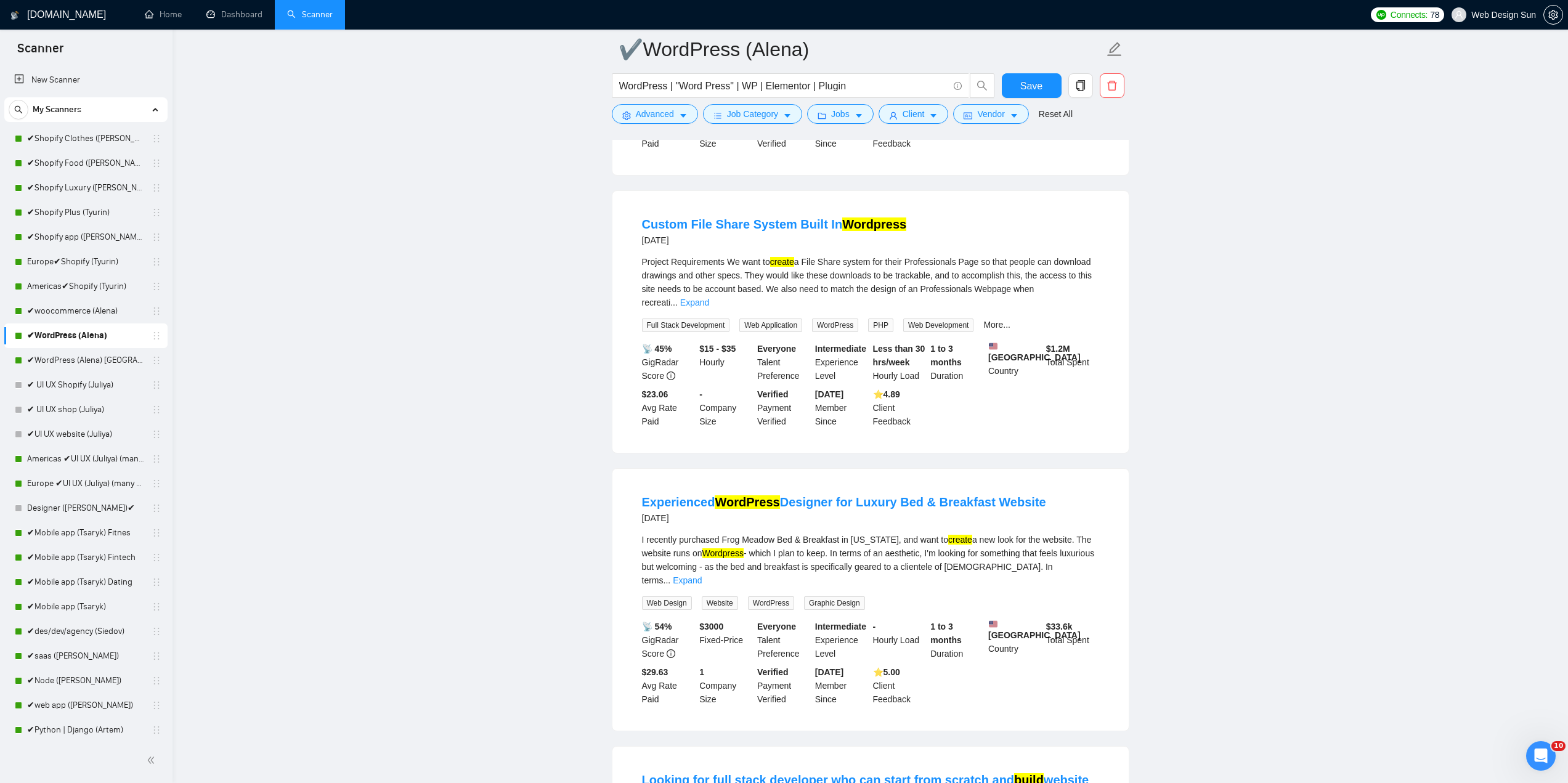
click at [655, 620] on div "📡 54% GigRadar Score" at bounding box center [668, 640] width 58 height 41
drag, startPoint x: 1058, startPoint y: 571, endPoint x: 1072, endPoint y: 572, distance: 14.0
click at [1072, 622] on b "$ 33.6k" at bounding box center [1058, 627] width 26 height 10
click at [1070, 622] on b "$ 33.6k" at bounding box center [1058, 627] width 26 height 10
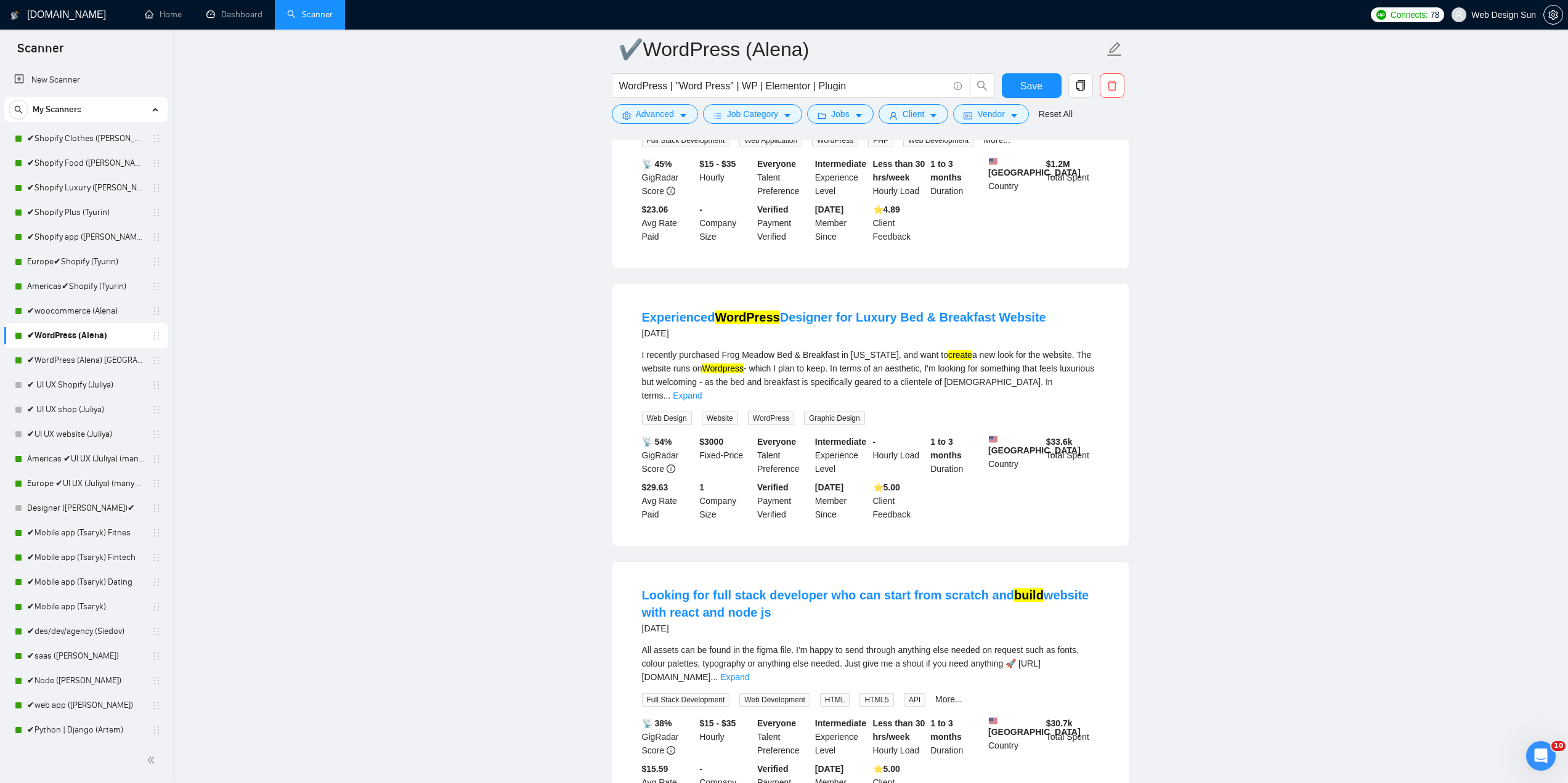
scroll to position [2218, 0]
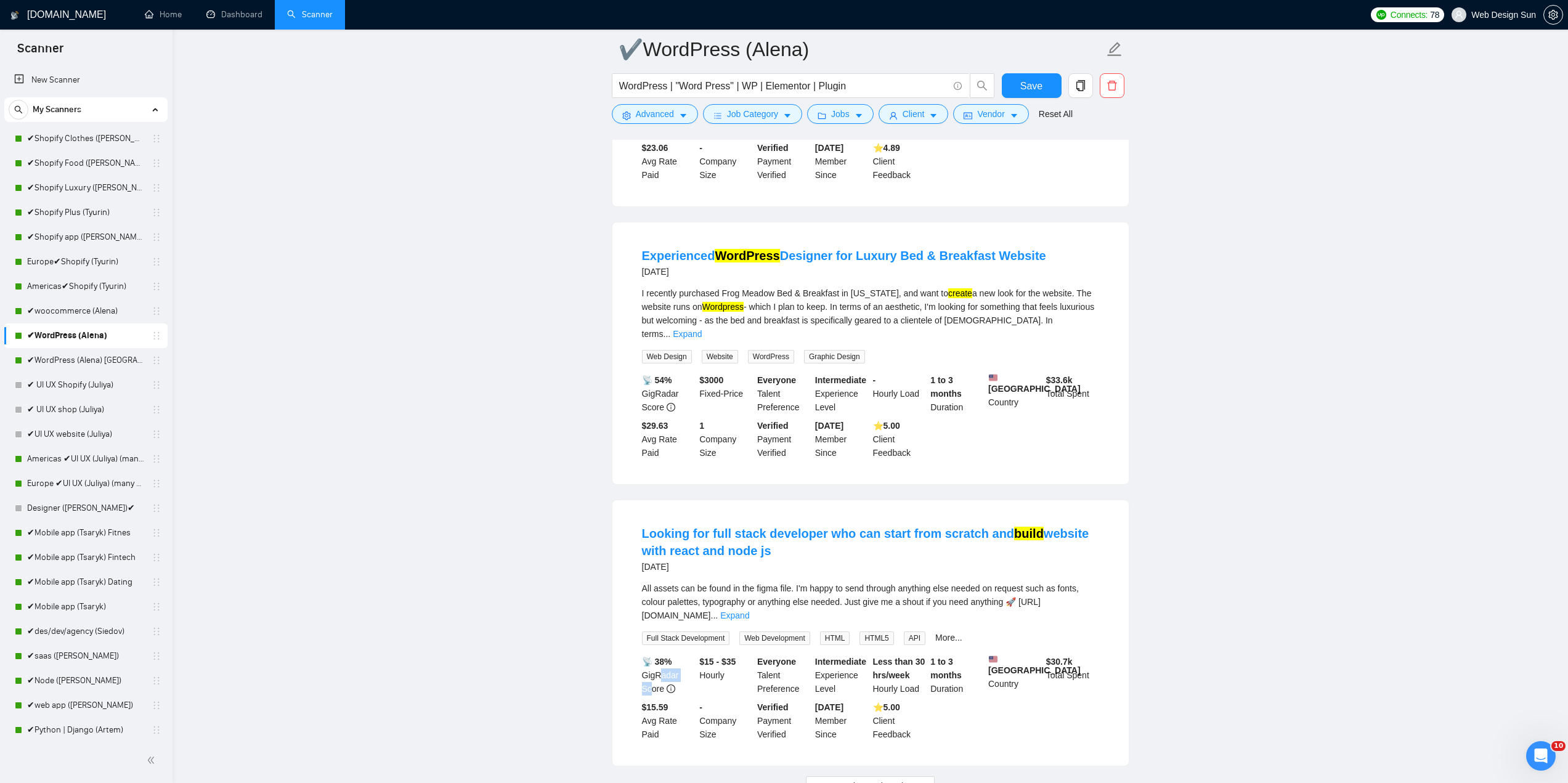
click at [663, 655] on div "📡 38% GigRadar Score" at bounding box center [668, 675] width 58 height 41
click at [646, 701] on div "$15.59 Avg Rate Paid" at bounding box center [668, 721] width 58 height 41
drag, startPoint x: 649, startPoint y: 674, endPoint x: 679, endPoint y: 672, distance: 30.1
click at [678, 701] on div "$15.59 Avg Rate Paid" at bounding box center [668, 721] width 58 height 41
click at [671, 701] on div "$15.59 Avg Rate Paid" at bounding box center [668, 721] width 58 height 41
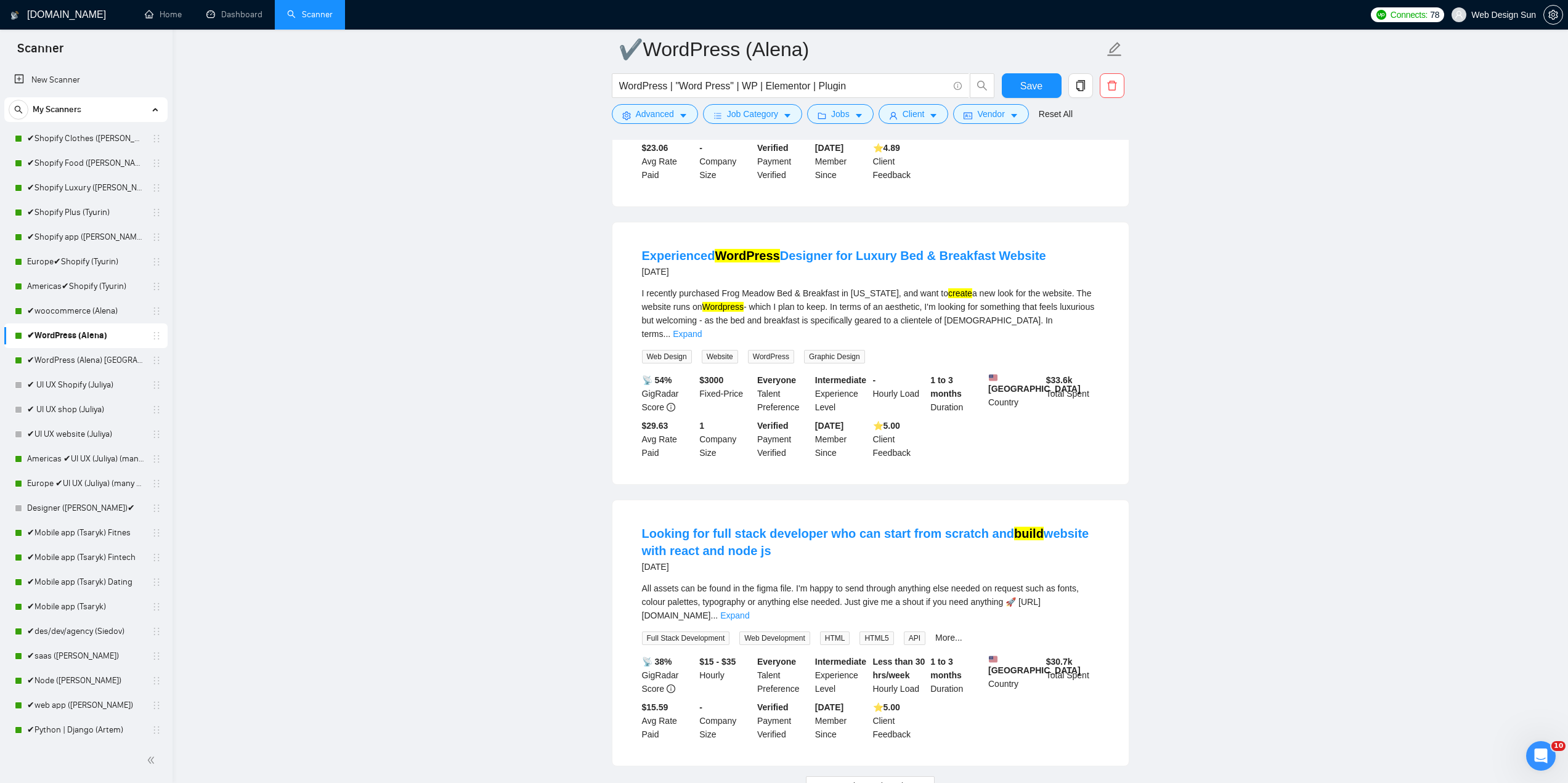
click at [669, 701] on div "$15.59 Avg Rate Paid" at bounding box center [668, 721] width 58 height 41
click at [668, 701] on div "$15.59 Avg Rate Paid" at bounding box center [668, 721] width 58 height 41
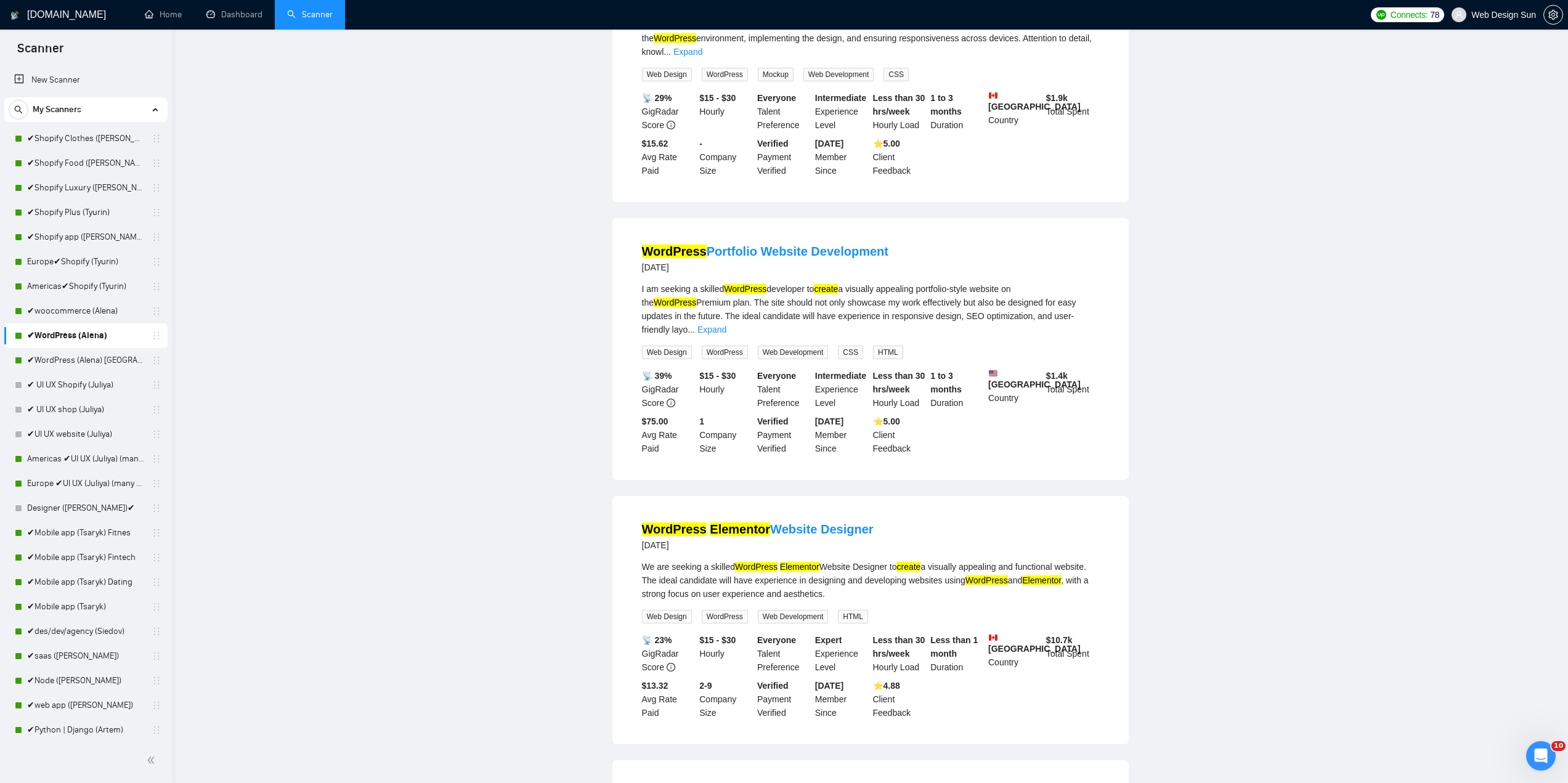
scroll to position [0, 0]
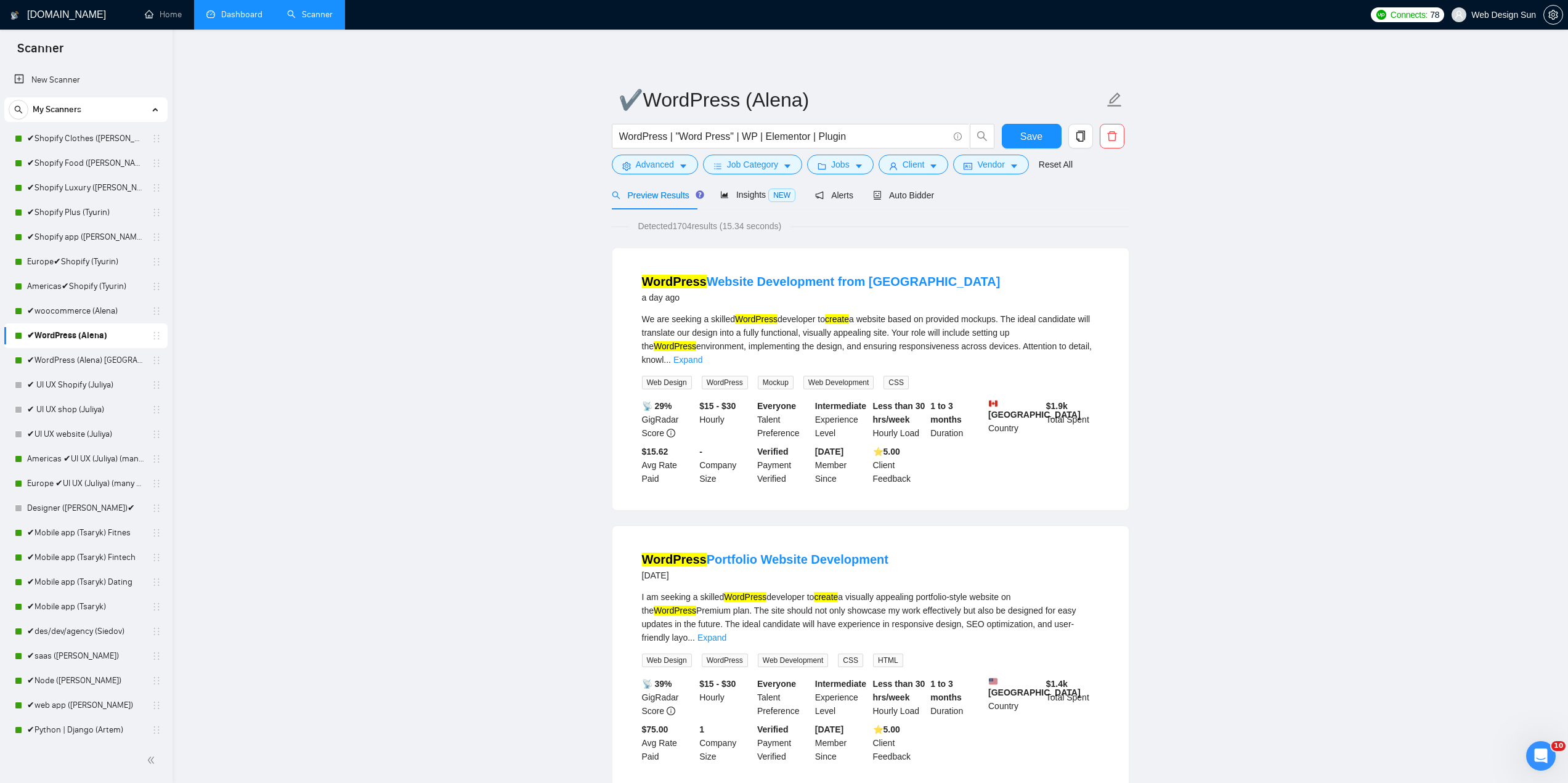
click at [237, 20] on link "Dashboard" at bounding box center [234, 14] width 56 height 10
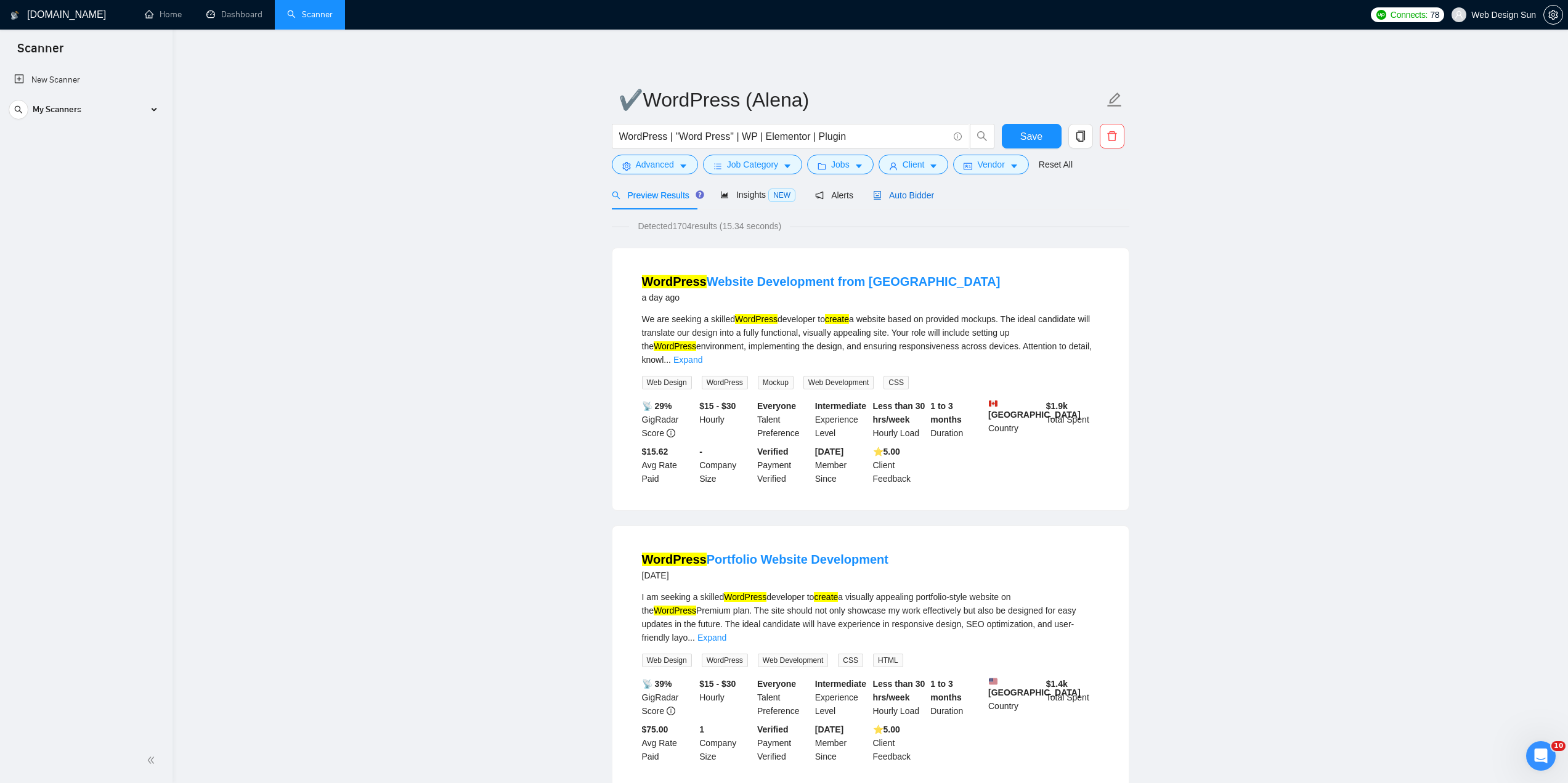
click at [913, 198] on span "Auto Bidder" at bounding box center [903, 195] width 61 height 10
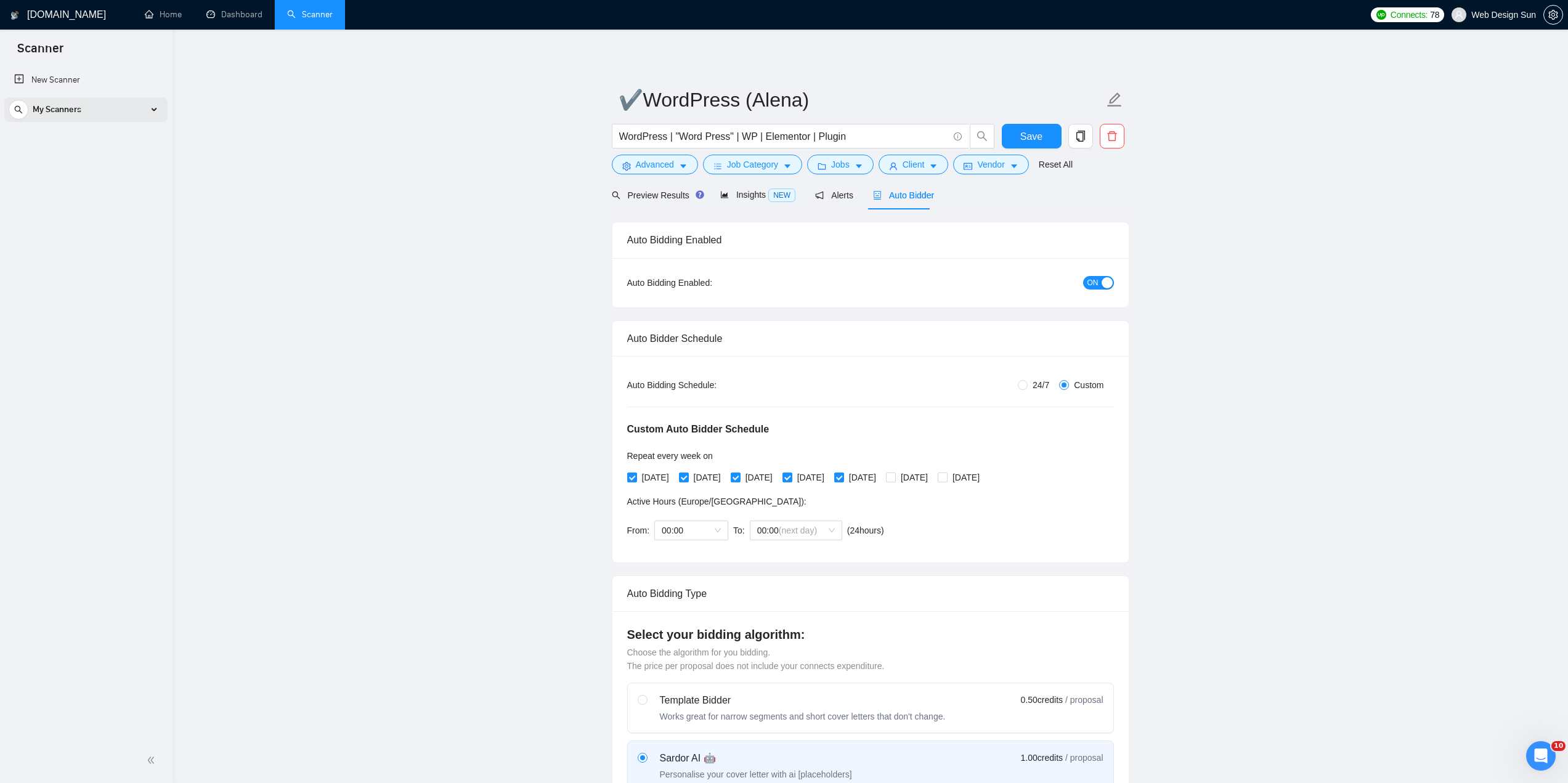
click at [154, 112] on div "My Scanners" at bounding box center [85, 110] width 154 height 25
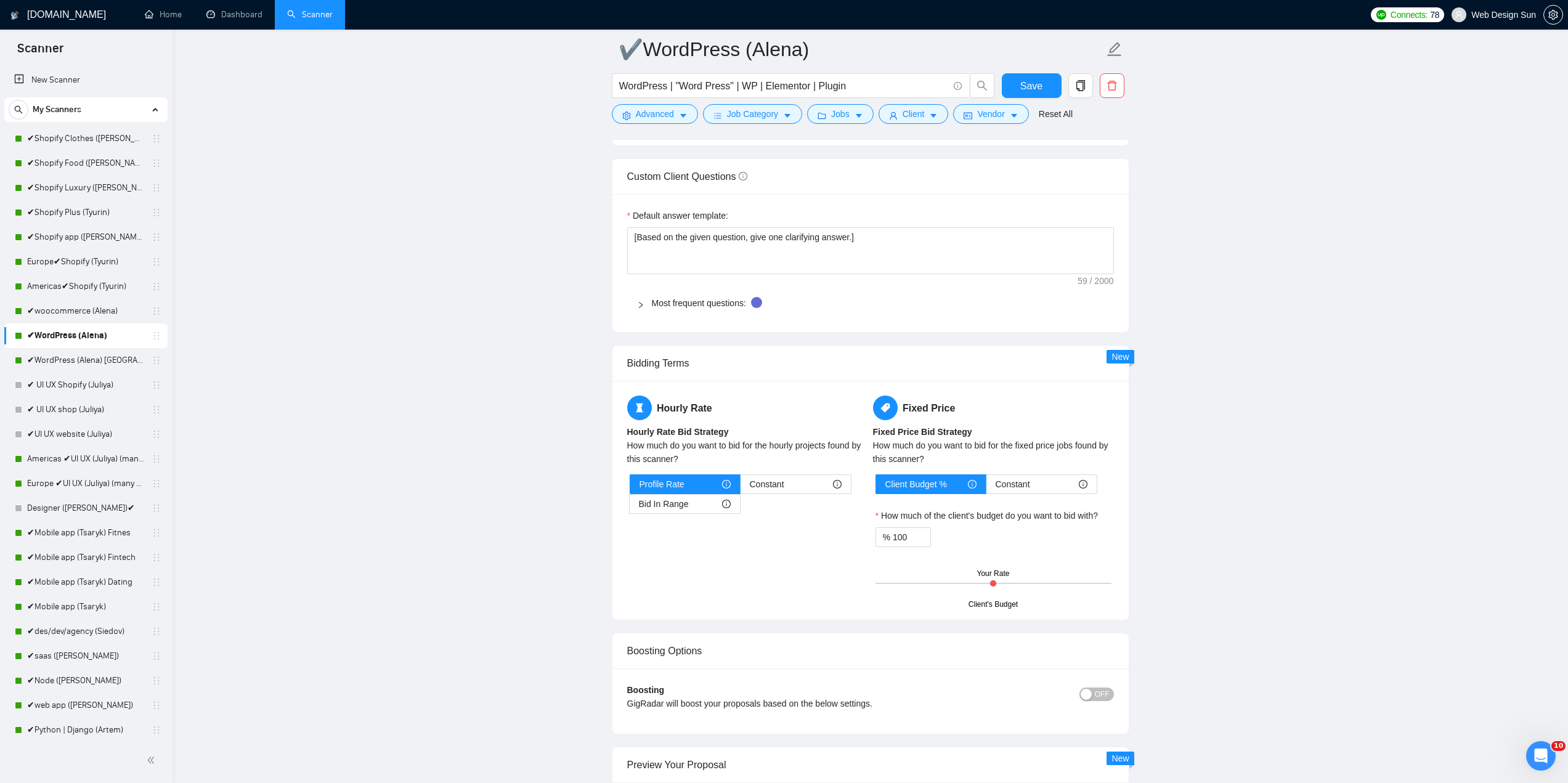
scroll to position [2157, 0]
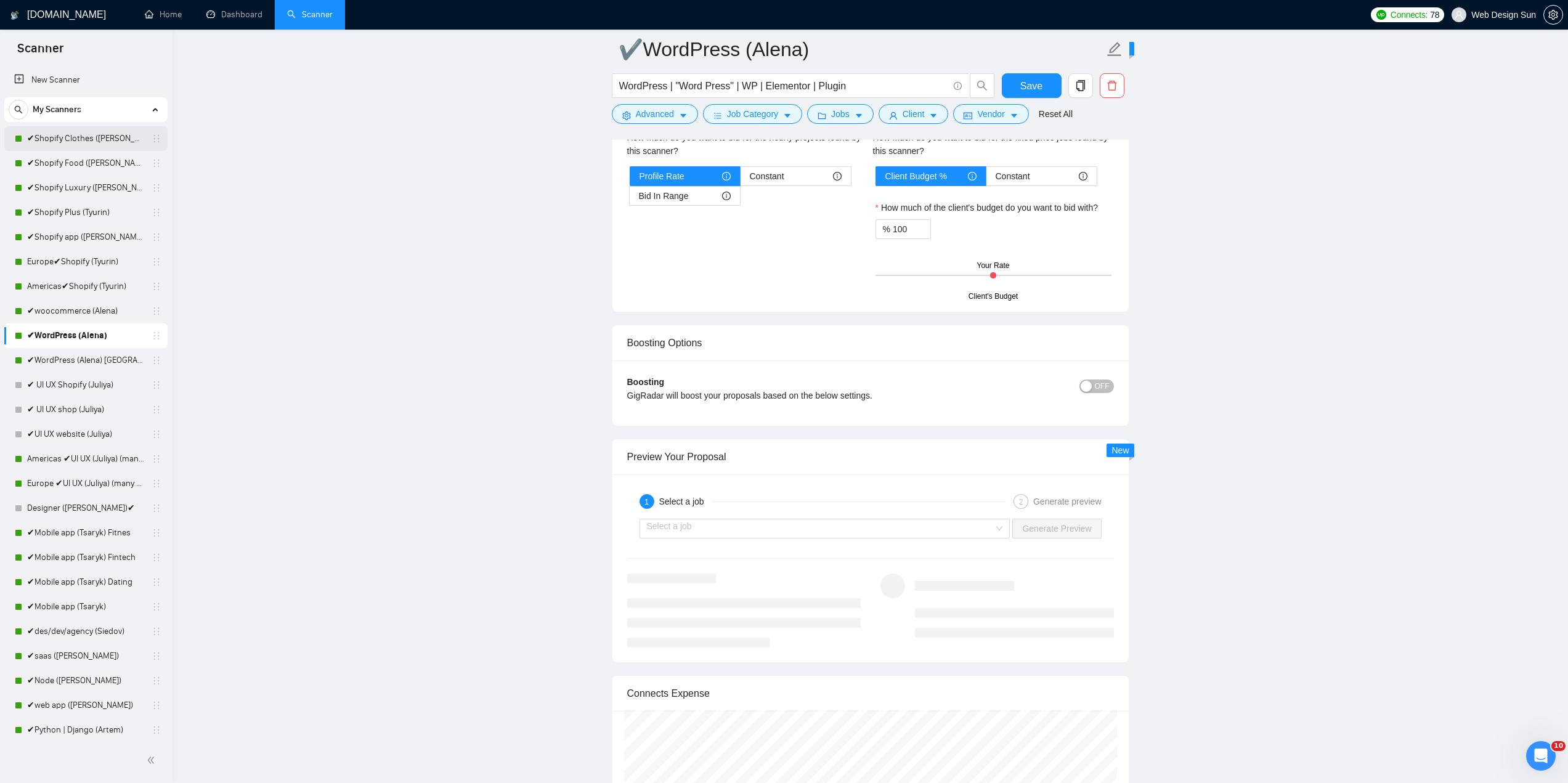
click at [77, 141] on link "✔Shopify Clothes ([PERSON_NAME])" at bounding box center [86, 138] width 117 height 25
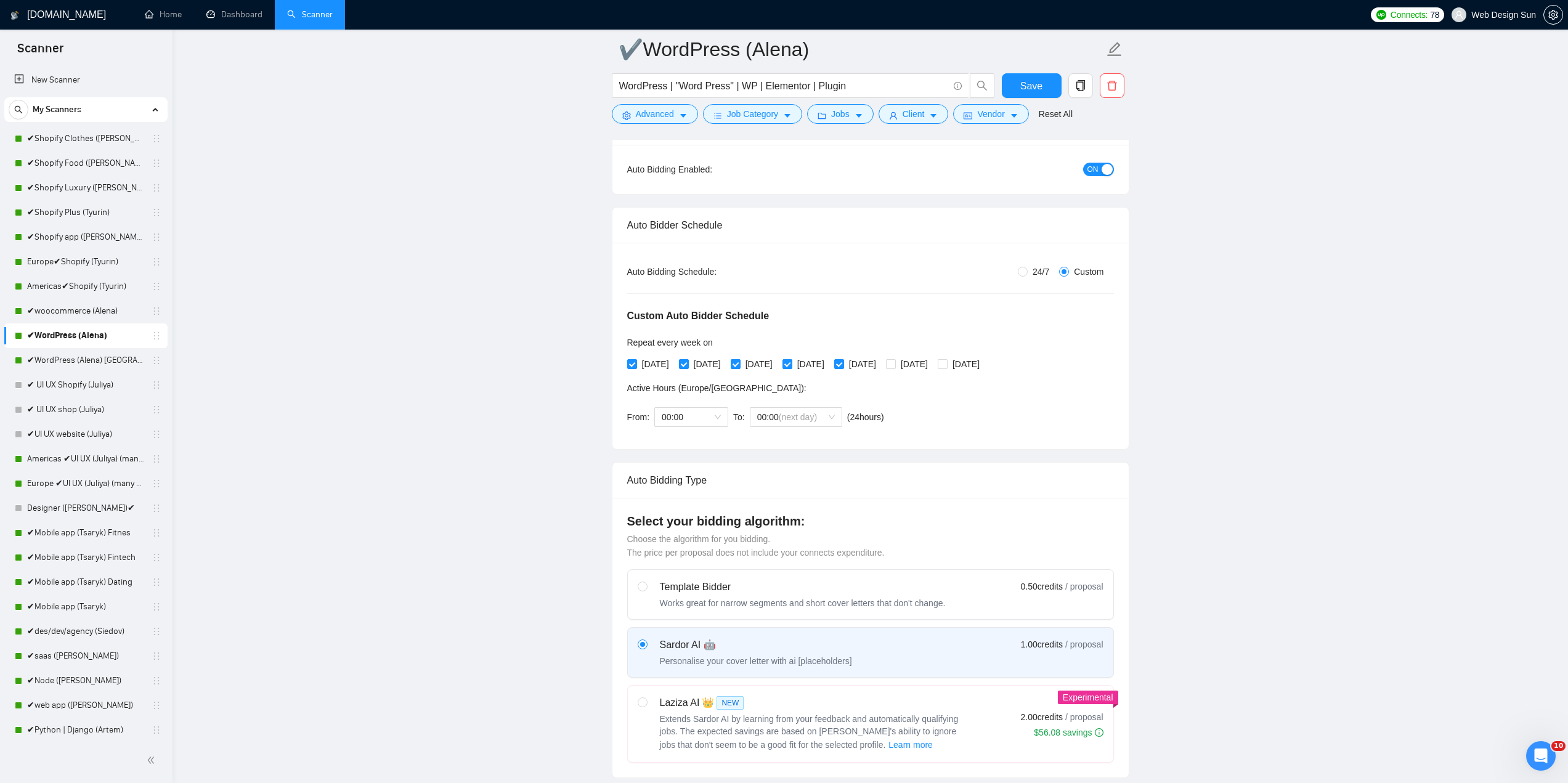
scroll to position [0, 0]
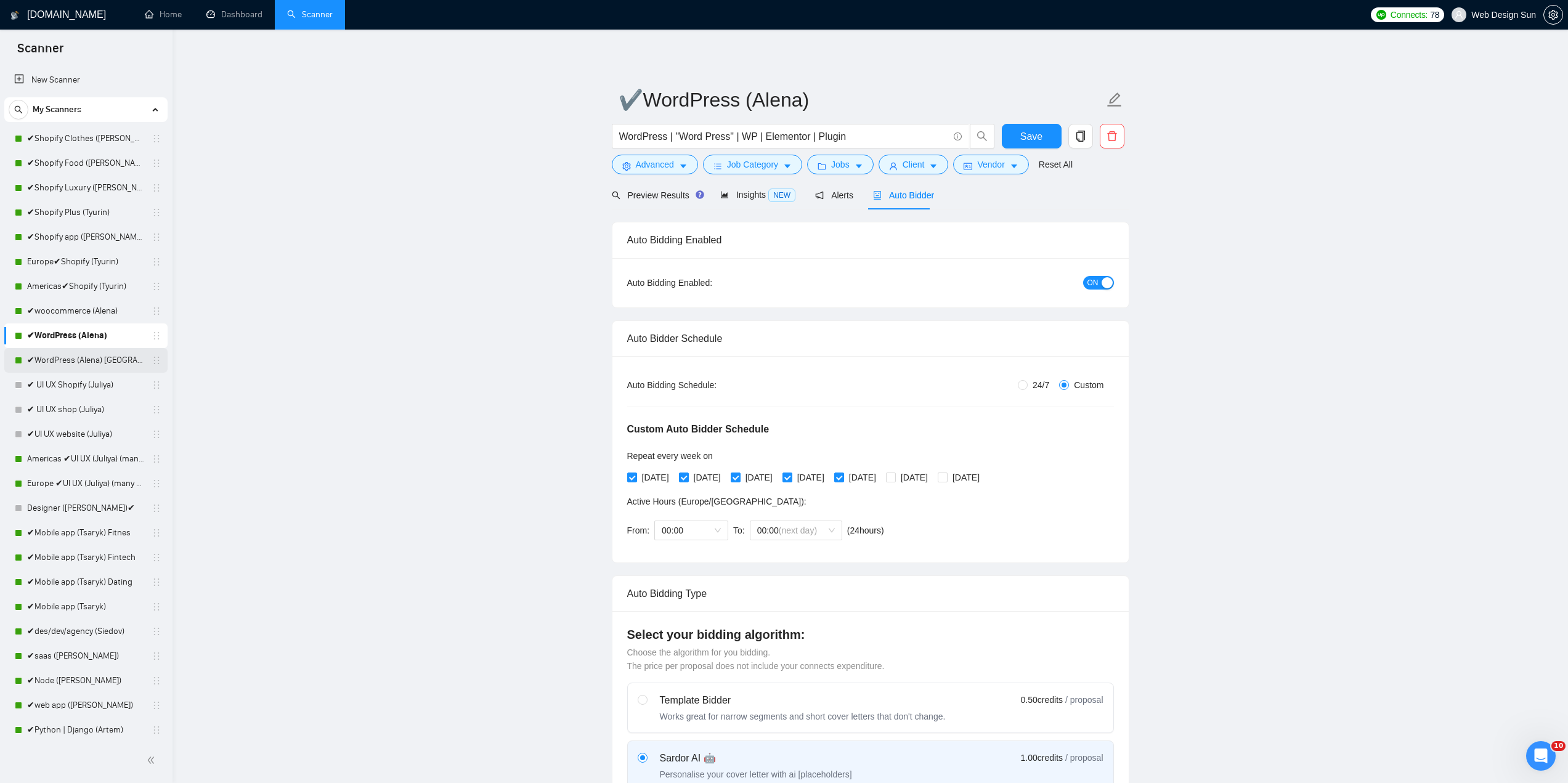
click at [97, 361] on link "✔WordPress (Alena) [GEOGRAPHIC_DATA]" at bounding box center [86, 360] width 117 height 25
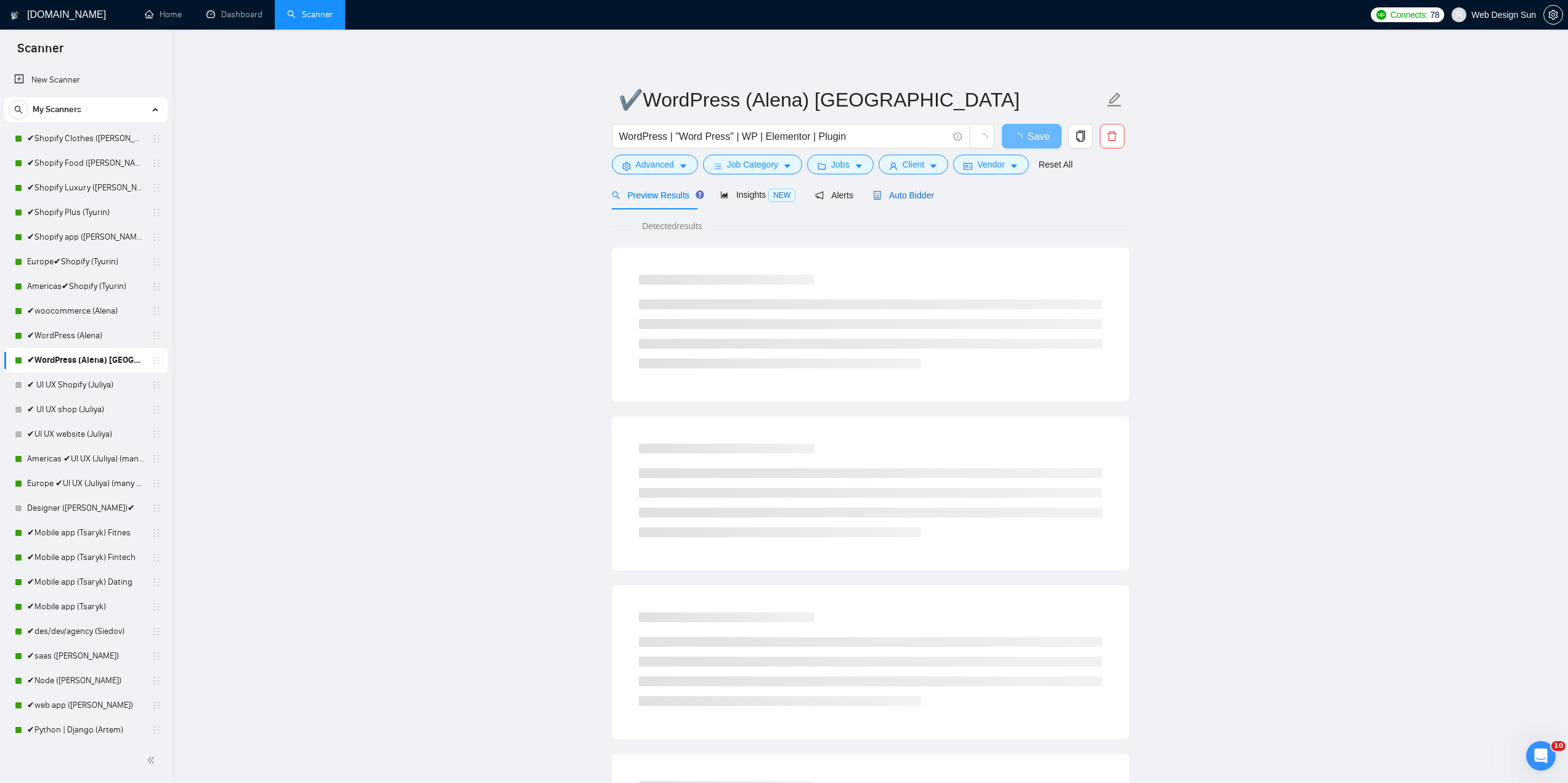
click at [924, 197] on span "Auto Bidder" at bounding box center [903, 195] width 61 height 10
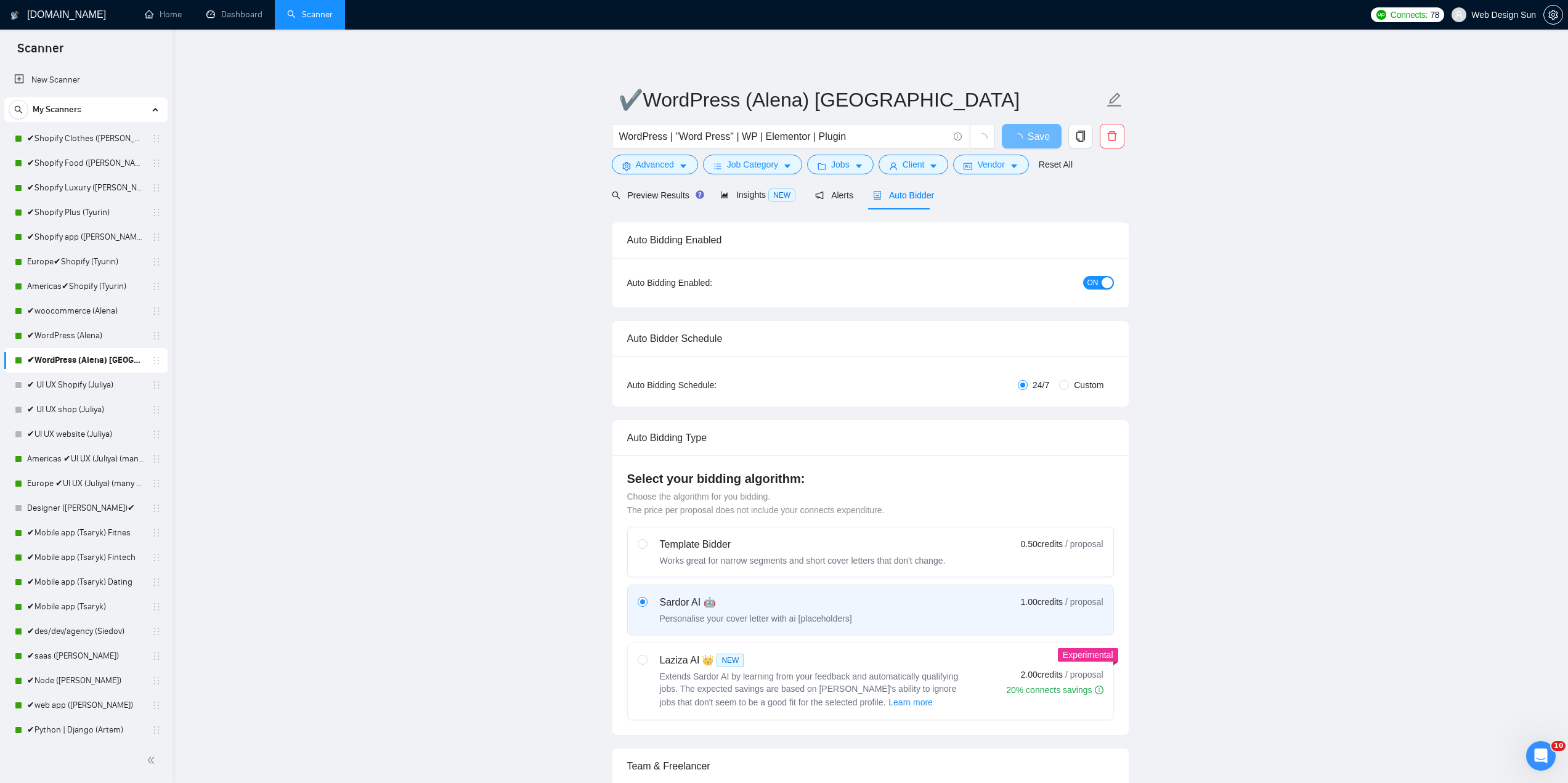
radio input "false"
radio input "true"
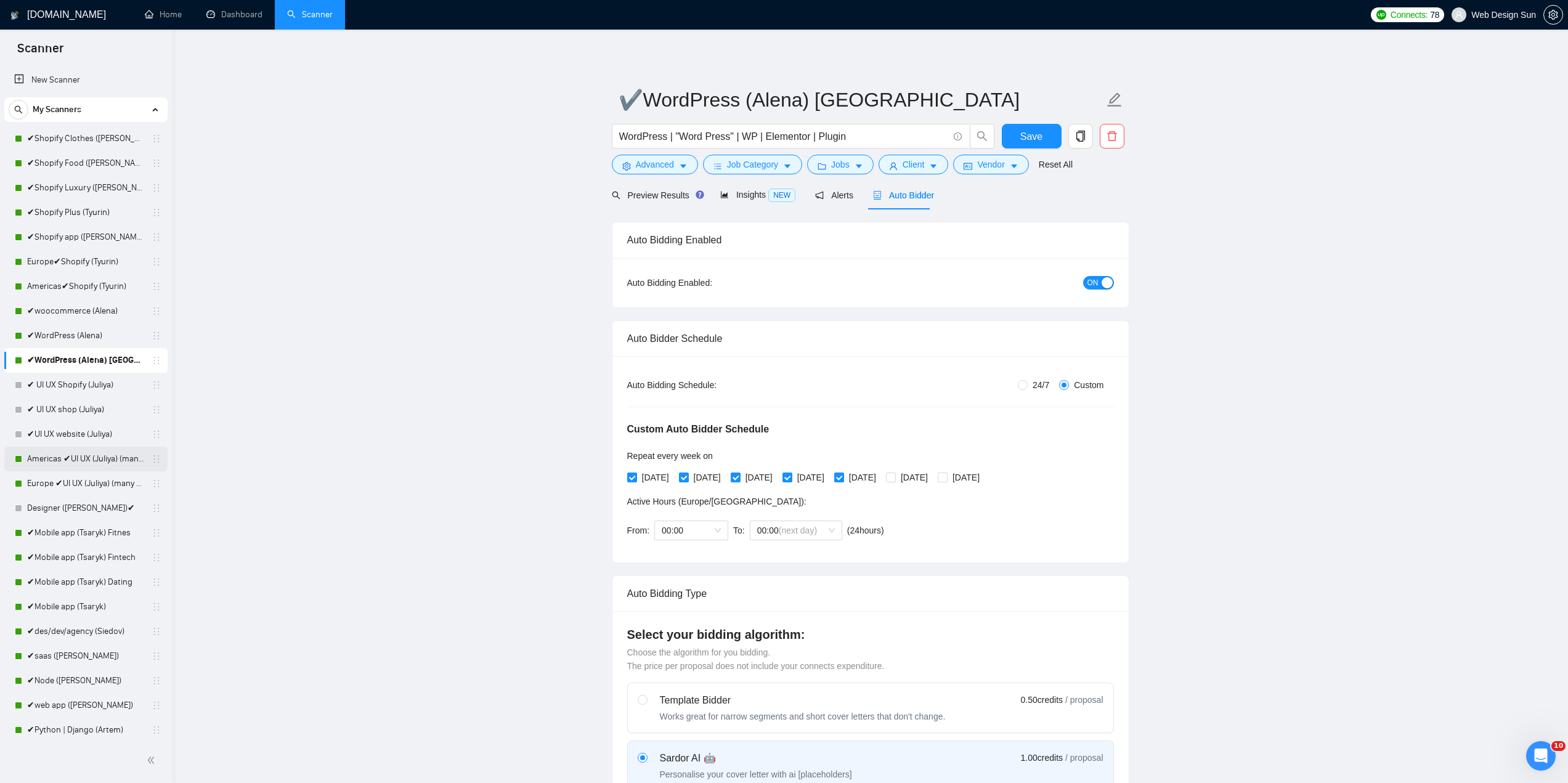
click at [85, 464] on link "Americas ✔UI UX (Juliya) (many posts)" at bounding box center [86, 459] width 117 height 25
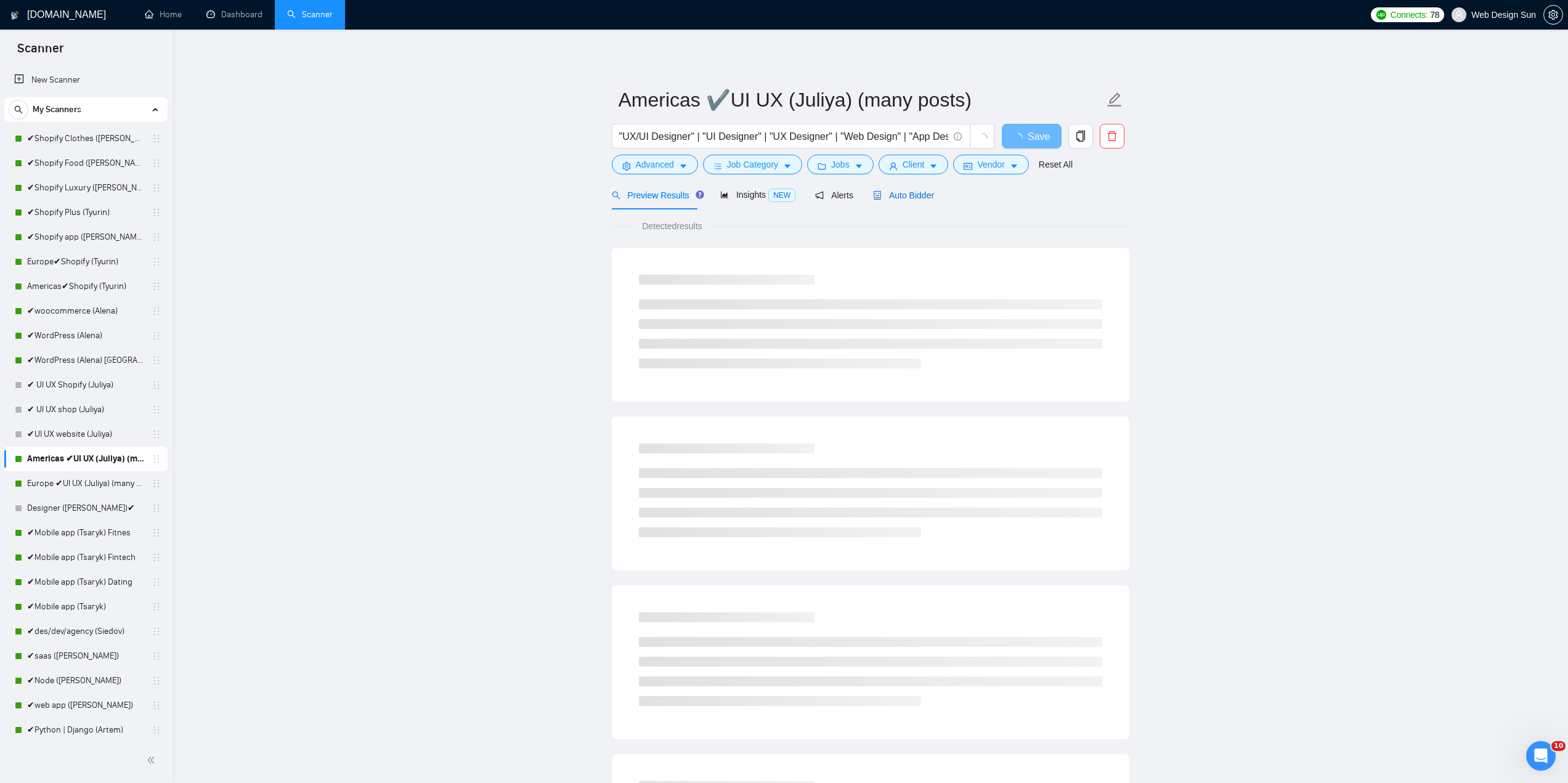
click at [911, 192] on span "Auto Bidder" at bounding box center [903, 195] width 61 height 10
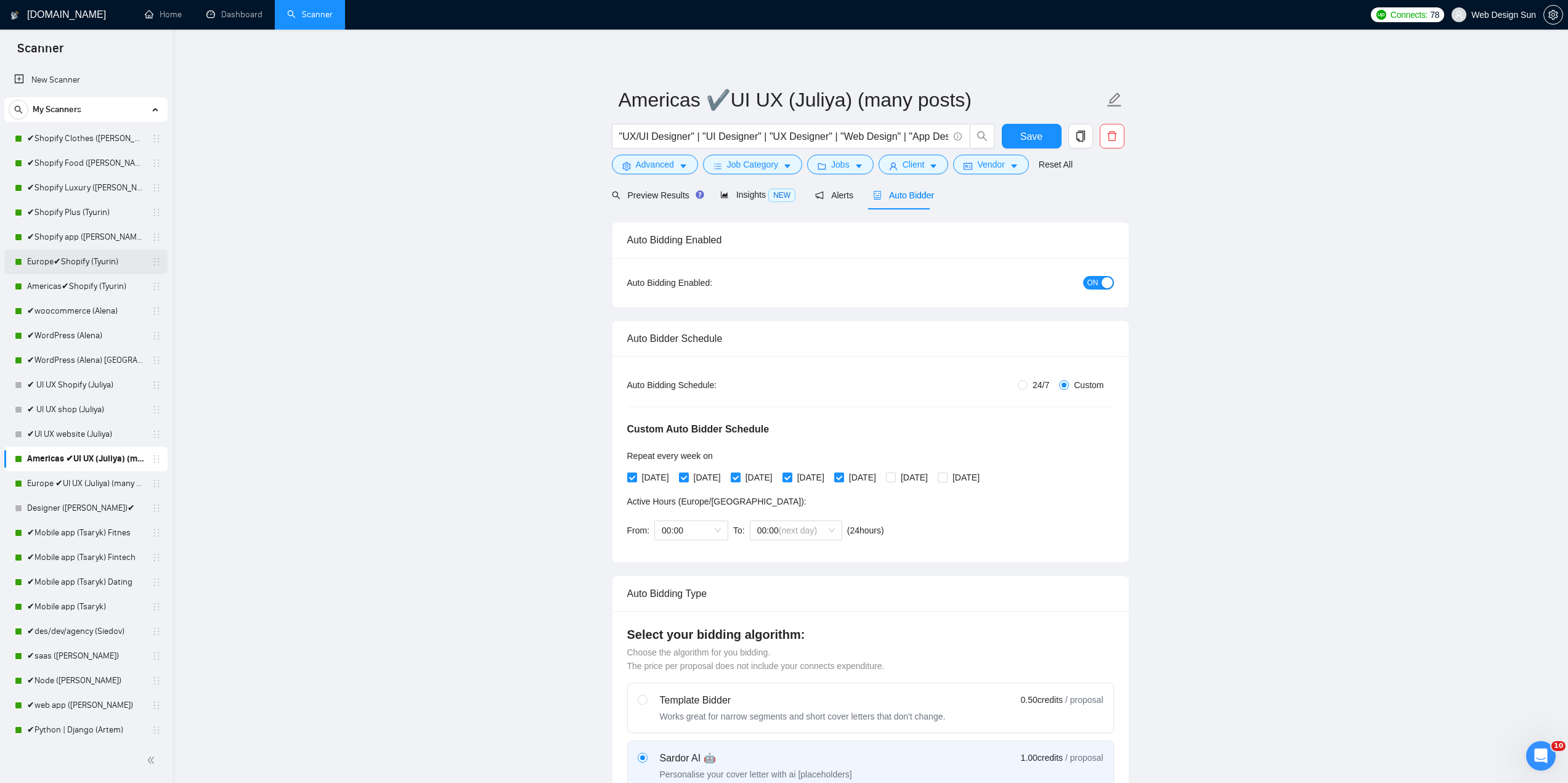
click at [92, 266] on link "Europe✔Shopify (Tyurin)" at bounding box center [86, 261] width 117 height 25
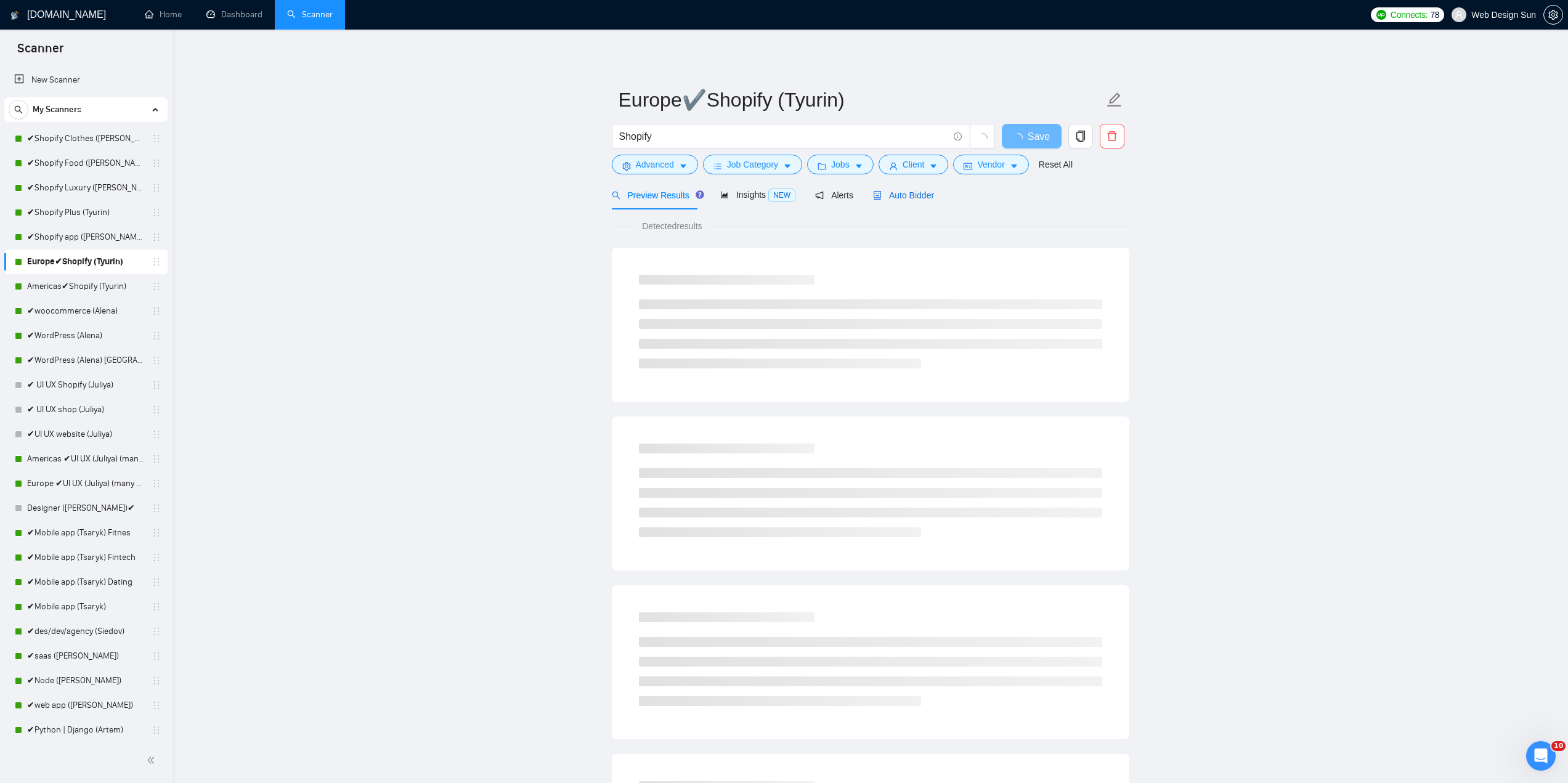
click at [889, 196] on span "Auto Bidder" at bounding box center [903, 195] width 61 height 10
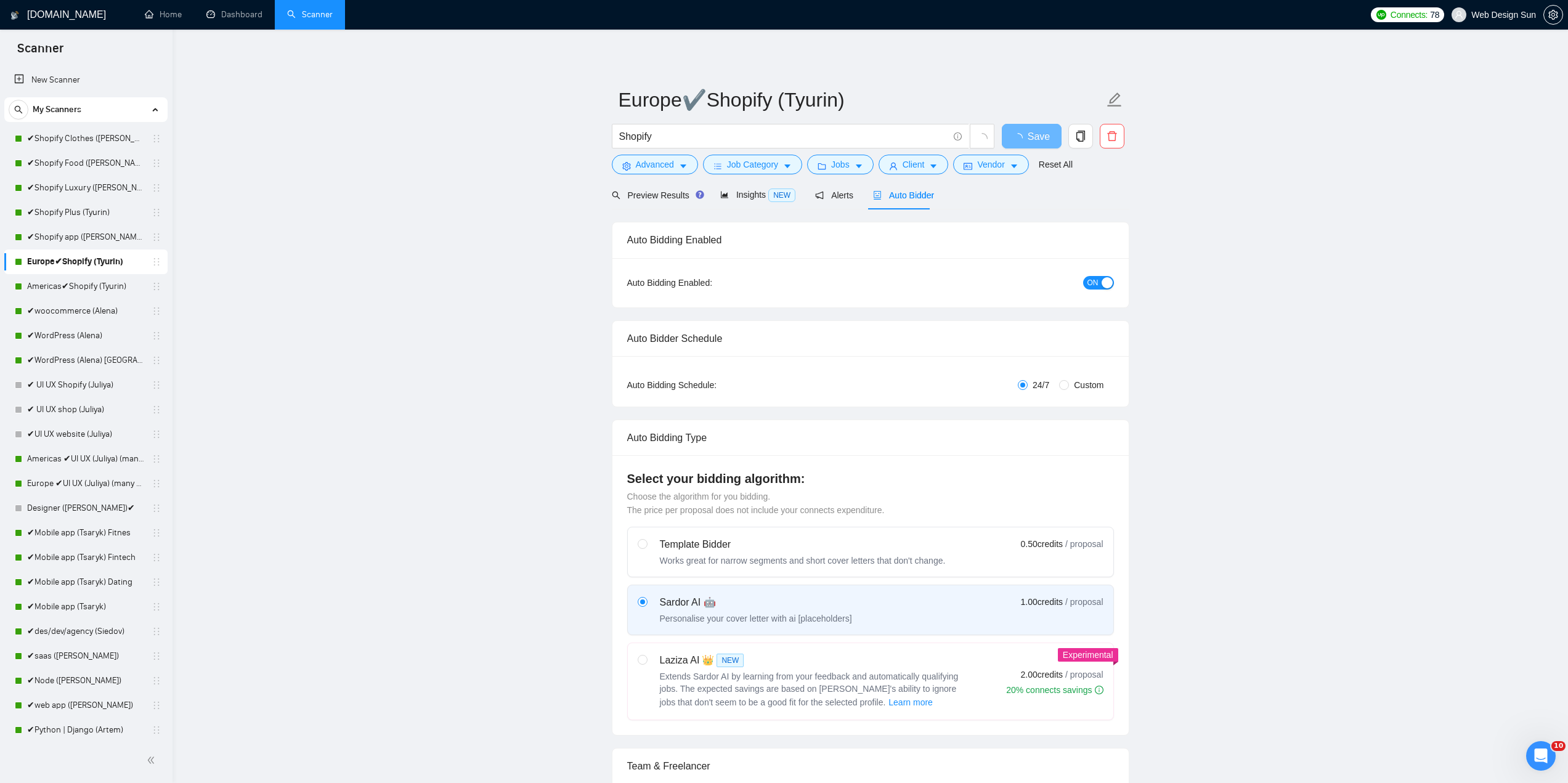
radio input "false"
radio input "true"
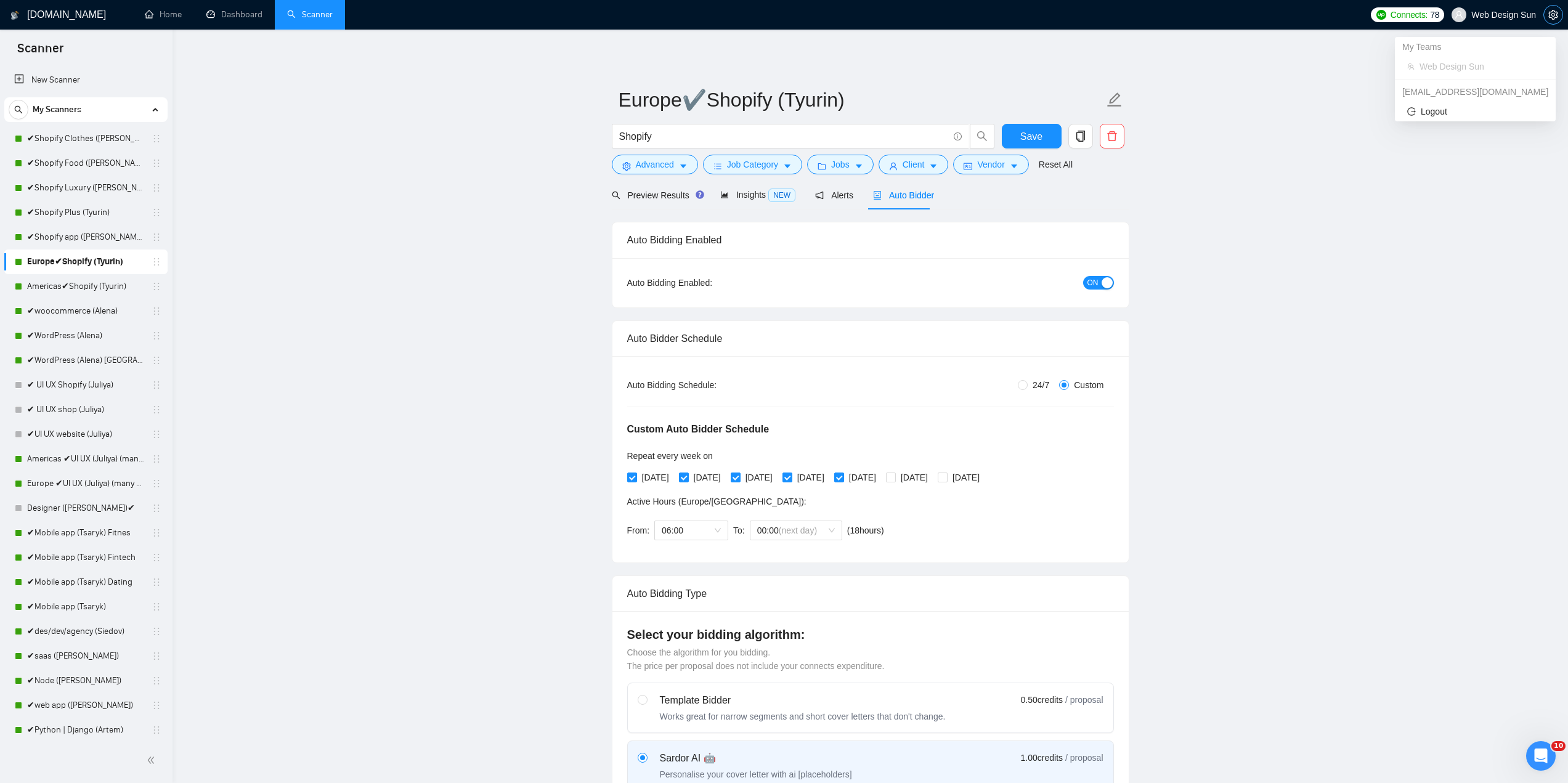
click at [1555, 13] on icon "setting" at bounding box center [1552, 15] width 10 height 10
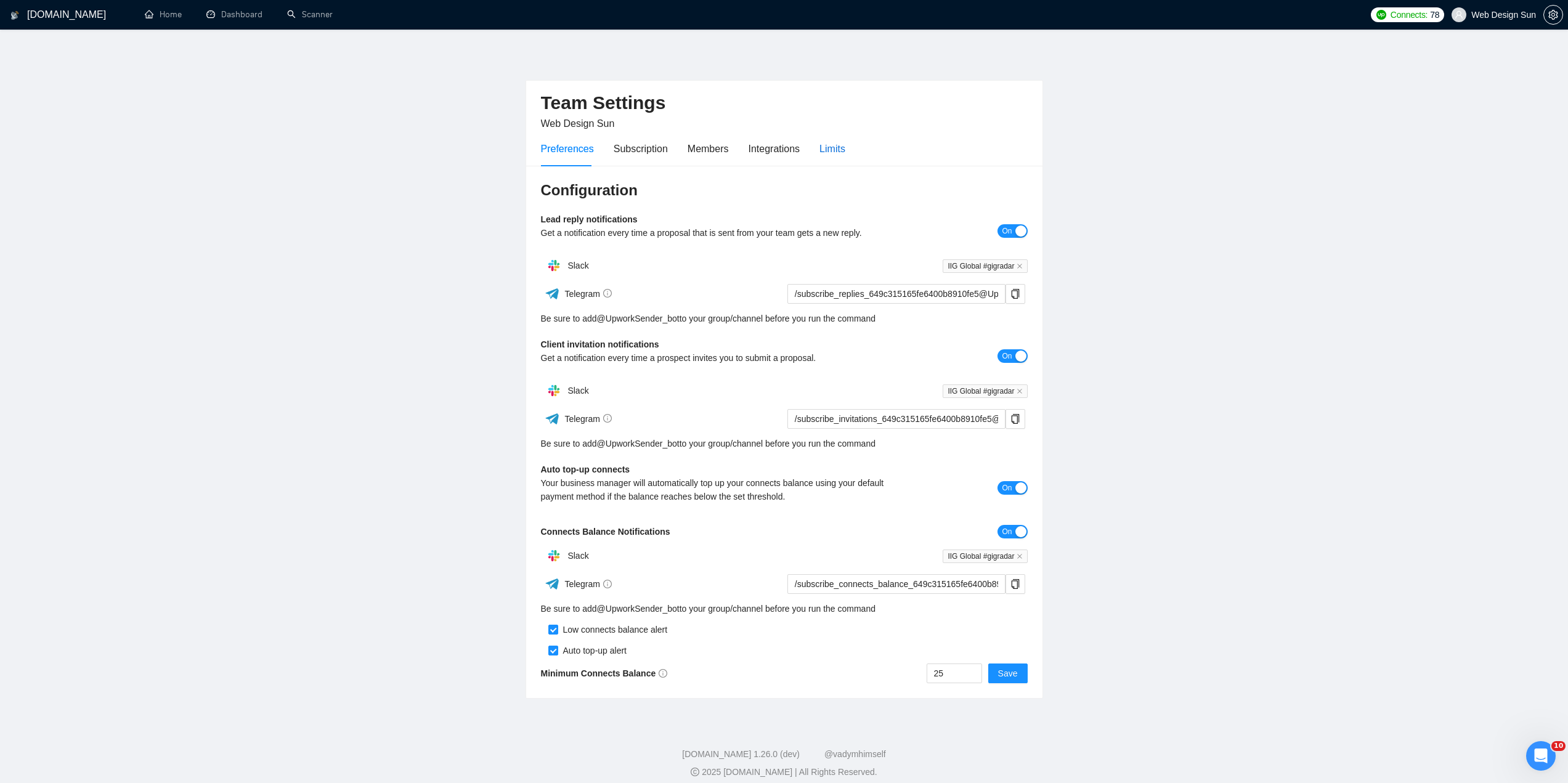
click at [824, 146] on div "Limits" at bounding box center [832, 148] width 26 height 16
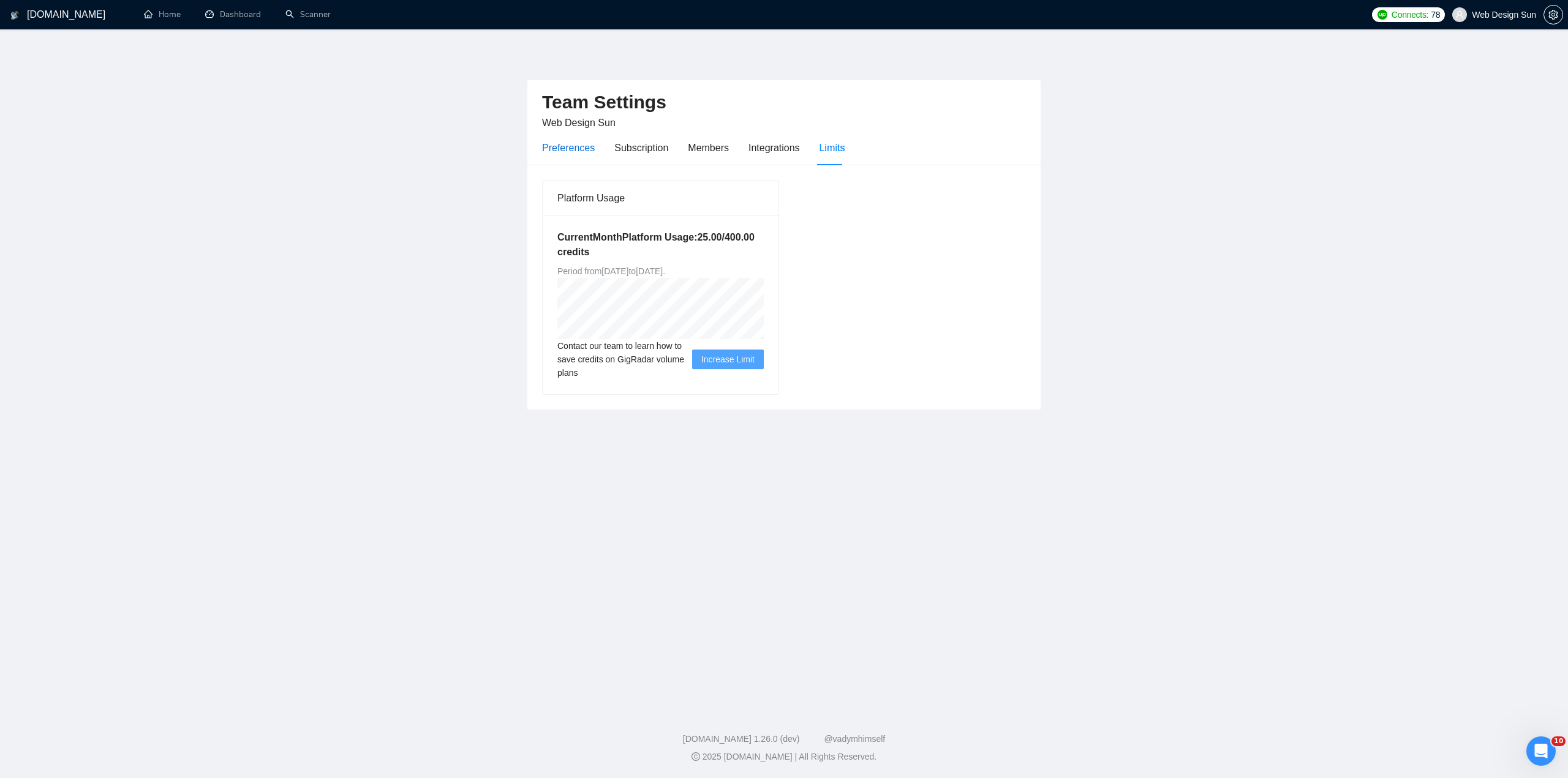
click at [571, 150] on div "Preferences" at bounding box center [568, 147] width 53 height 15
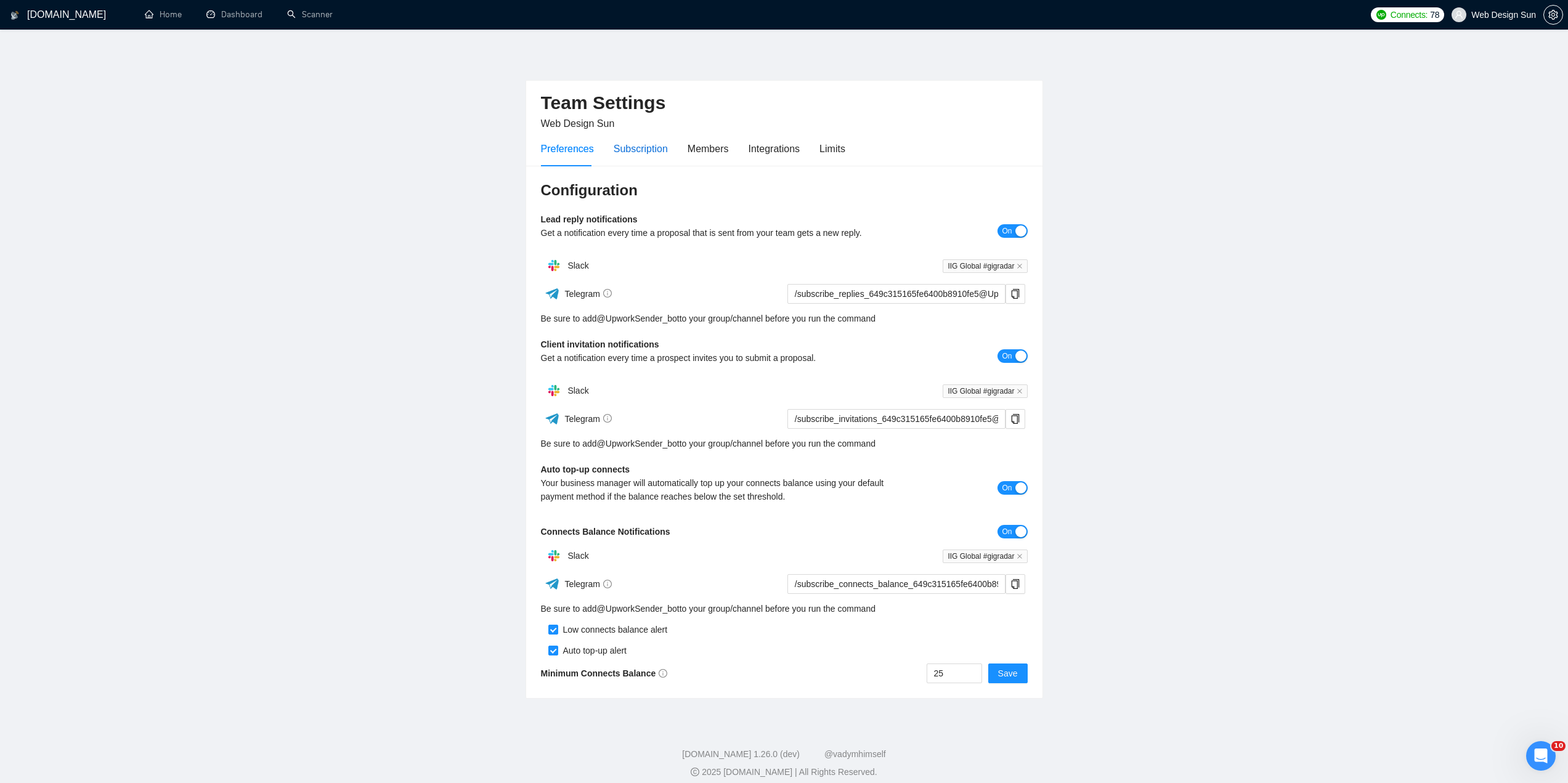
click at [618, 149] on div "Subscription" at bounding box center [640, 148] width 54 height 16
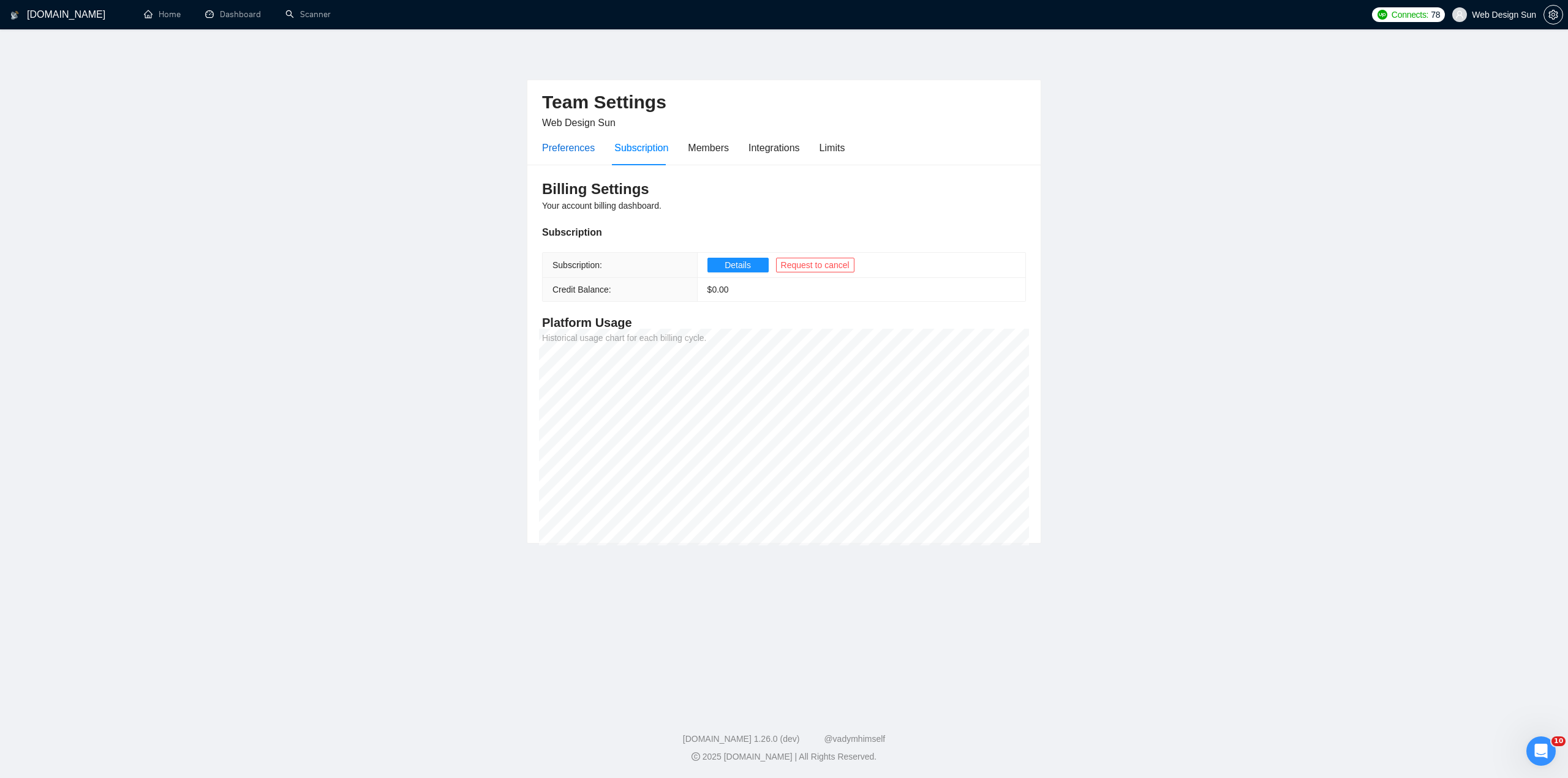
click at [587, 153] on div "Preferences" at bounding box center [568, 147] width 53 height 15
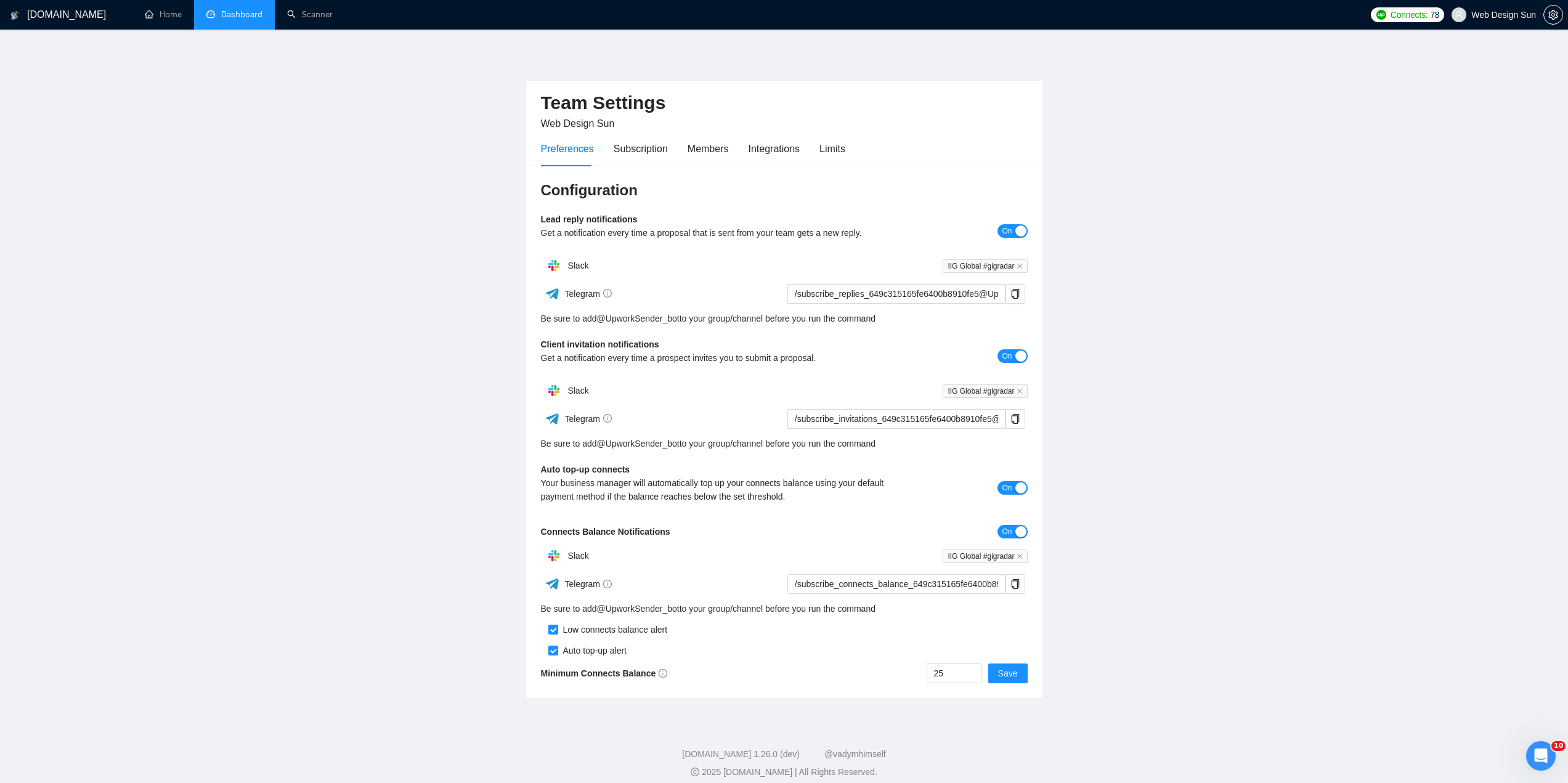
click at [243, 13] on link "Dashboard" at bounding box center [234, 14] width 56 height 10
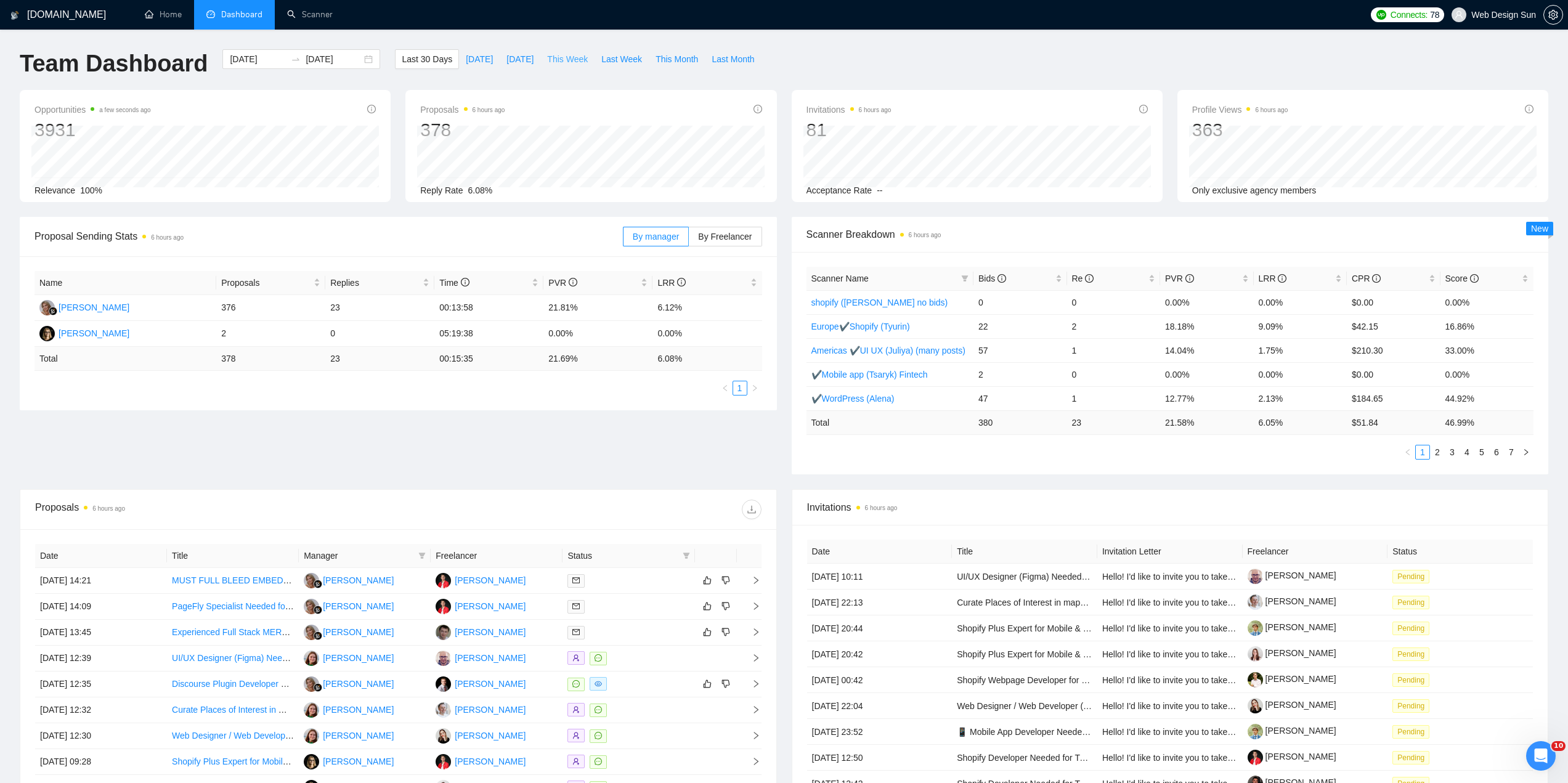
click at [541, 58] on button "This Week" at bounding box center [567, 59] width 54 height 20
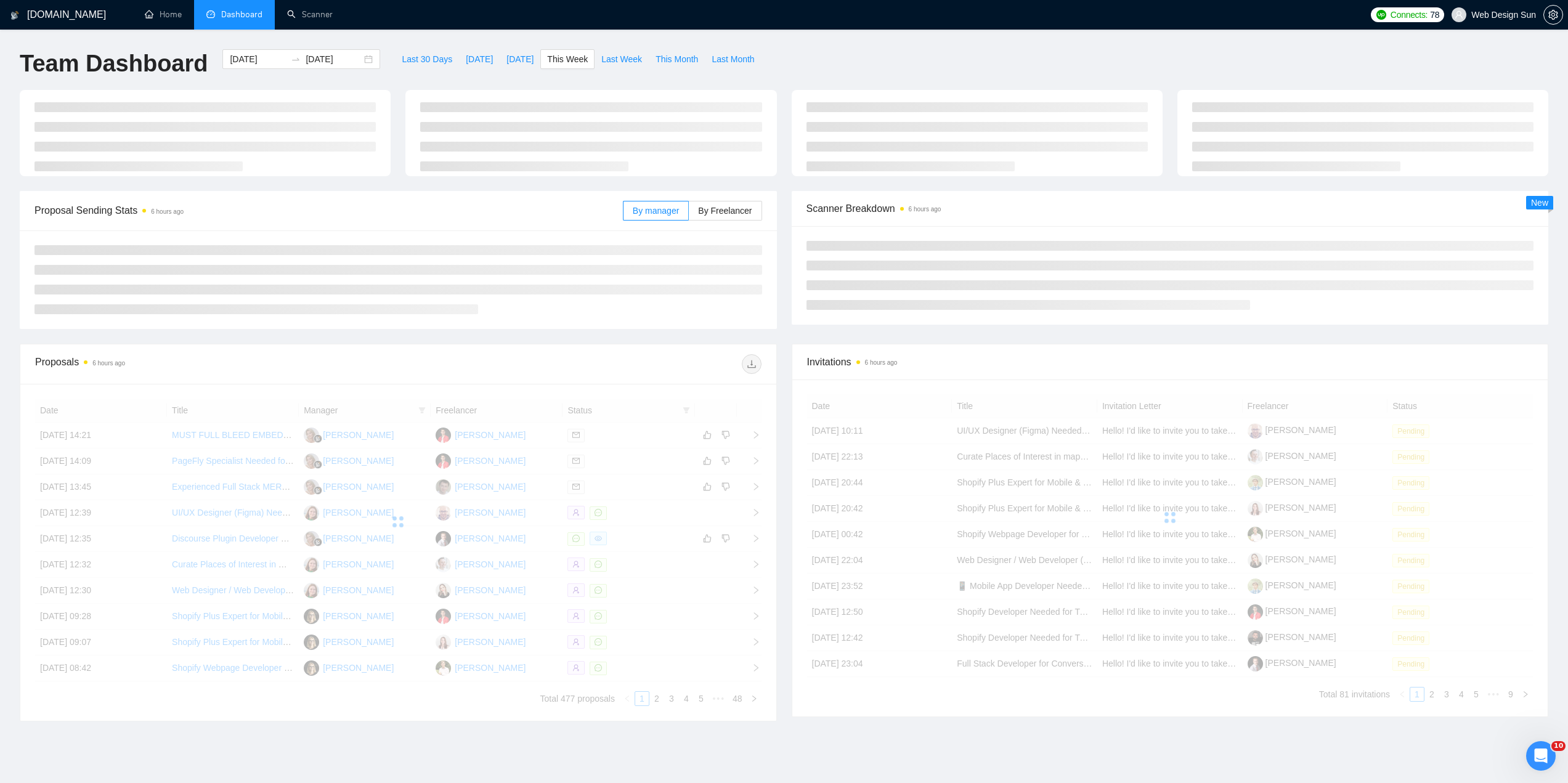
type input "[DATE]"
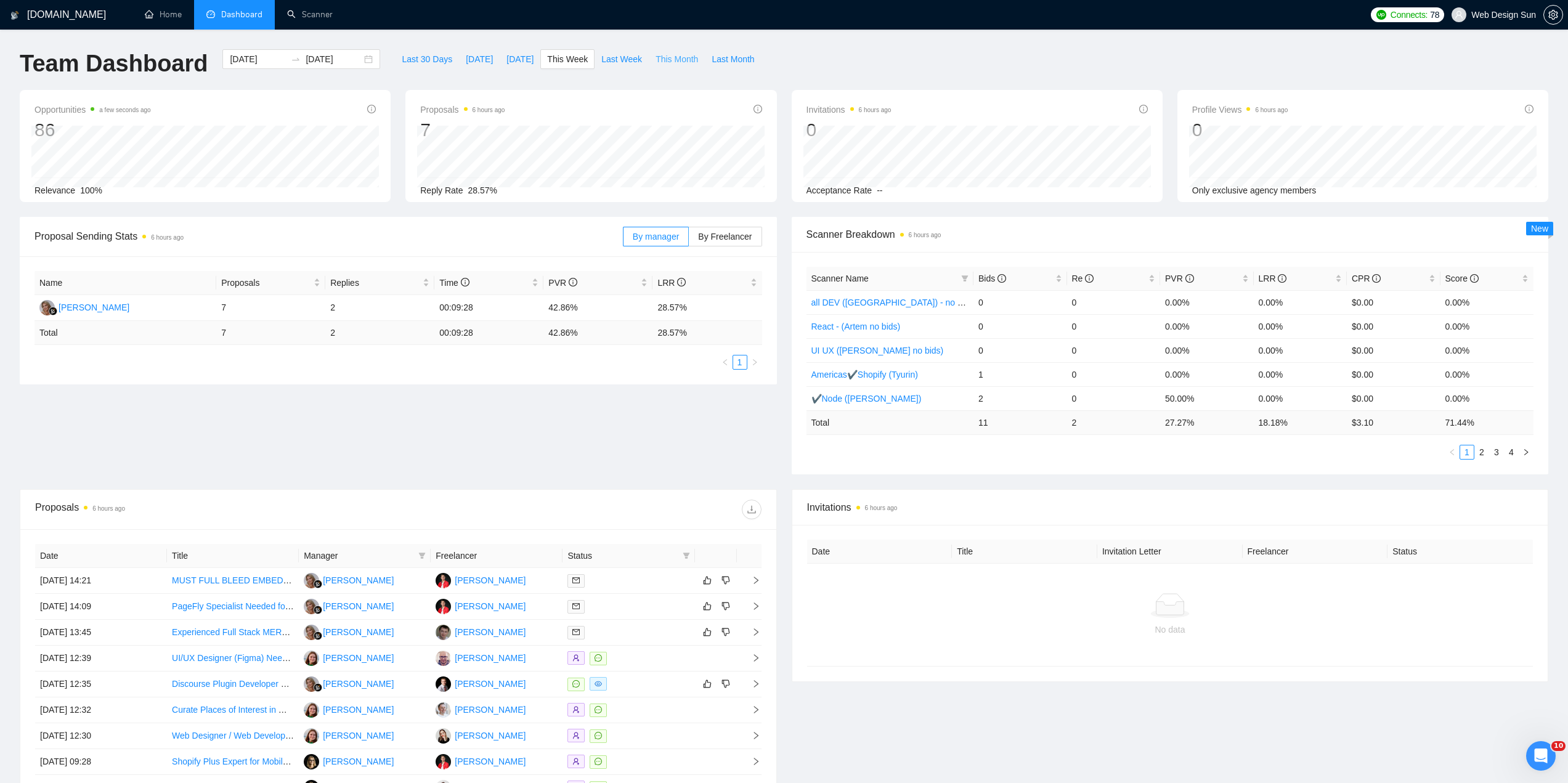
click at [656, 59] on span "This Month" at bounding box center [677, 58] width 43 height 14
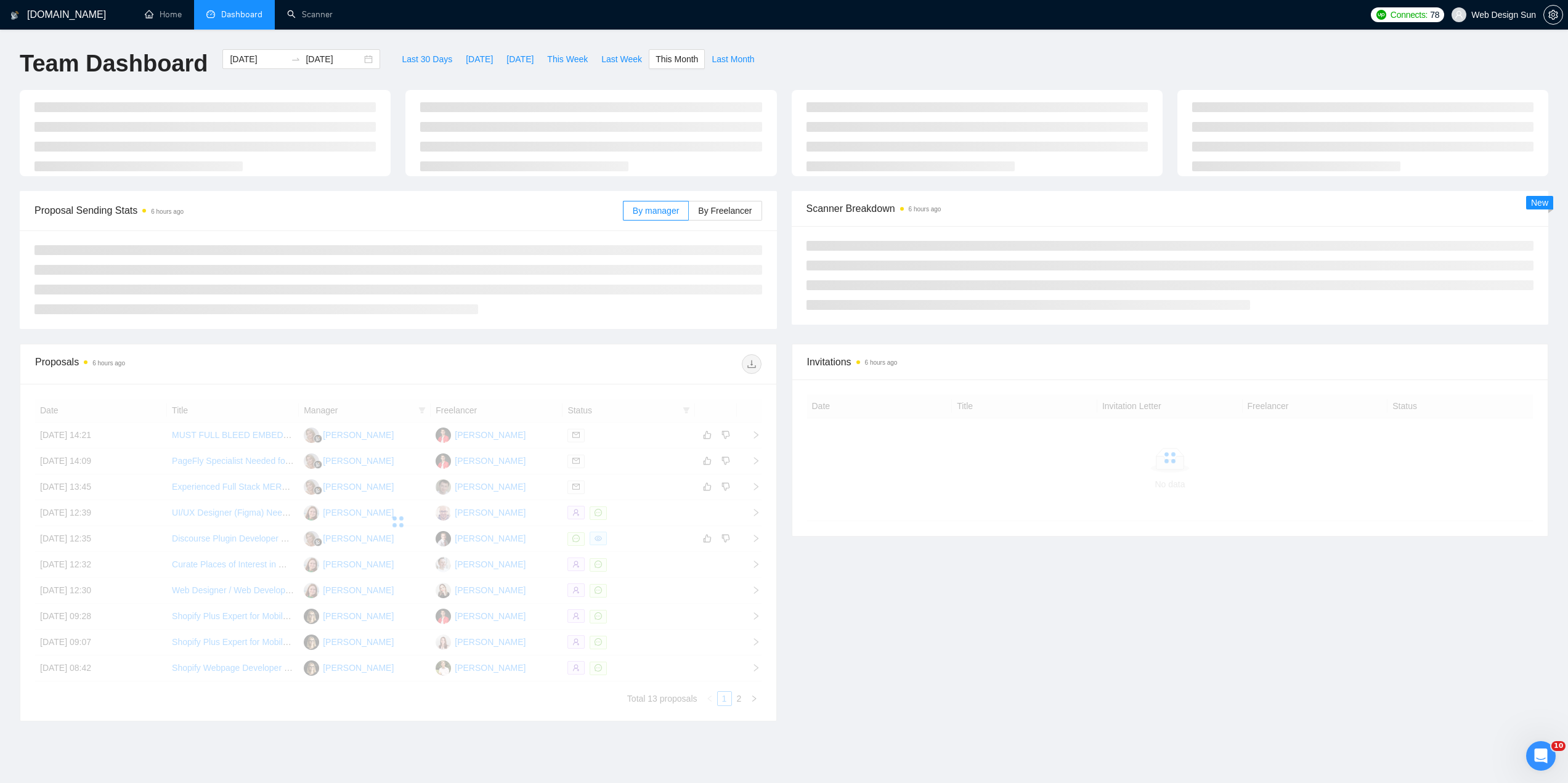
type input "[DATE]"
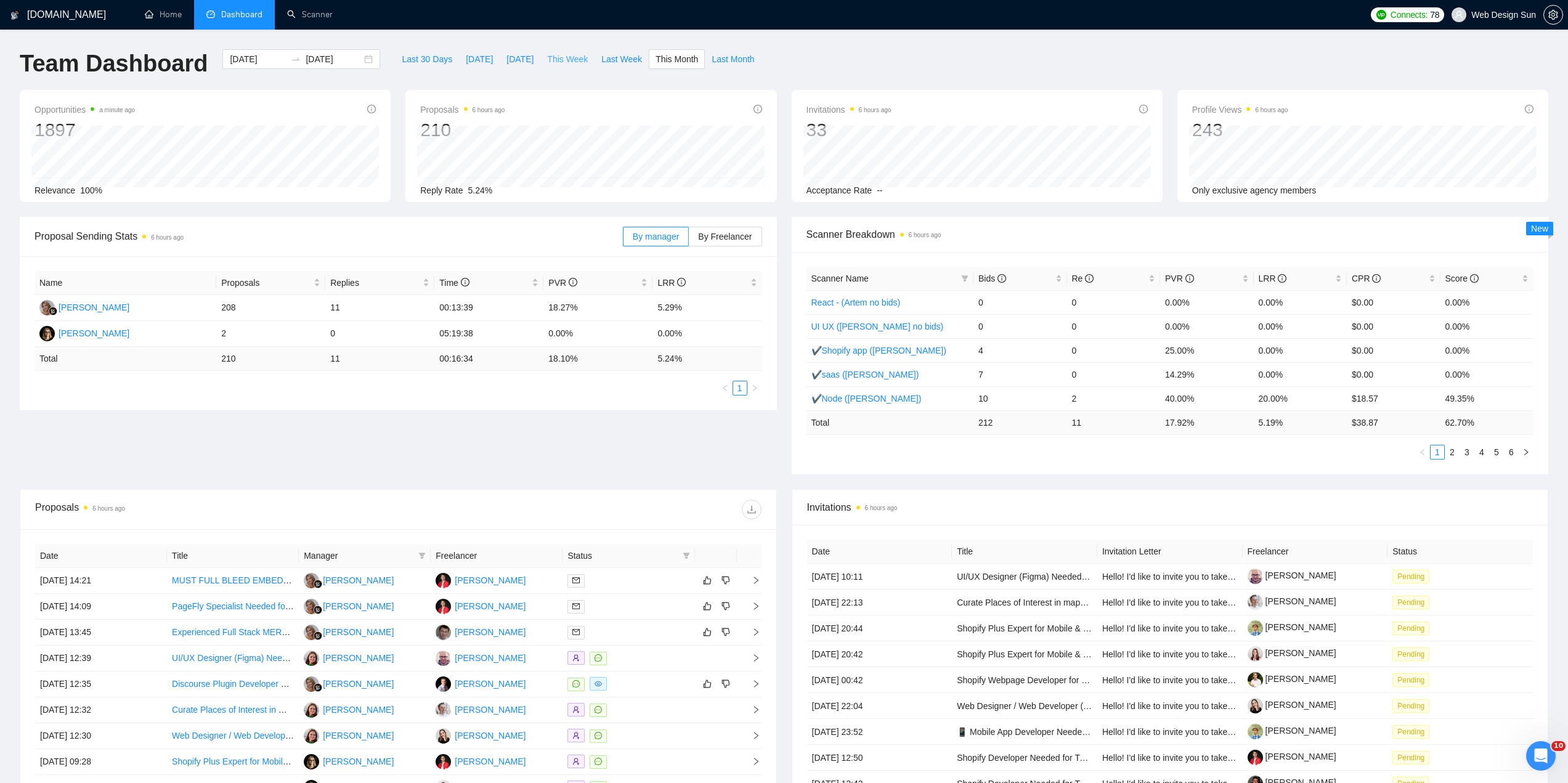
click at [562, 61] on span "This Week" at bounding box center [567, 58] width 41 height 14
type input "[DATE]"
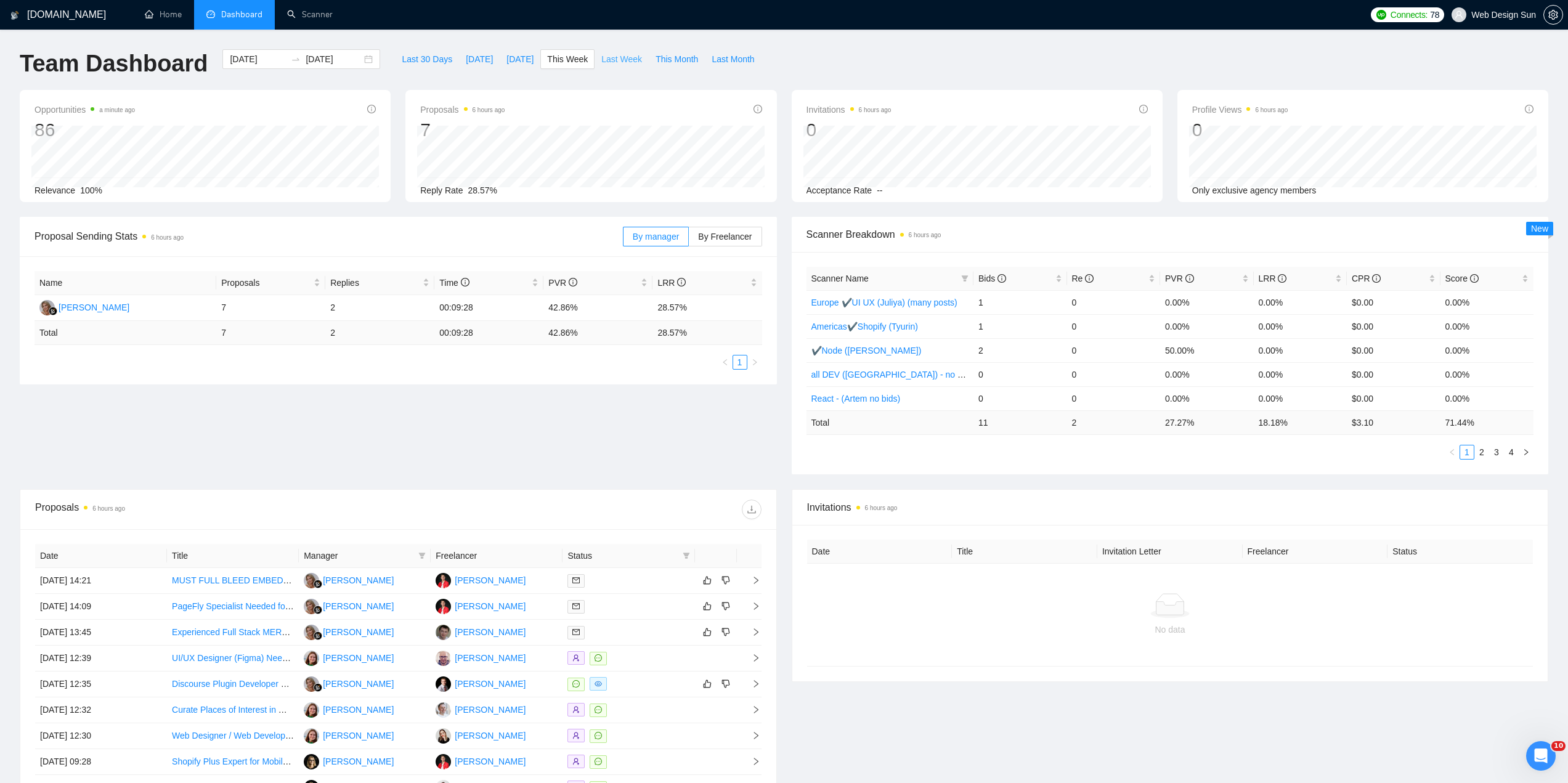
click at [601, 61] on span "Last Week" at bounding box center [621, 58] width 41 height 14
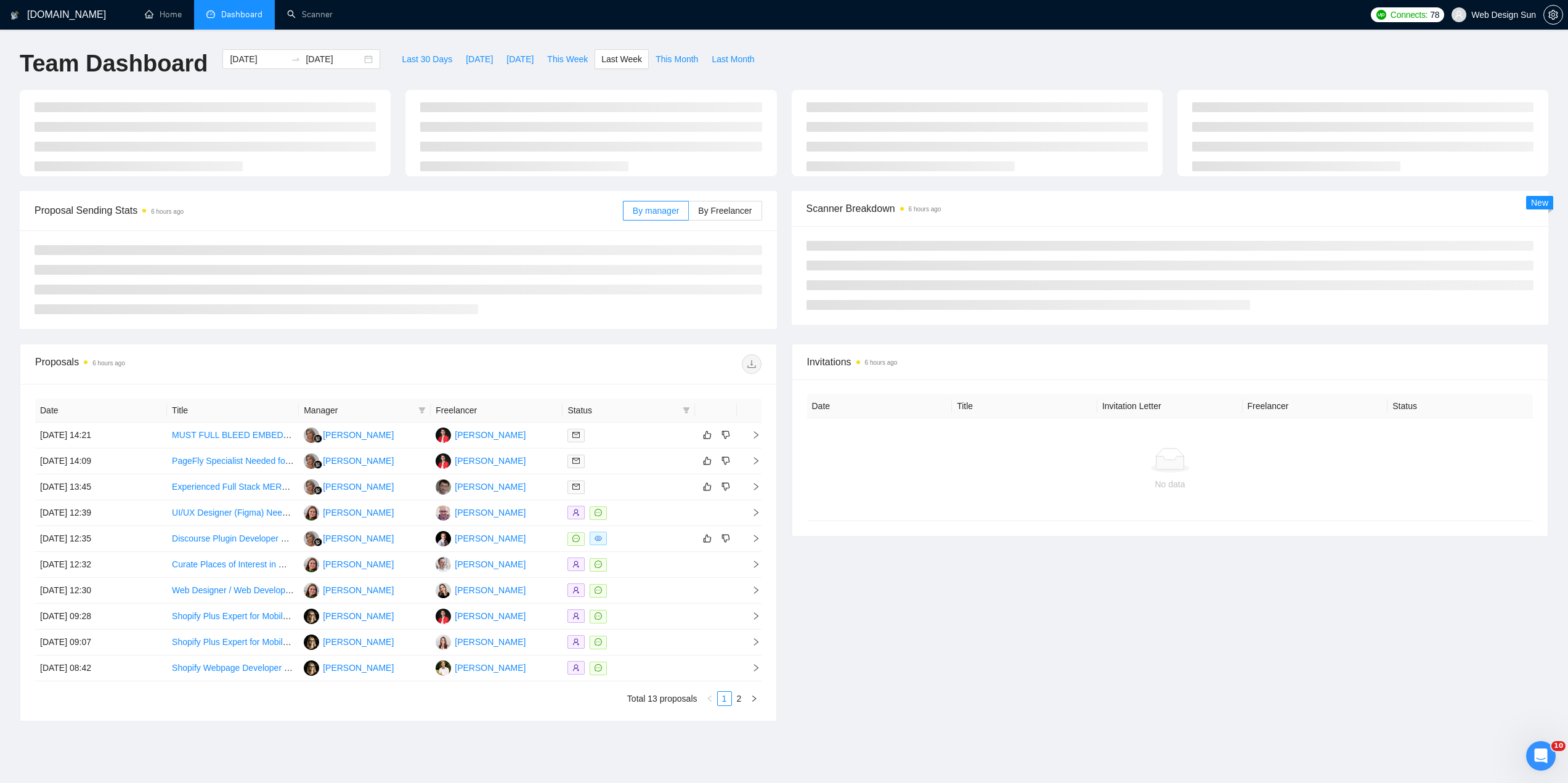
type input "[DATE]"
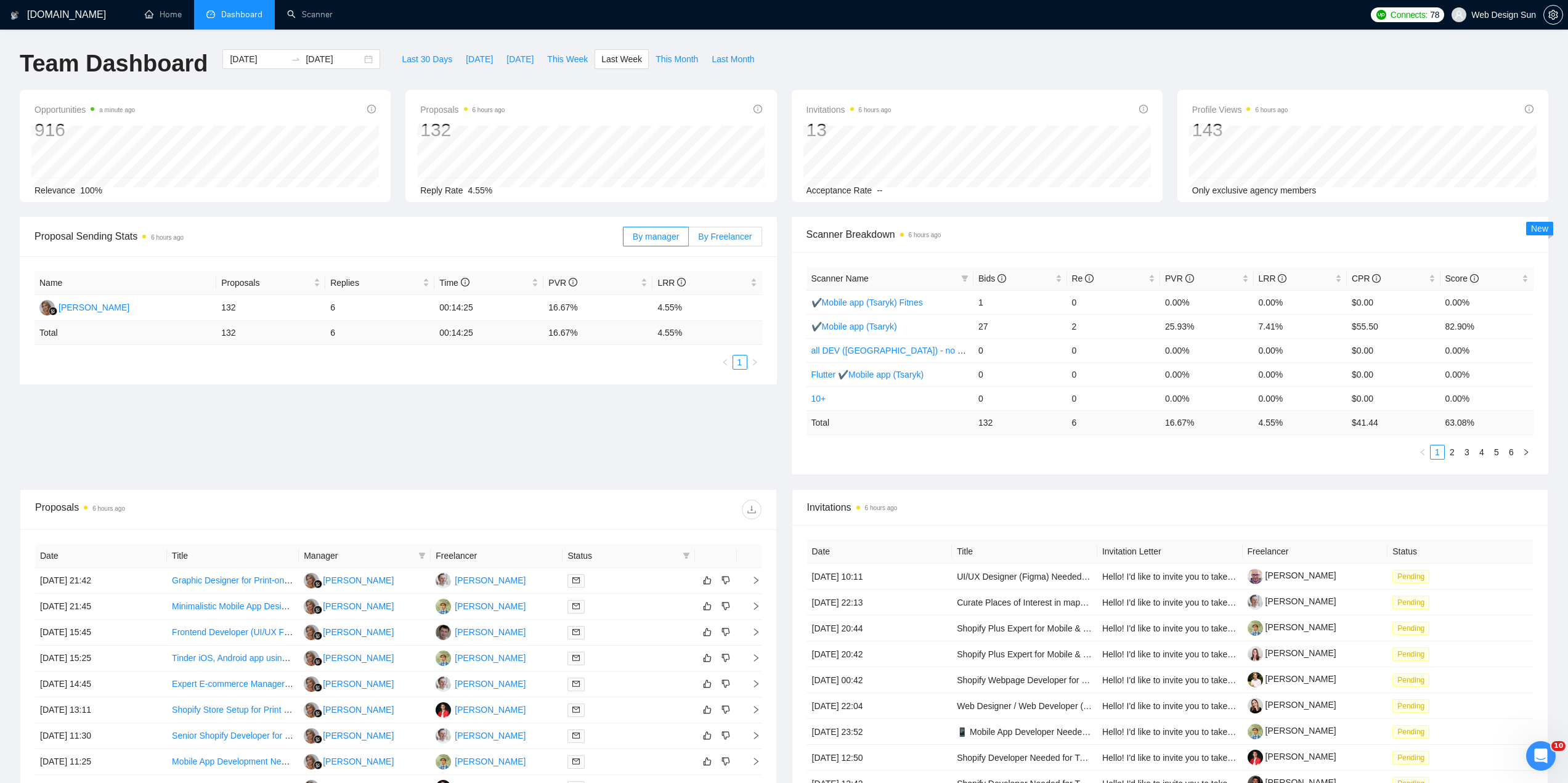
click at [731, 237] on span "By Freelancer" at bounding box center [724, 237] width 54 height 10
click at [689, 239] on input "By Freelancer" at bounding box center [689, 239] width 0 height 0
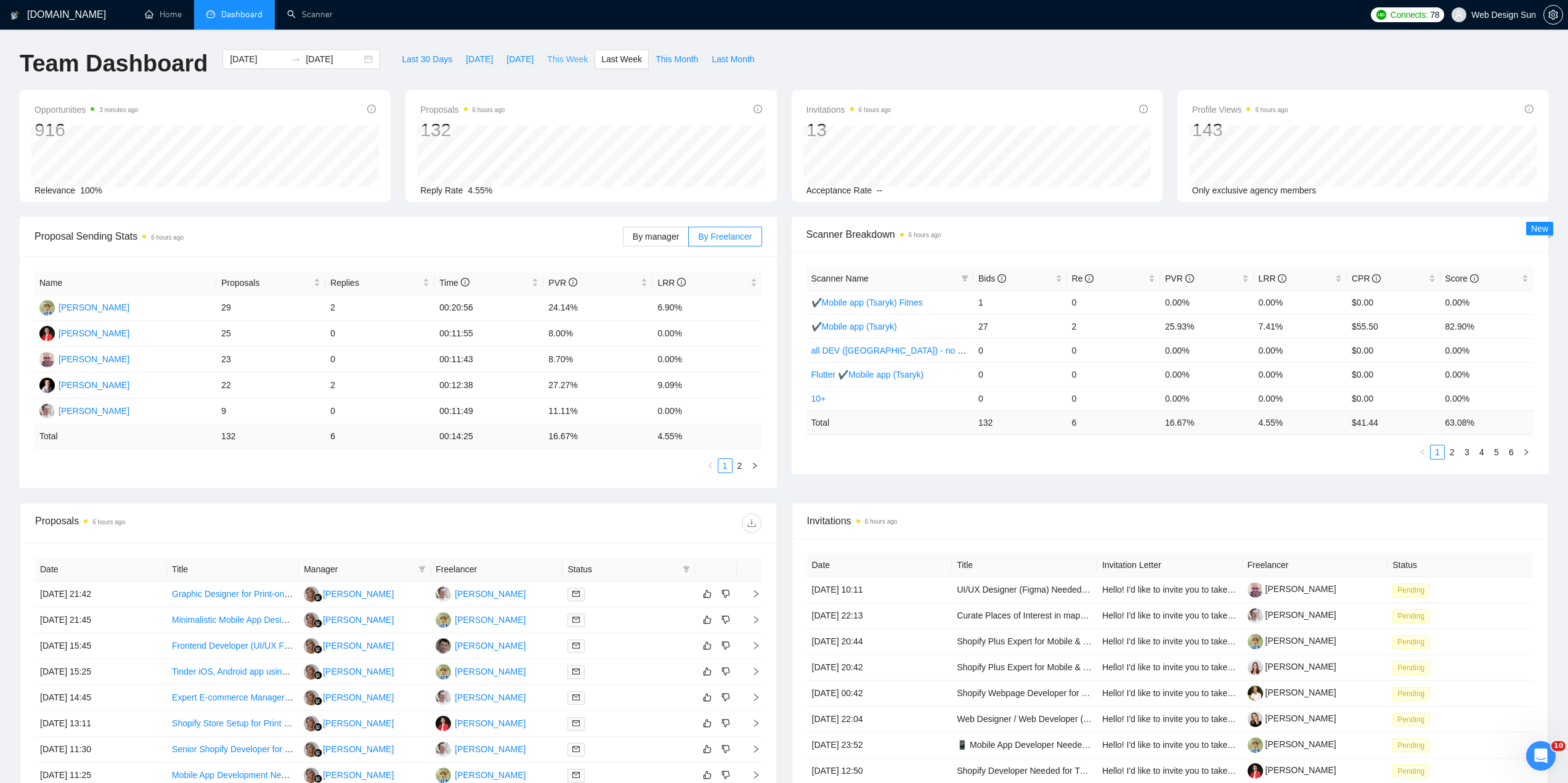
click at [565, 61] on span "This Week" at bounding box center [567, 58] width 41 height 14
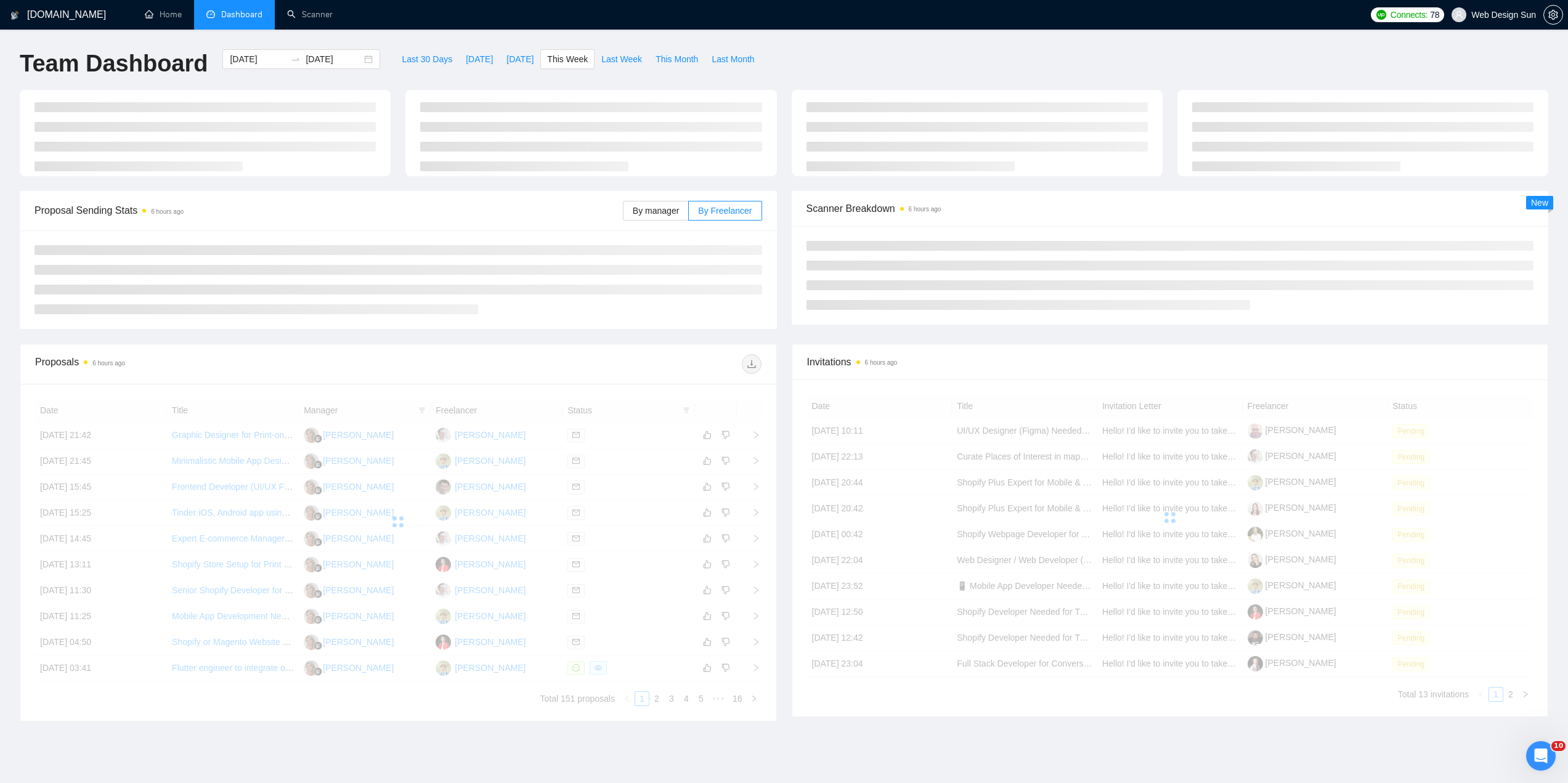
type input "[DATE]"
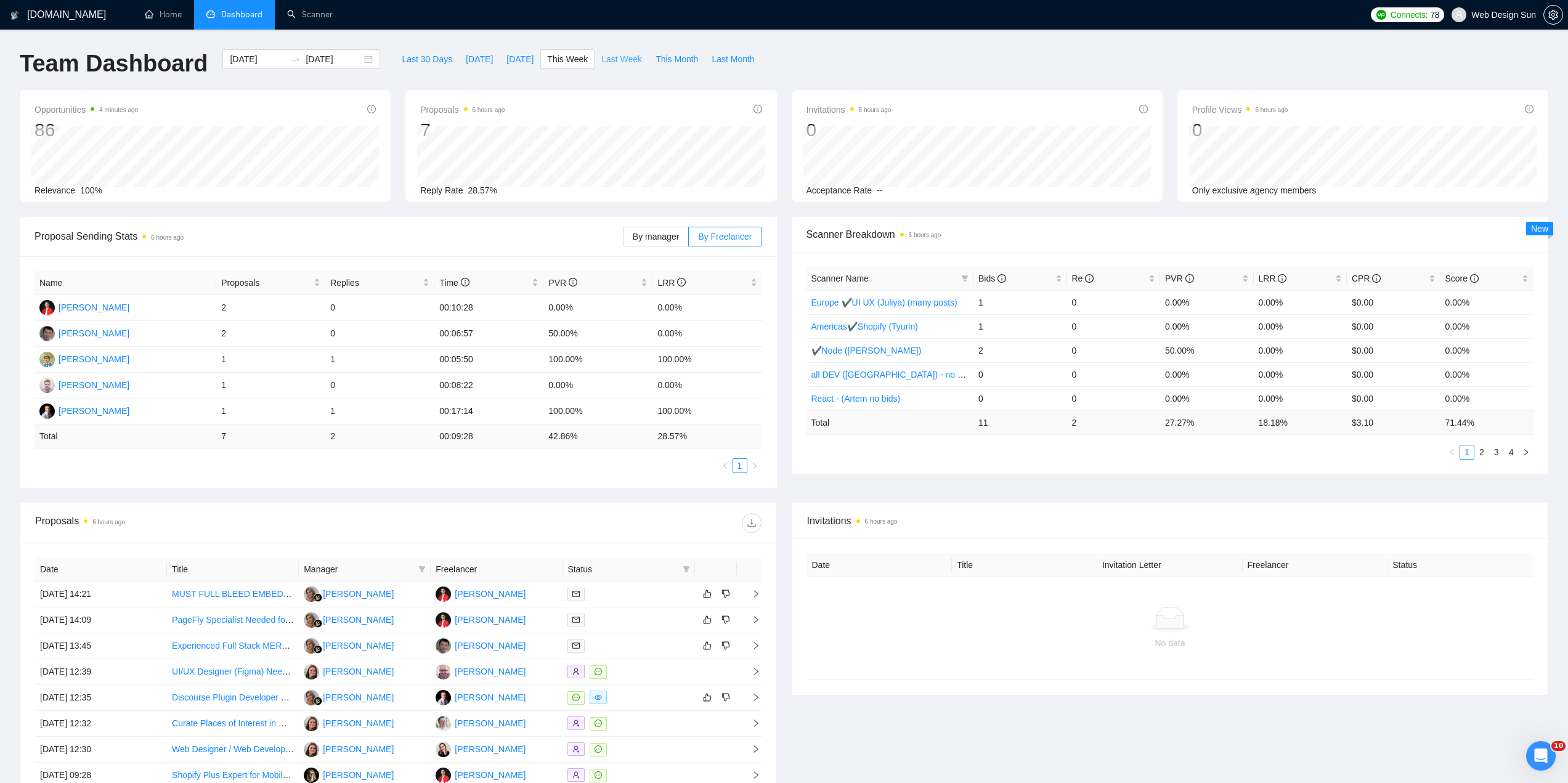
click at [601, 59] on span "Last Week" at bounding box center [621, 58] width 41 height 14
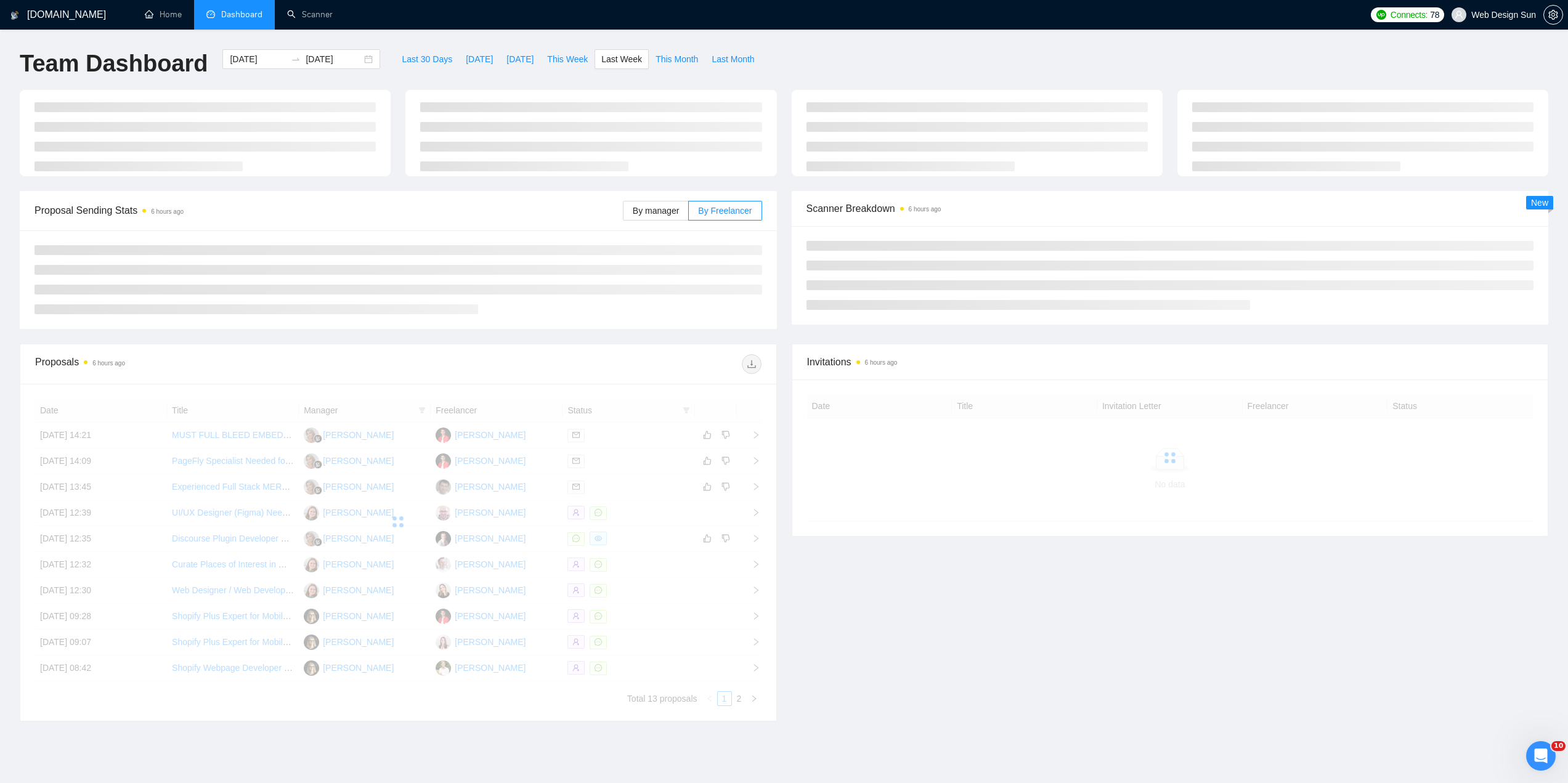
type input "[DATE]"
